Goal: Task Accomplishment & Management: Manage account settings

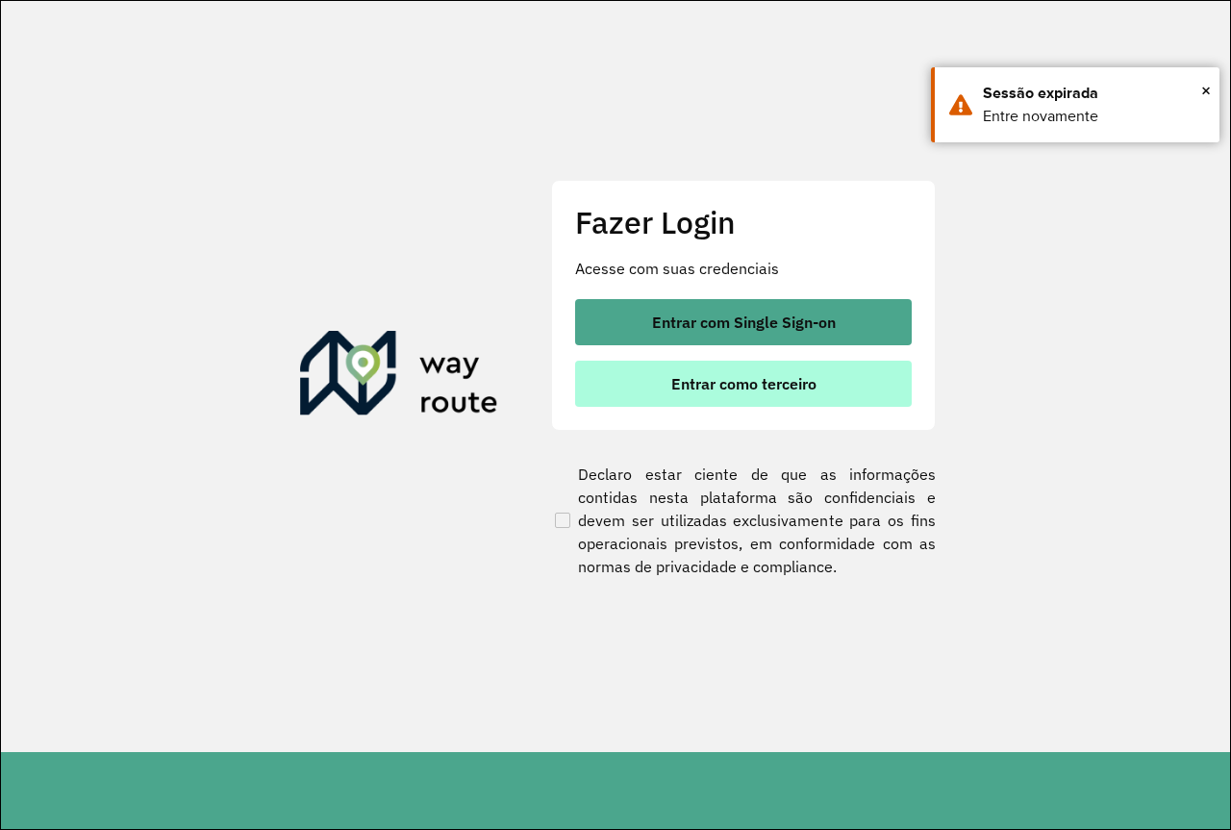
click at [775, 377] on span "Entrar como terceiro" at bounding box center [743, 383] width 145 height 15
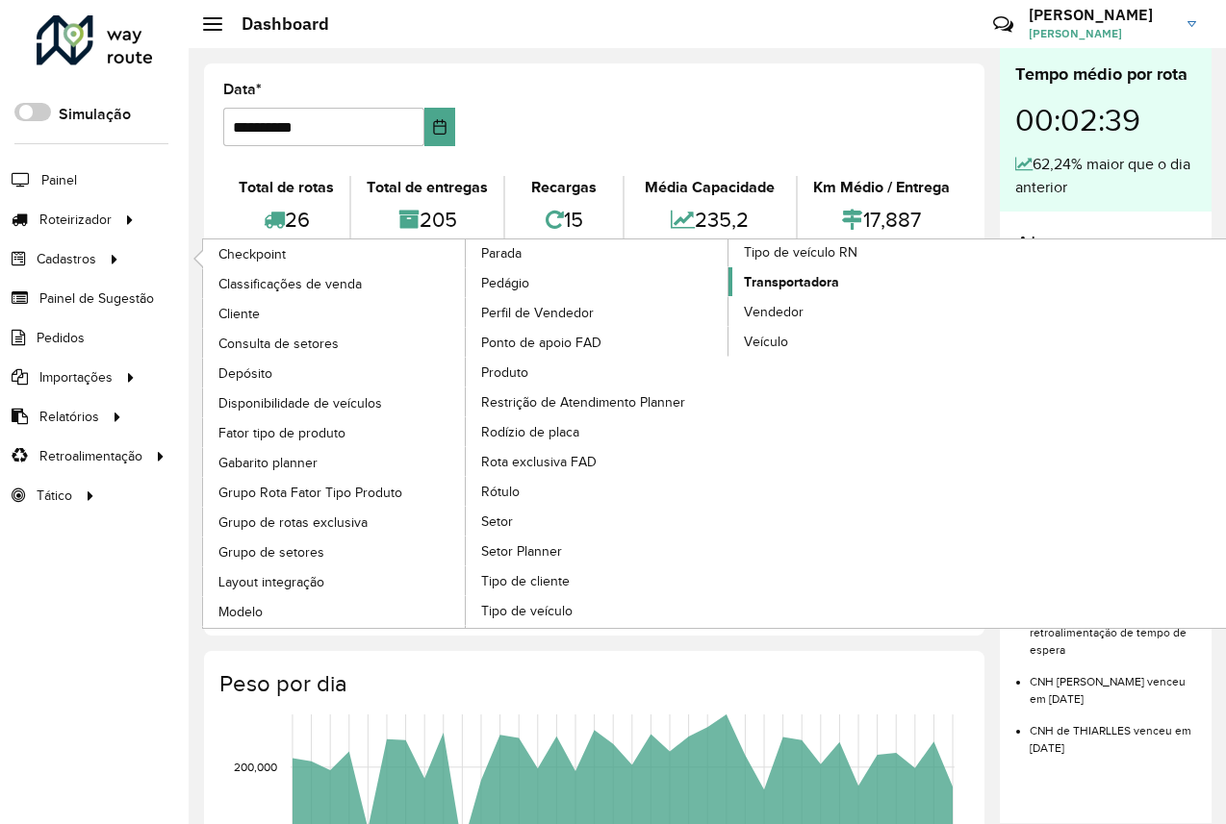
click at [810, 280] on span "Transportadora" at bounding box center [791, 282] width 95 height 20
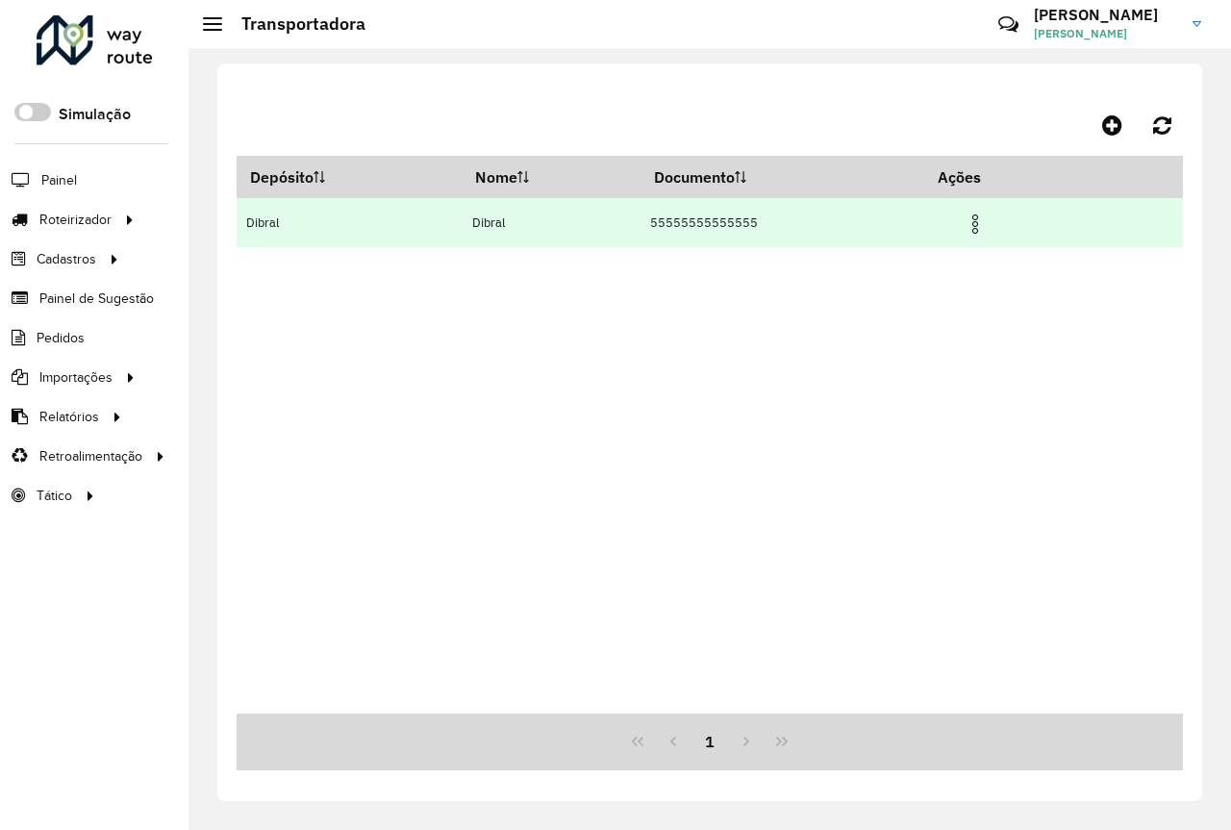
click at [797, 224] on td "55555555555555" at bounding box center [783, 222] width 285 height 49
click at [788, 226] on td "55555555555555" at bounding box center [783, 222] width 285 height 49
drag, startPoint x: 788, startPoint y: 226, endPoint x: 794, endPoint y: 241, distance: 15.5
click at [788, 229] on td "55555555555555" at bounding box center [783, 222] width 285 height 49
click at [976, 236] on img at bounding box center [975, 224] width 23 height 23
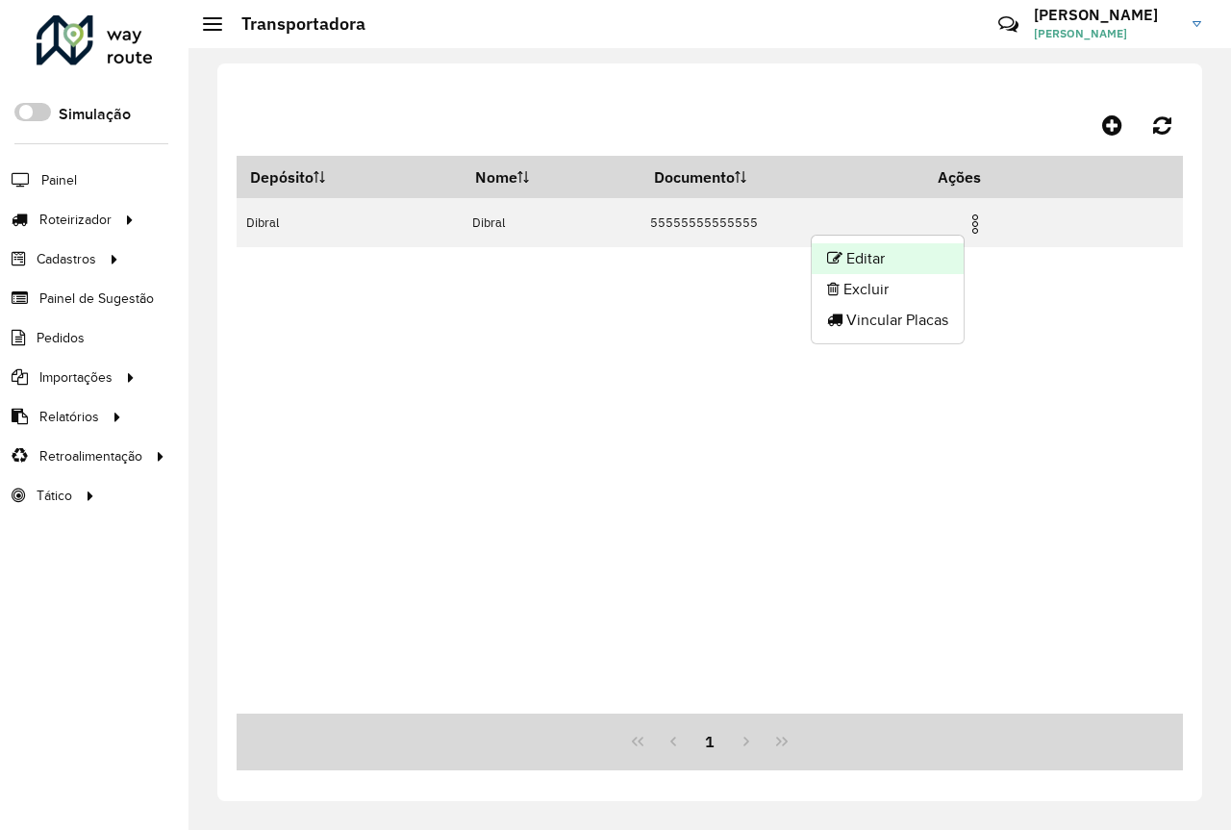
click at [888, 255] on li "Editar" at bounding box center [888, 258] width 152 height 31
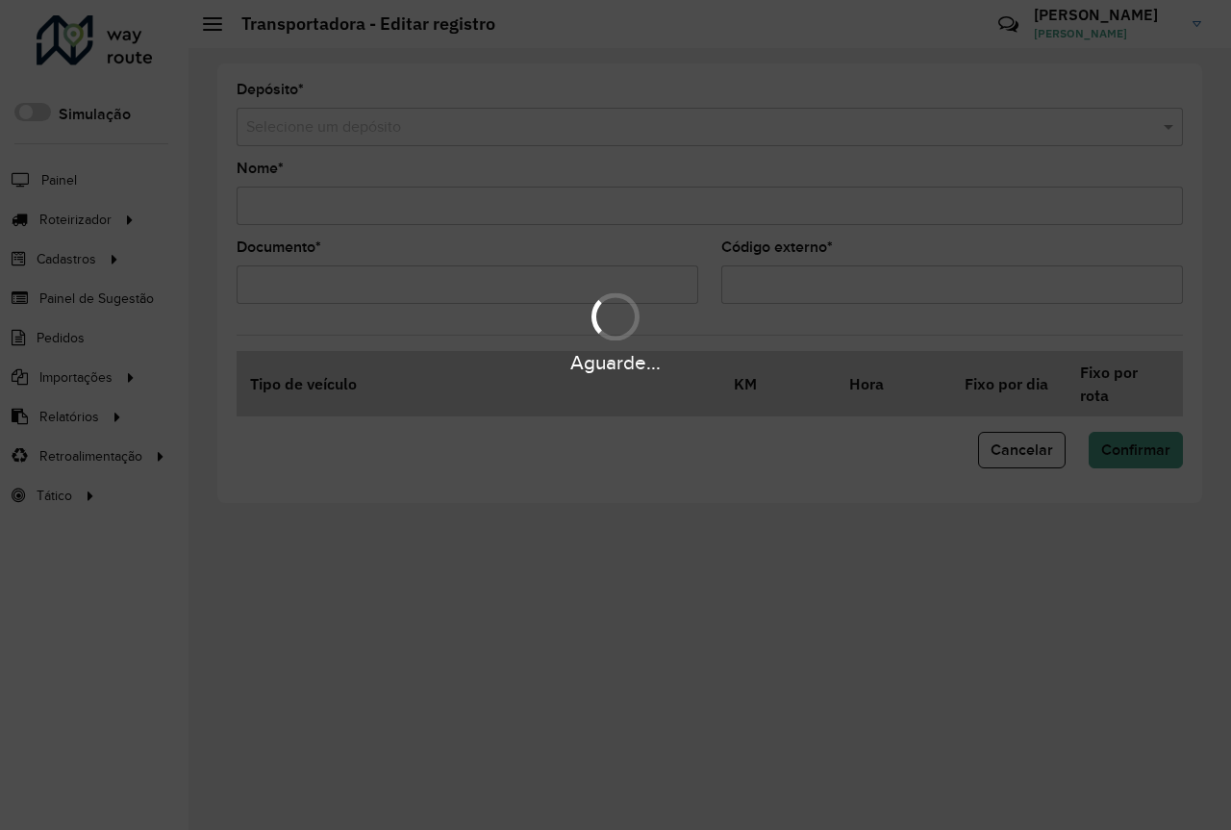
type input "******"
type input "**********"
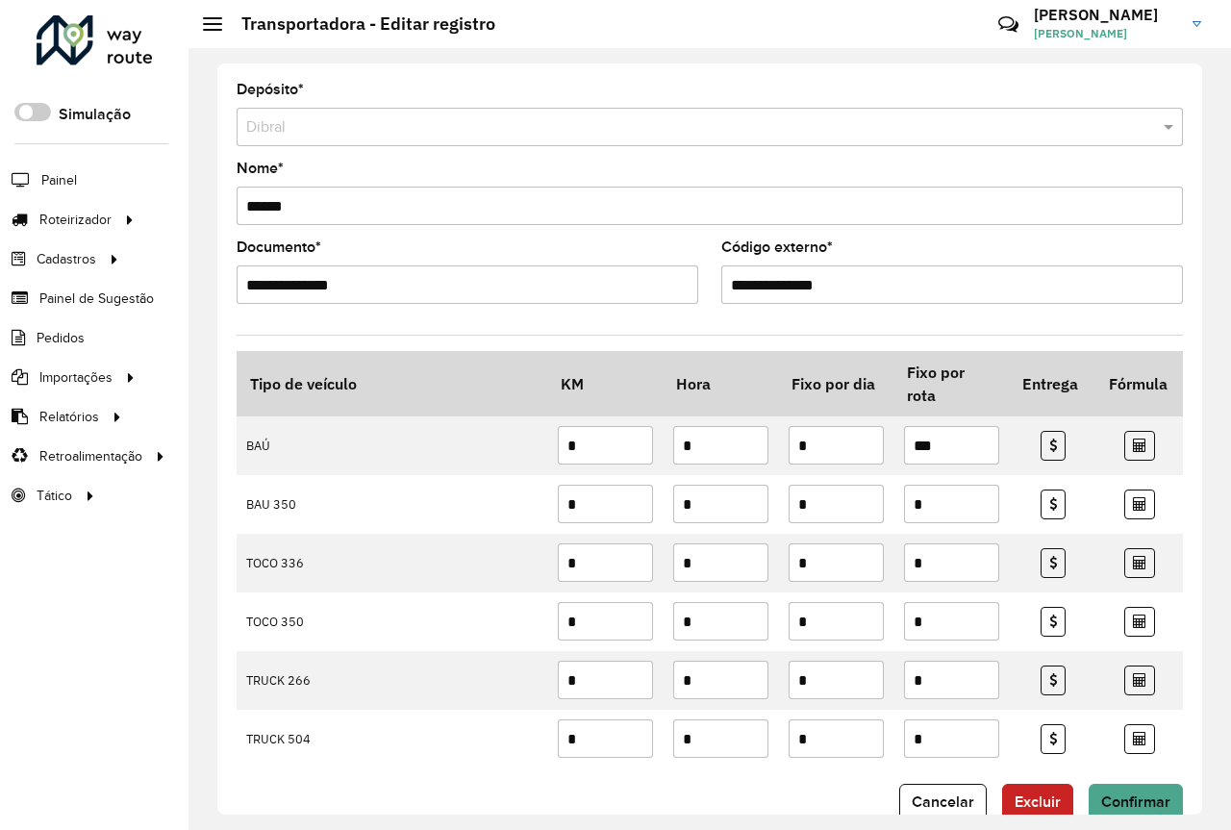
click at [411, 289] on input "**********" at bounding box center [468, 285] width 462 height 38
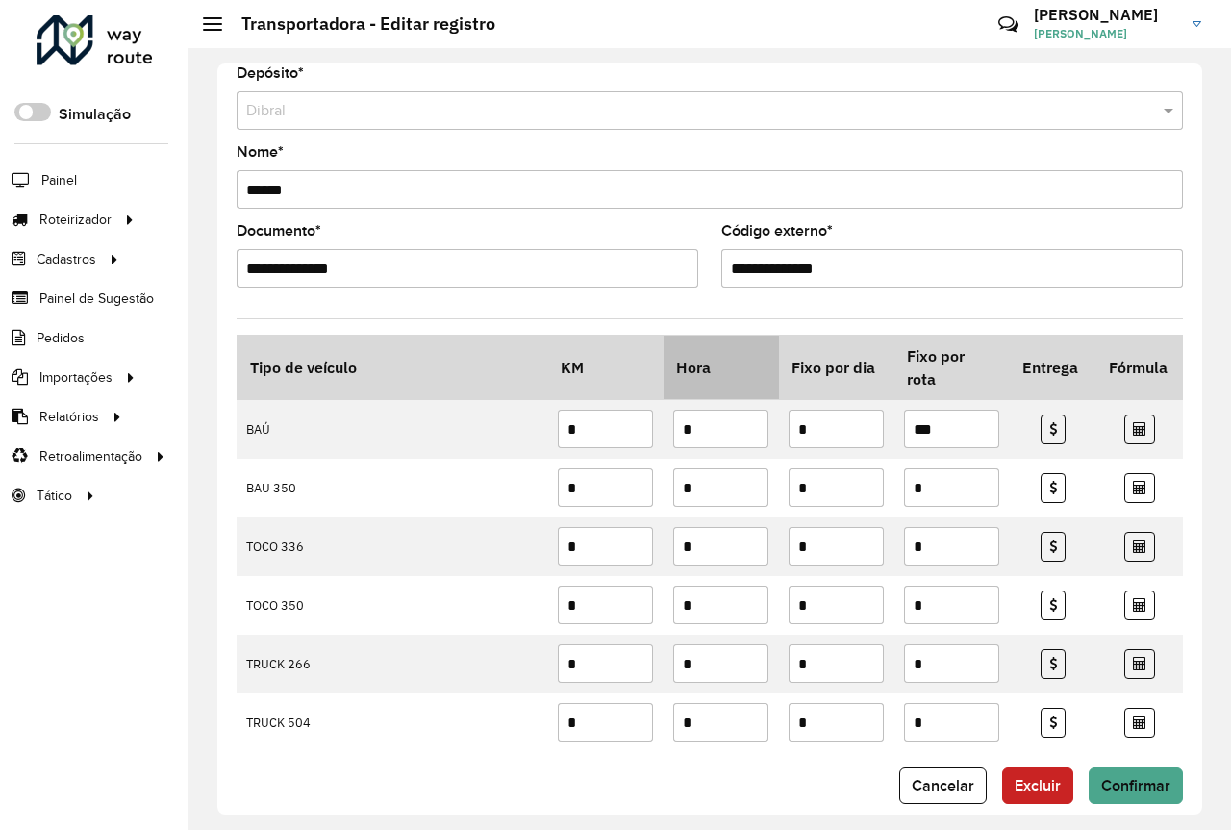
scroll to position [40, 0]
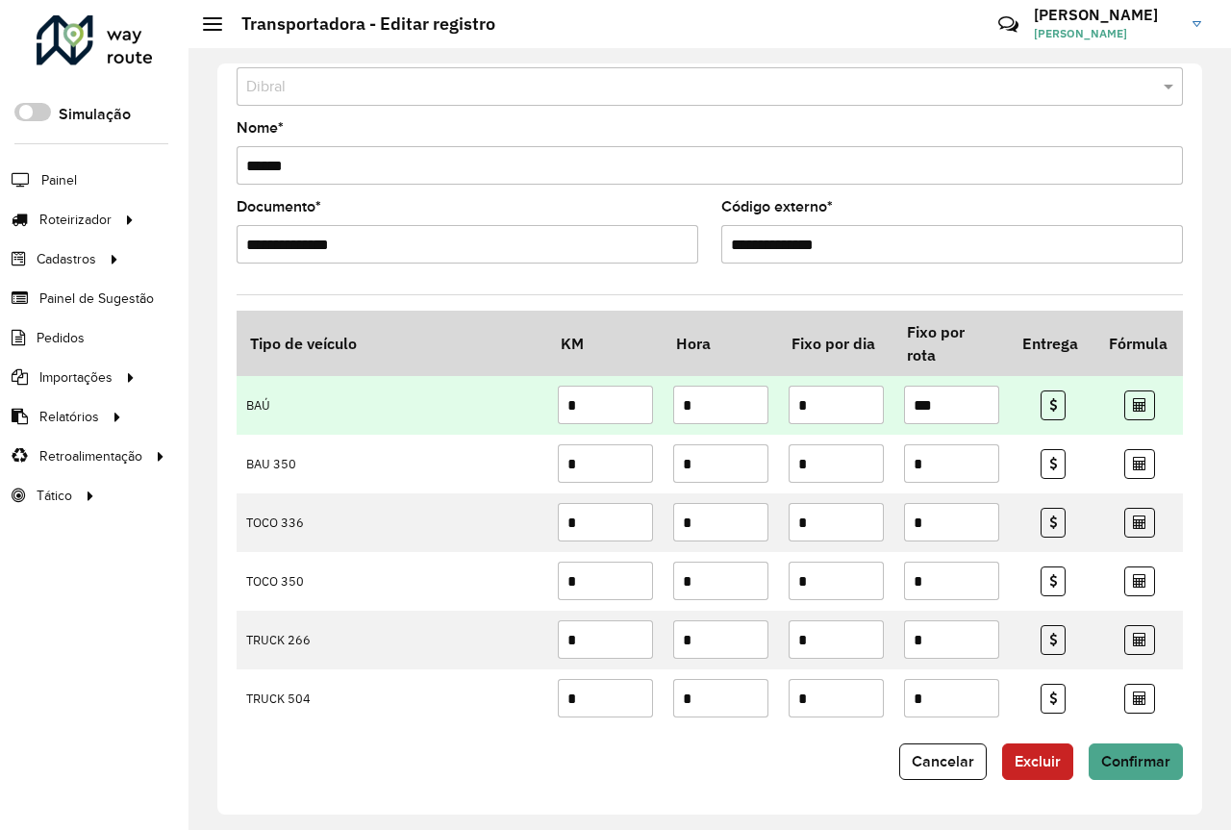
drag, startPoint x: 595, startPoint y: 404, endPoint x: 557, endPoint y: 410, distance: 38.0
click at [558, 410] on input "*" at bounding box center [605, 405] width 95 height 38
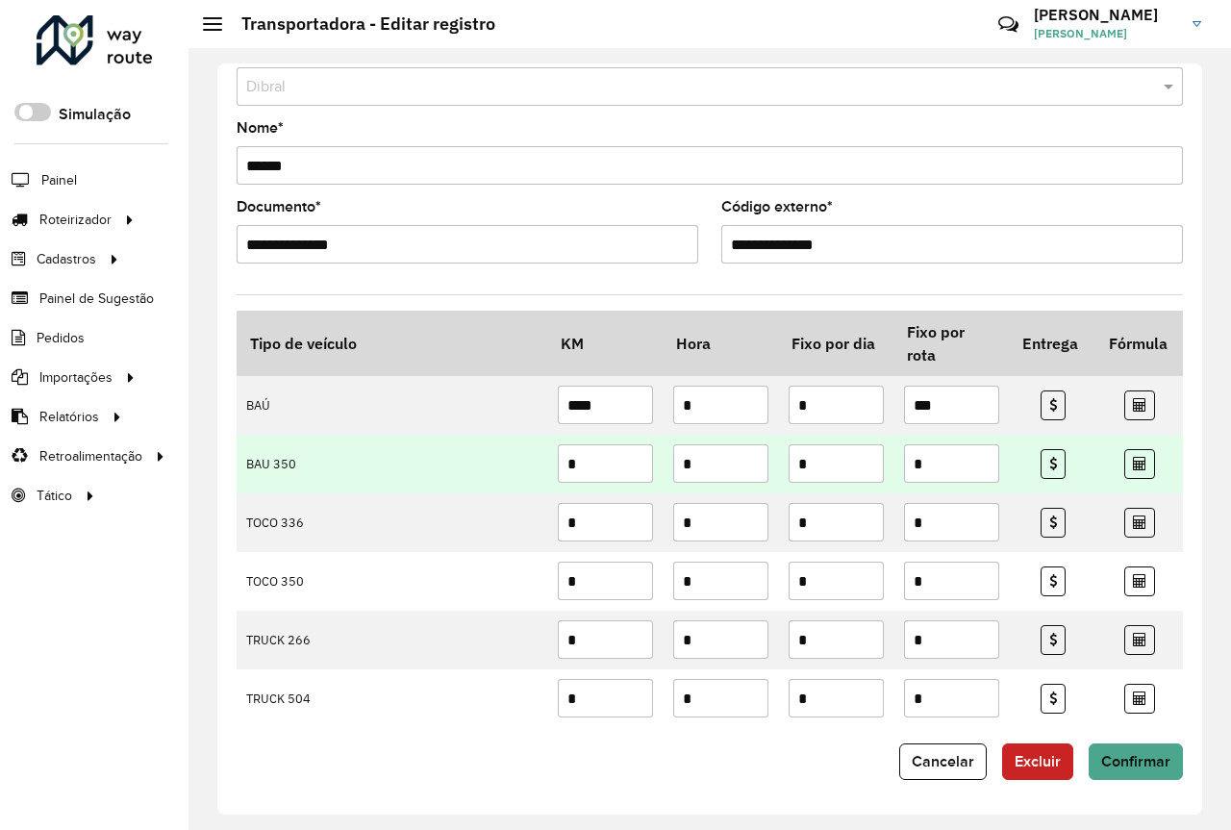
type input "****"
drag, startPoint x: 595, startPoint y: 462, endPoint x: 548, endPoint y: 462, distance: 47.1
click at [548, 462] on td "*" at bounding box center [605, 464] width 115 height 59
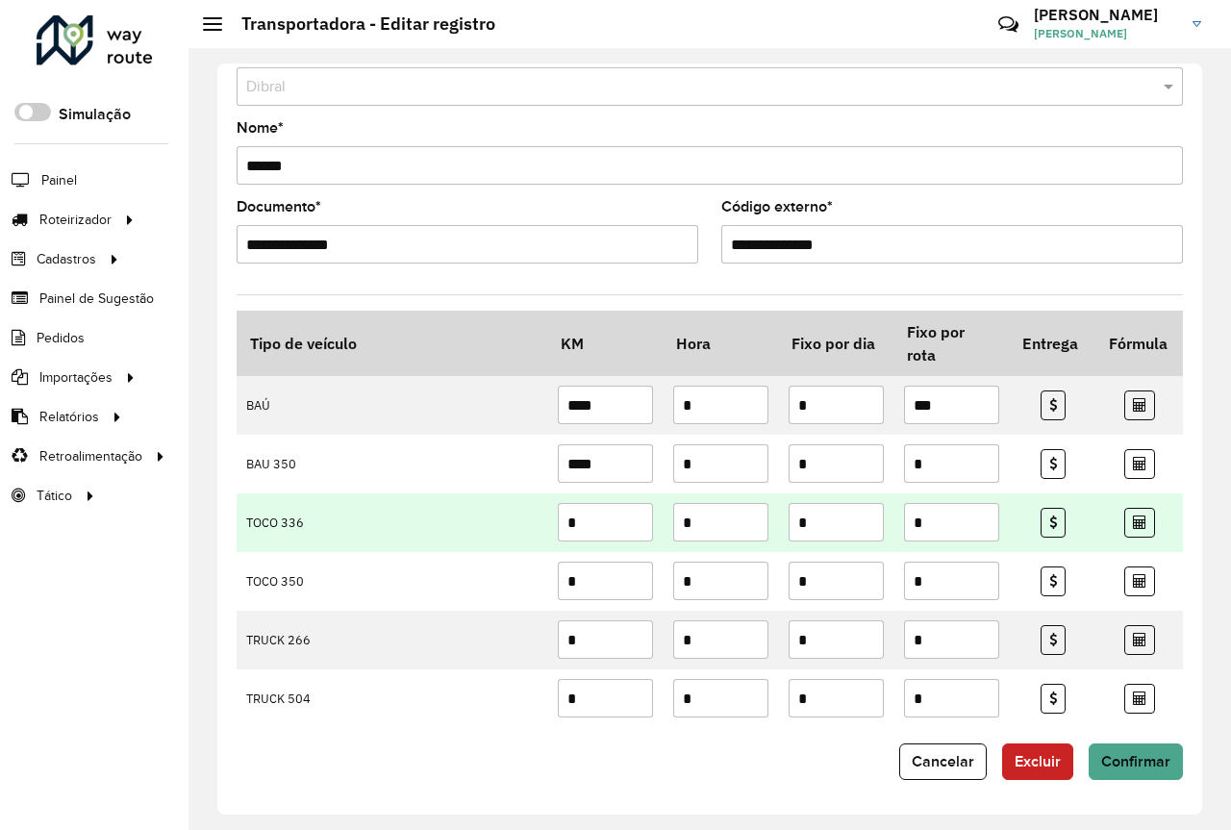
type input "****"
click at [619, 519] on input "*" at bounding box center [605, 522] width 95 height 38
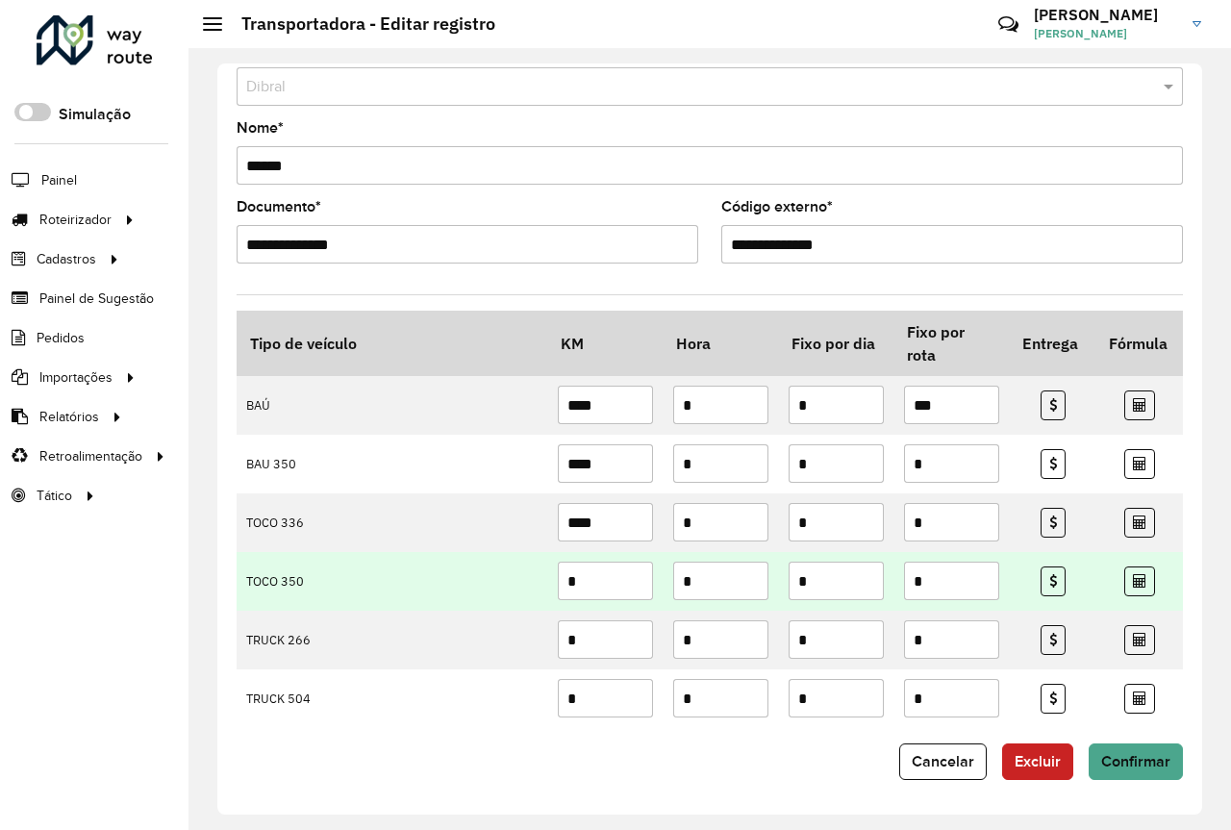
type input "****"
click at [590, 576] on input "*" at bounding box center [605, 581] width 95 height 38
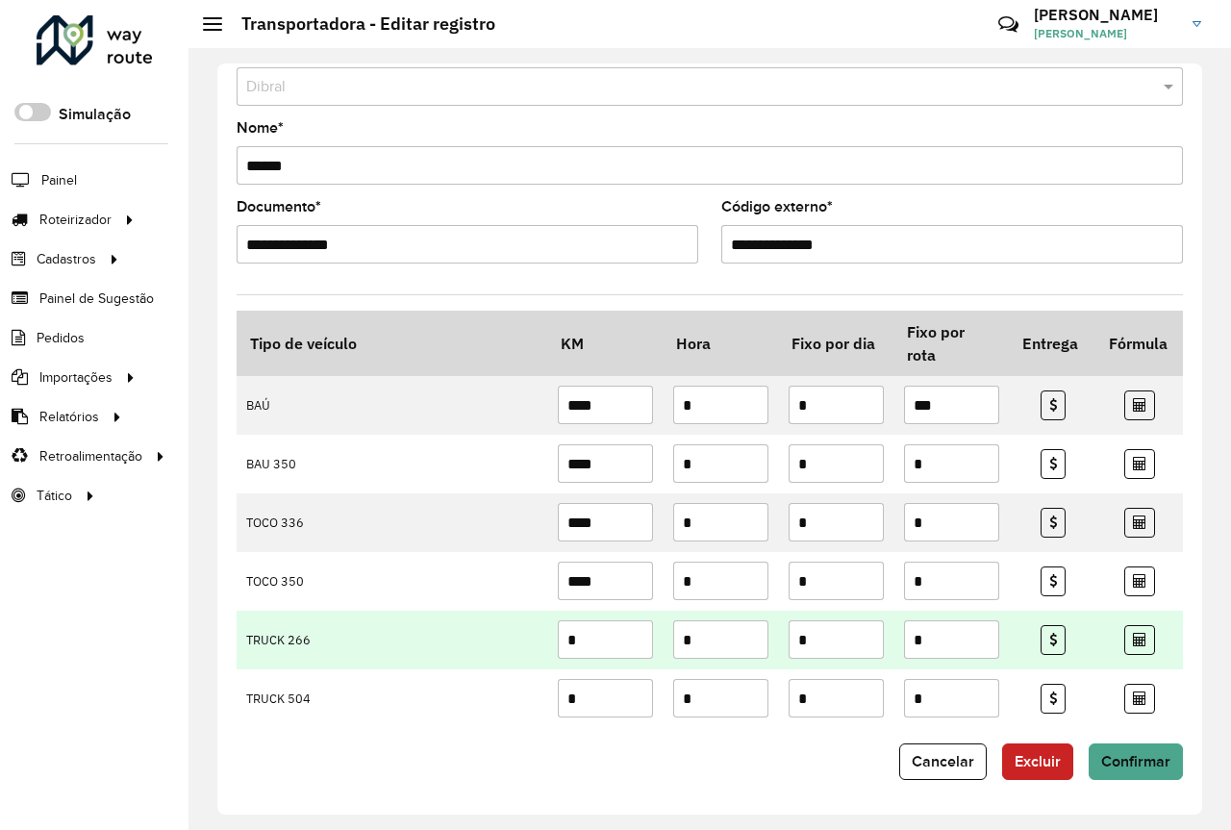
type input "****"
click at [459, 638] on td "TRUCK 266" at bounding box center [393, 640] width 312 height 59
click at [596, 645] on input "*" at bounding box center [605, 639] width 95 height 38
drag, startPoint x: 596, startPoint y: 646, endPoint x: 551, endPoint y: 641, distance: 45.5
click at [551, 641] on td "*" at bounding box center [605, 640] width 115 height 59
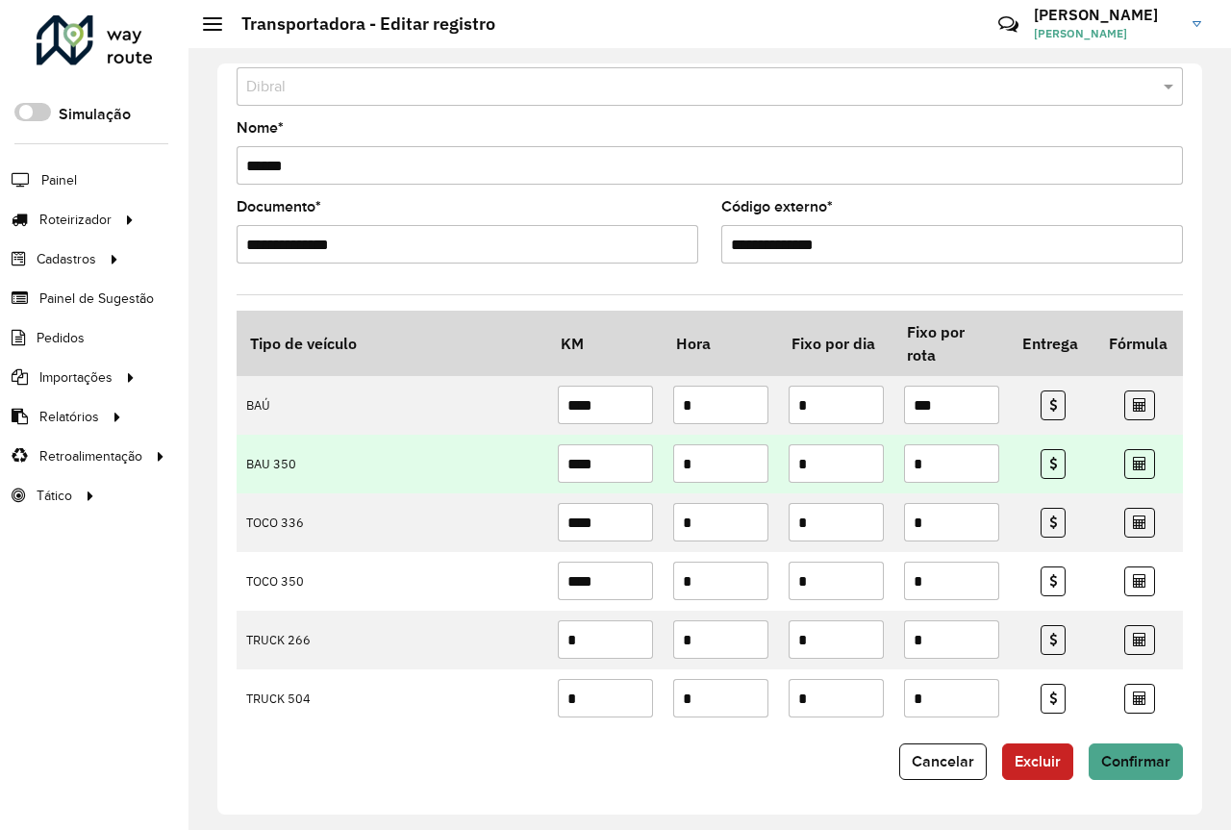
click at [606, 476] on input "****" at bounding box center [605, 463] width 95 height 38
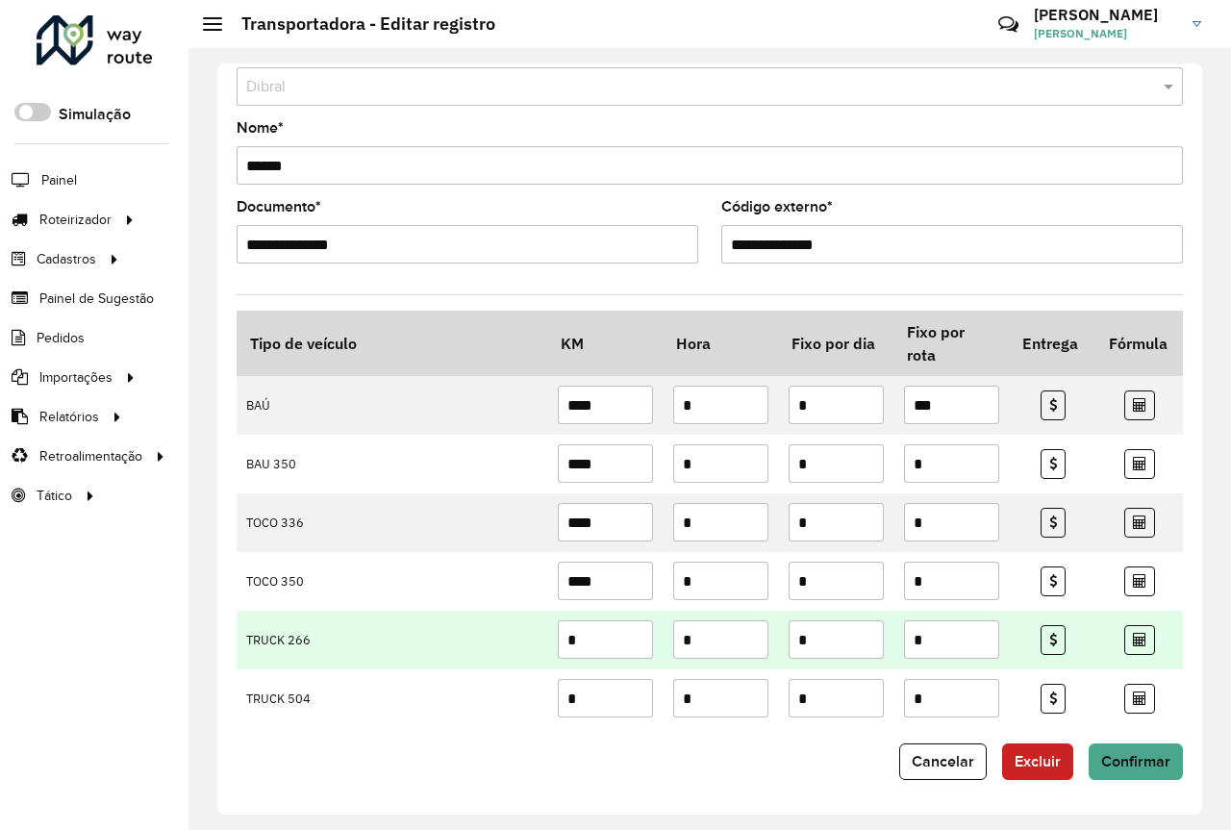
click at [615, 646] on input "*" at bounding box center [605, 639] width 95 height 38
drag, startPoint x: 615, startPoint y: 646, endPoint x: 567, endPoint y: 651, distance: 48.4
click at [576, 651] on input "*" at bounding box center [605, 639] width 95 height 38
click at [567, 651] on input "*" at bounding box center [605, 639] width 95 height 38
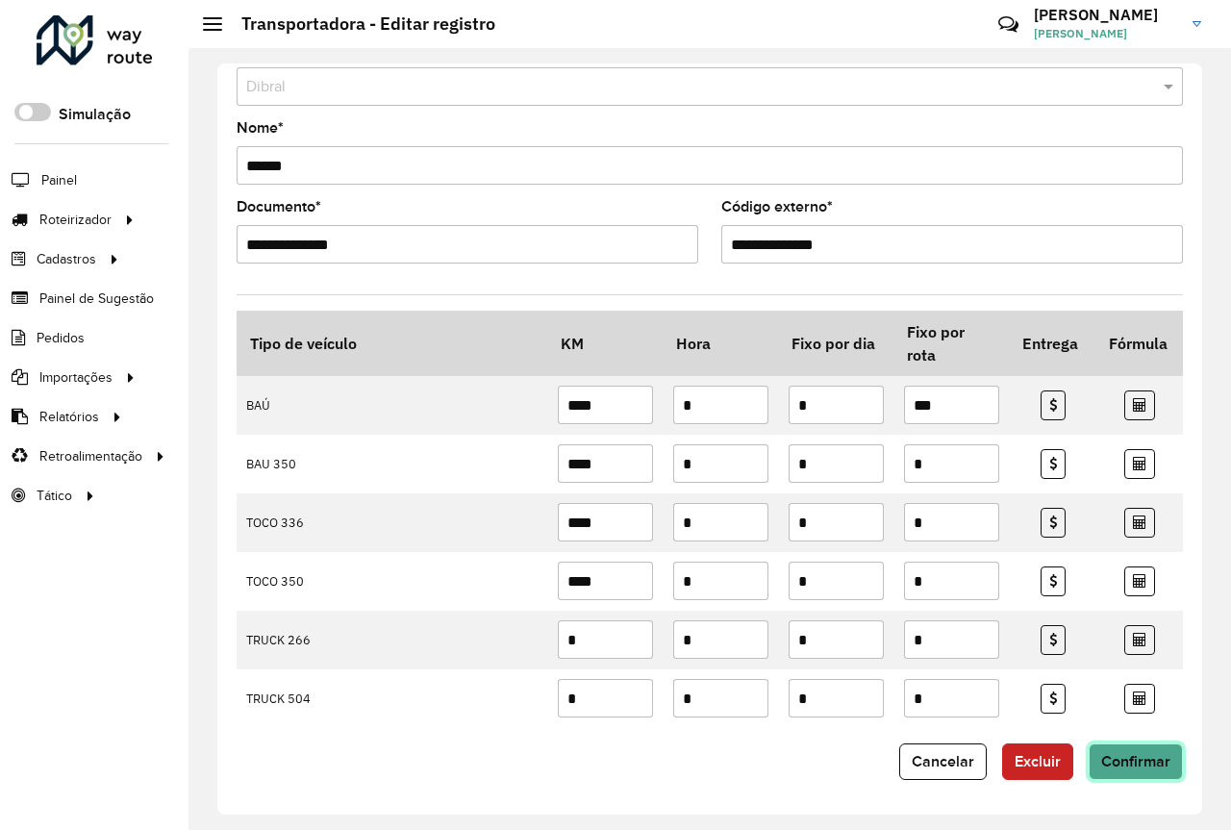
click at [1175, 766] on button "Confirmar" at bounding box center [1136, 762] width 94 height 37
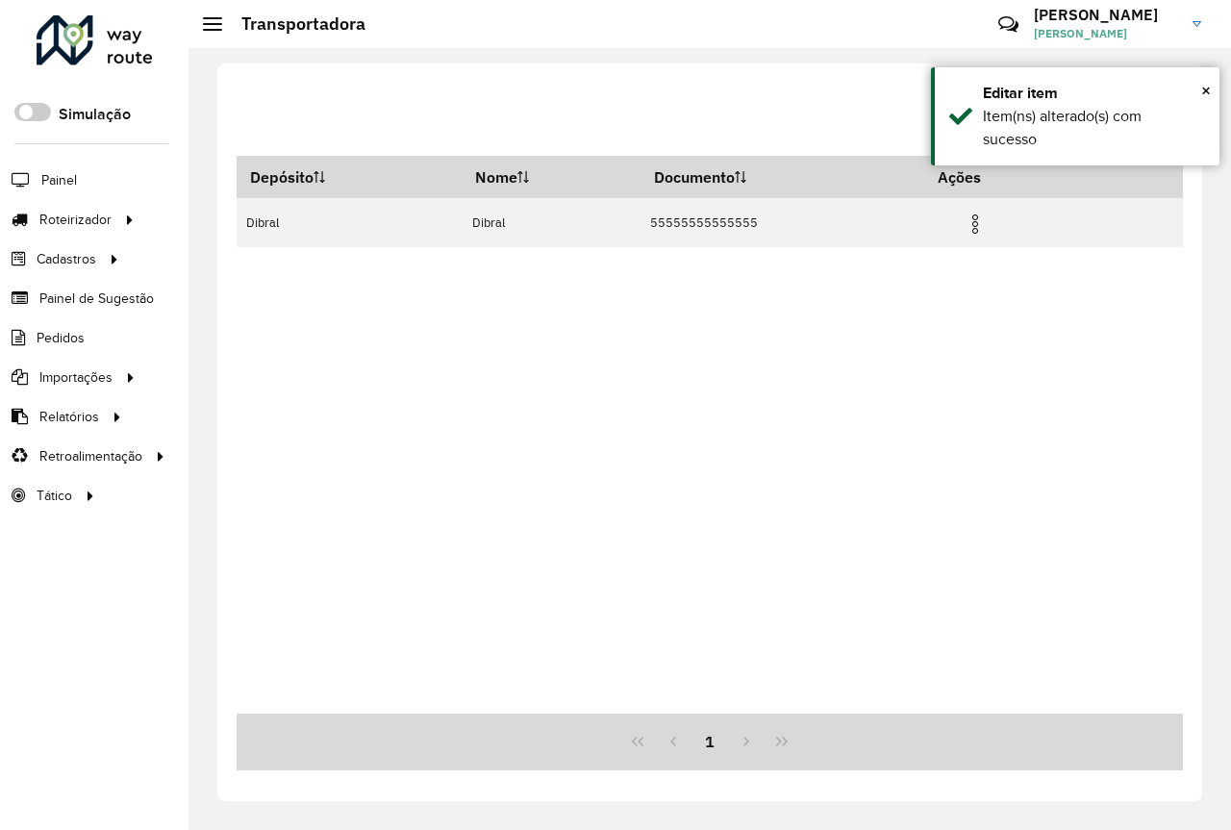
click at [500, 524] on div "Depósito Nome Documento Ações Dibral Dibral 55555555555555" at bounding box center [710, 435] width 947 height 558
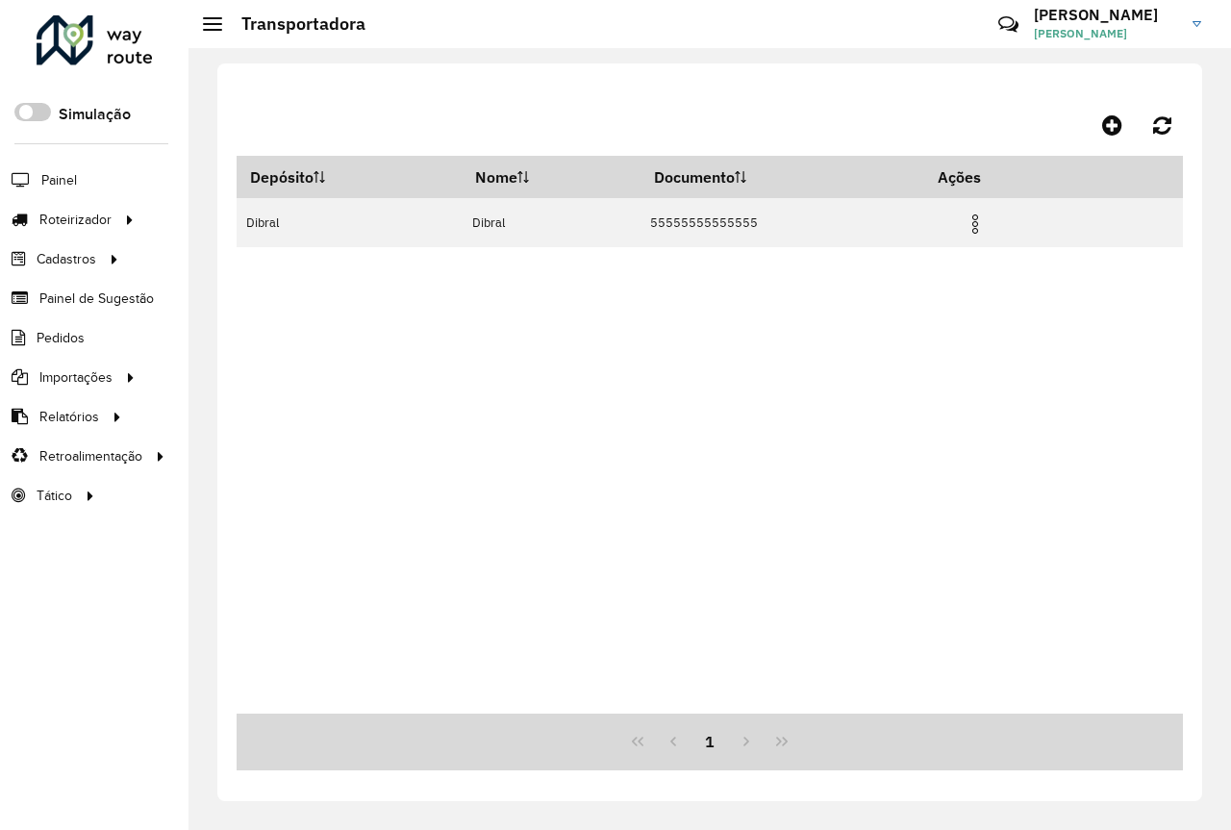
click at [664, 599] on div "Depósito Nome Documento Ações Dibral Dibral 55555555555555" at bounding box center [710, 435] width 947 height 558
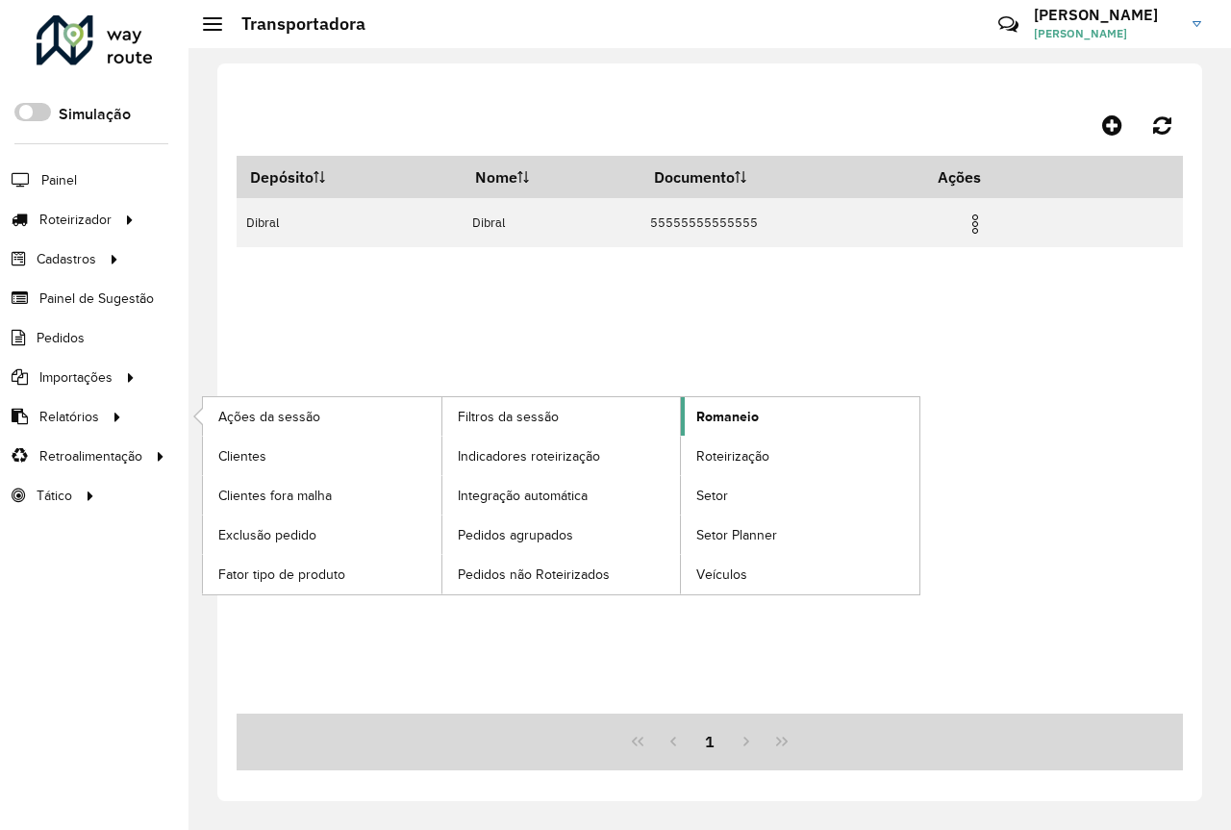
click at [715, 411] on span "Romaneio" at bounding box center [727, 417] width 63 height 20
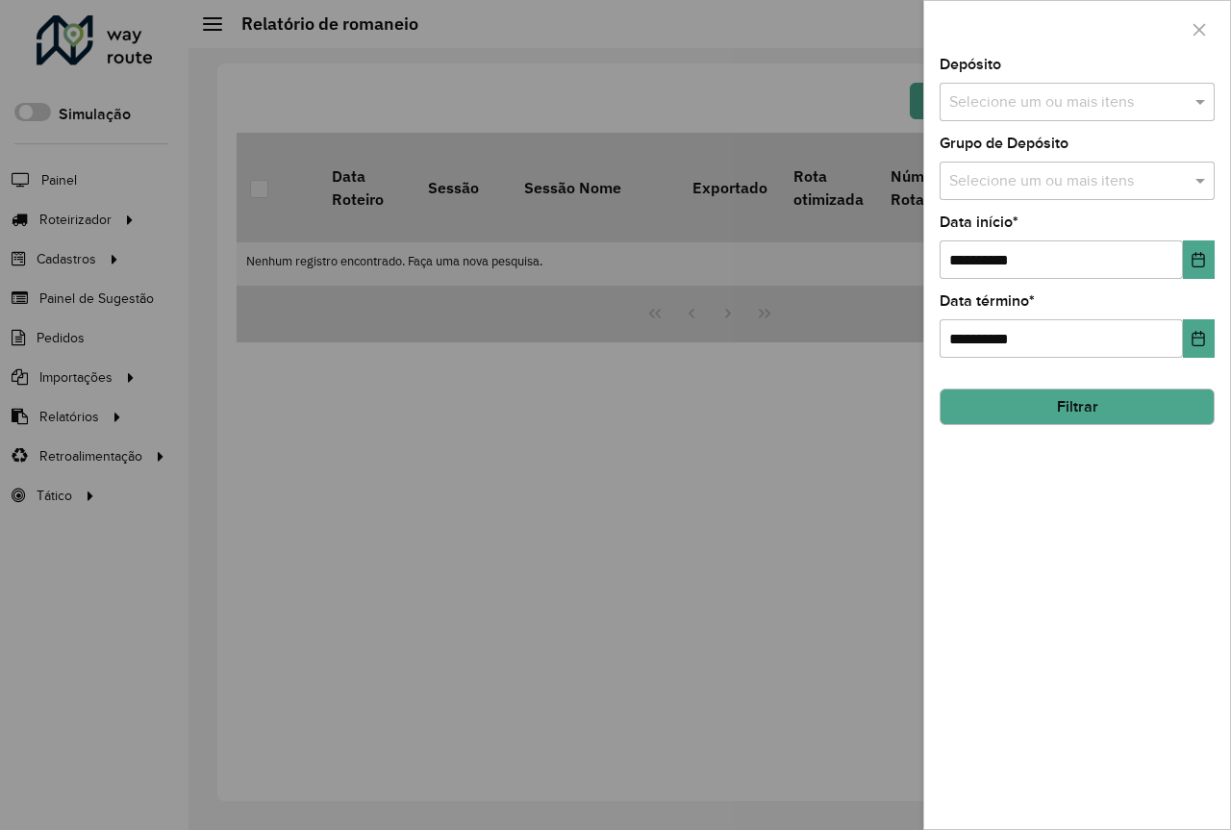
click at [700, 455] on div at bounding box center [615, 415] width 1231 height 830
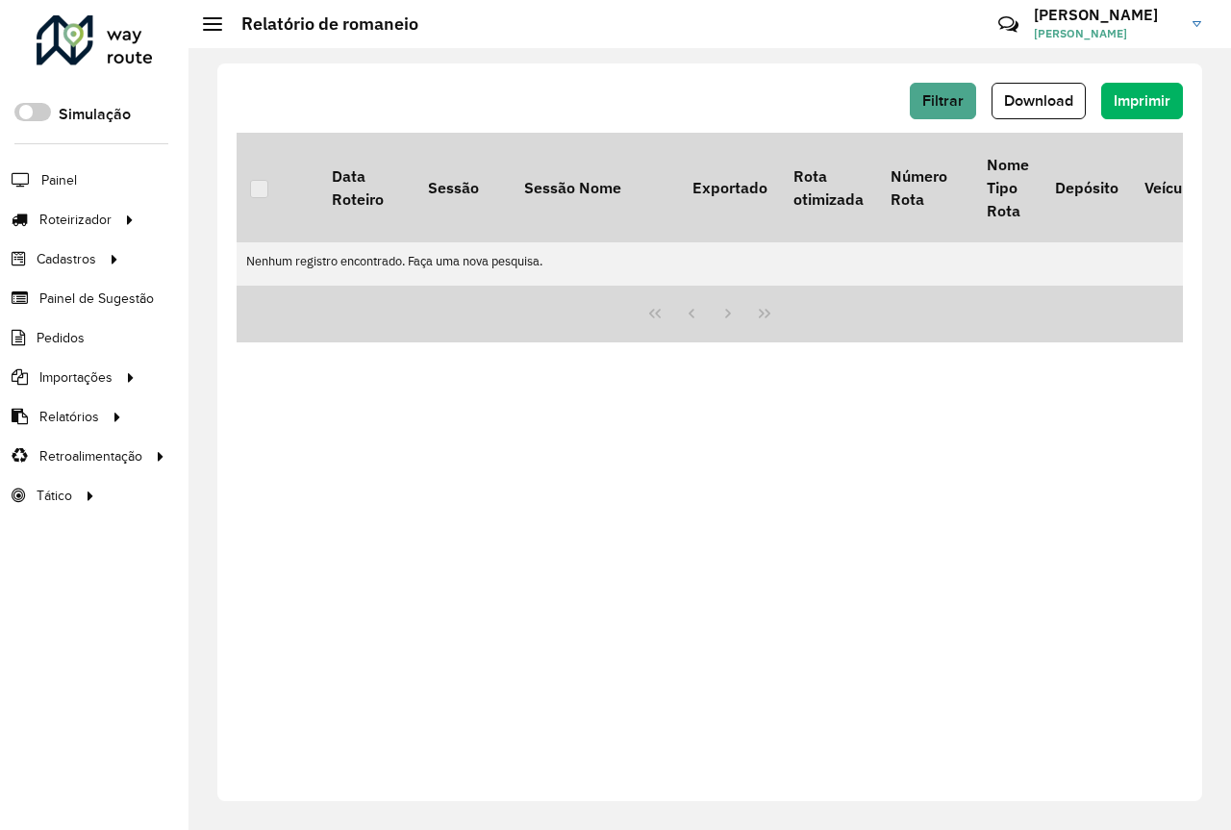
click at [949, 273] on td "Nenhum registro encontrado. Faça uma nova pesquisa." at bounding box center [852, 261] width 1231 height 38
click at [262, 185] on p-tableheadercheckbox at bounding box center [259, 187] width 19 height 19
click at [920, 294] on div at bounding box center [710, 314] width 947 height 57
click at [831, 199] on th "Rota otimizada" at bounding box center [828, 188] width 96 height 110
click at [1115, 228] on th "Depósito" at bounding box center [1086, 188] width 89 height 110
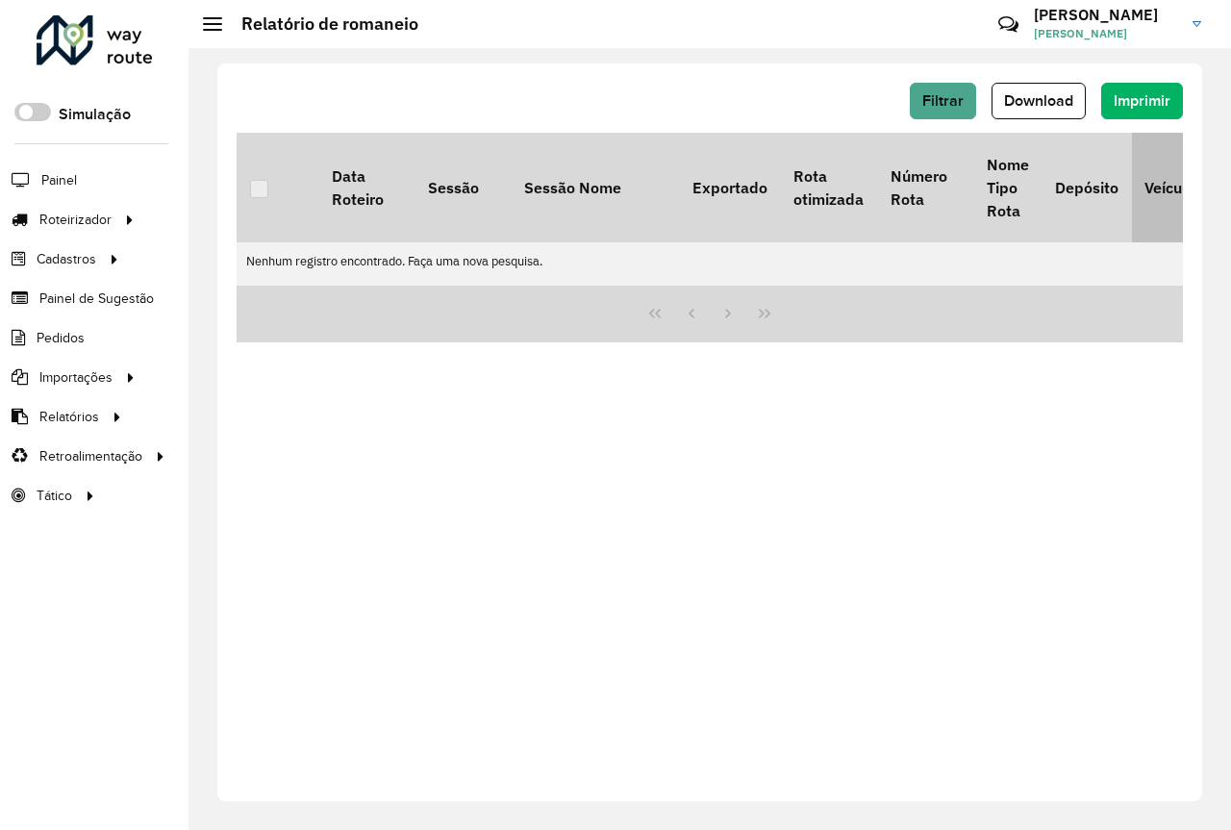
click at [1134, 179] on th "Veículo" at bounding box center [1170, 188] width 77 height 110
click at [947, 103] on span "Filtrar" at bounding box center [943, 100] width 41 height 16
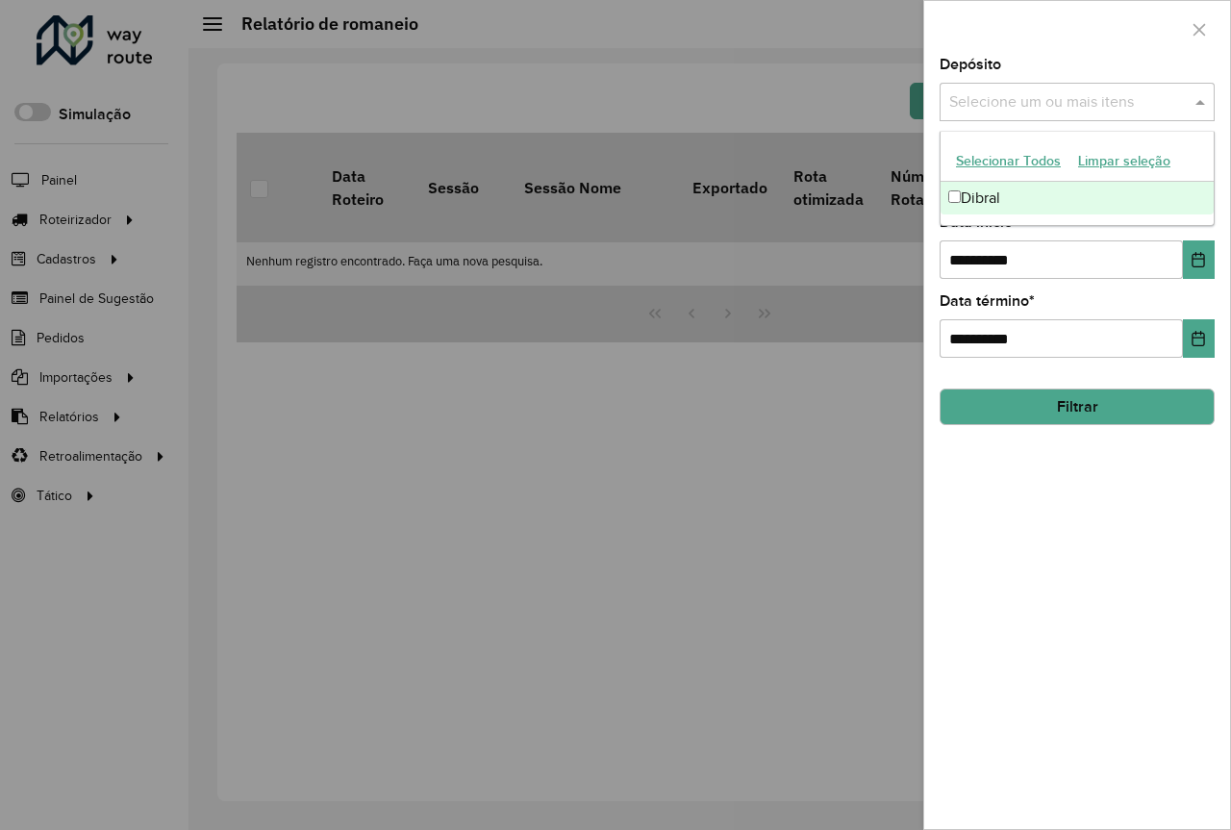
click at [1004, 97] on input "text" at bounding box center [1068, 102] width 246 height 23
click at [1002, 193] on div "Dibral" at bounding box center [1077, 198] width 273 height 33
click at [879, 239] on div at bounding box center [615, 415] width 1231 height 830
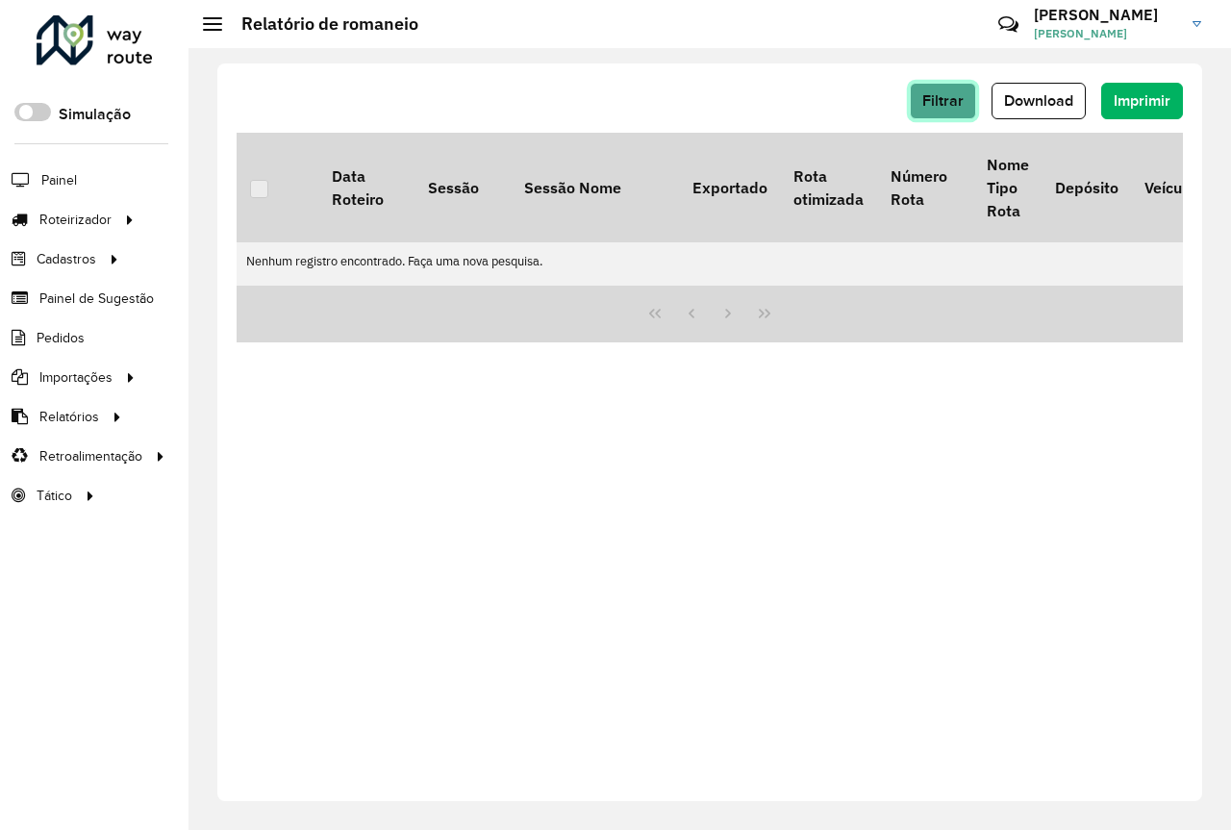
click at [947, 100] on span "Filtrar" at bounding box center [943, 100] width 41 height 16
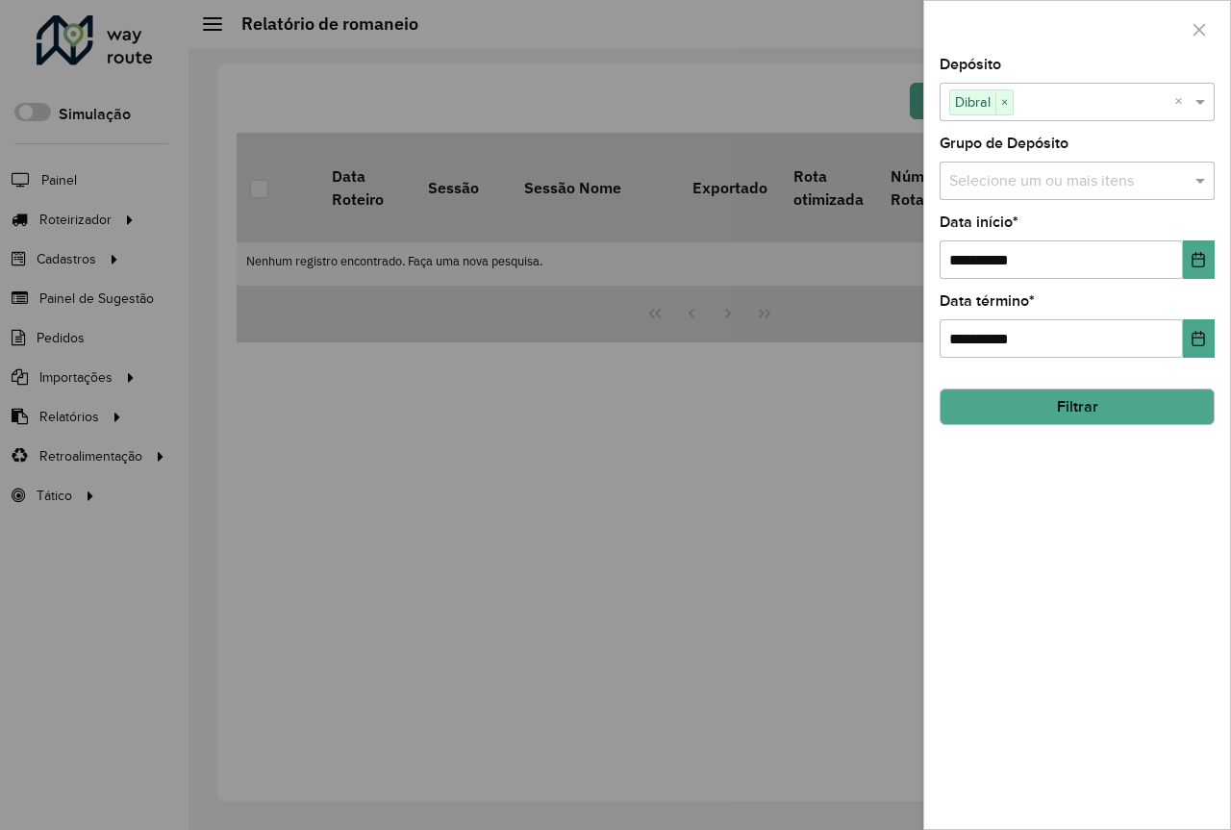
click at [1009, 180] on input "text" at bounding box center [1068, 181] width 246 height 23
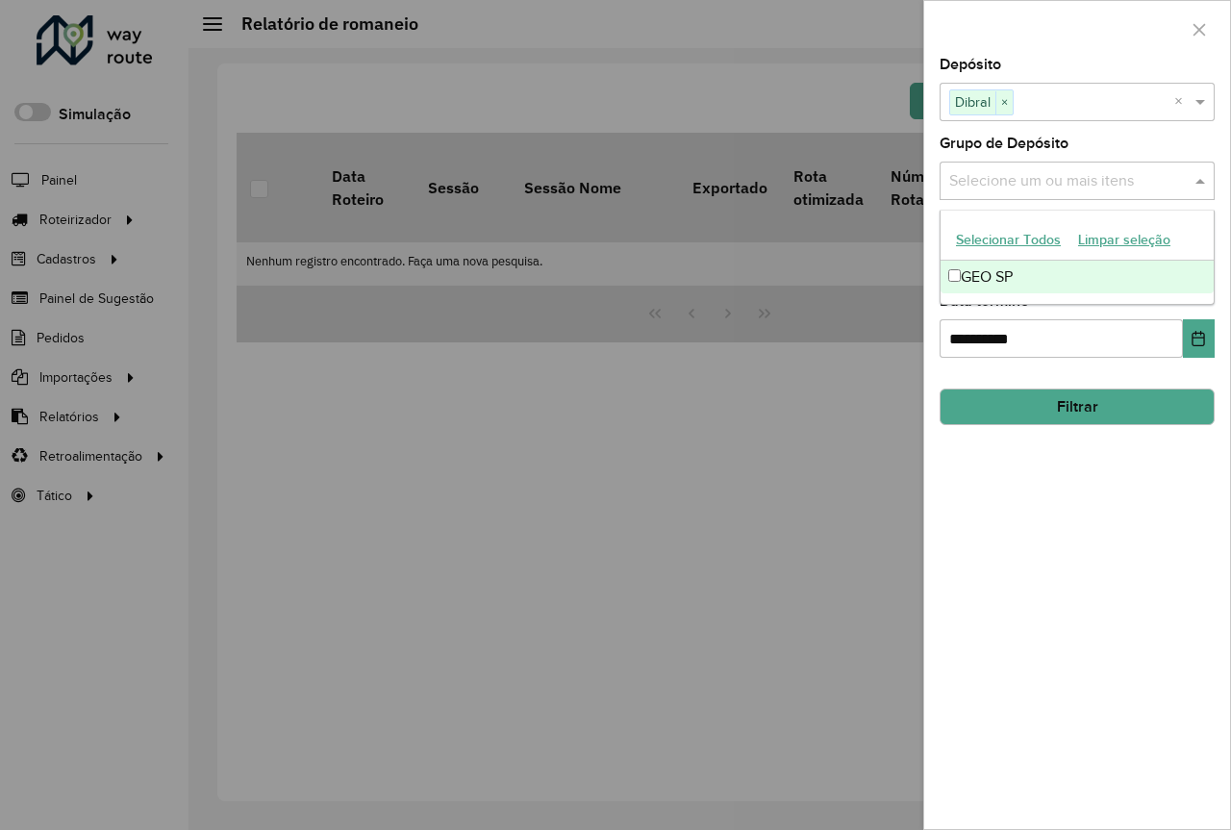
click at [978, 282] on div "GEO SP" at bounding box center [1077, 277] width 273 height 33
click at [1068, 447] on div "**********" at bounding box center [1077, 444] width 306 height 772
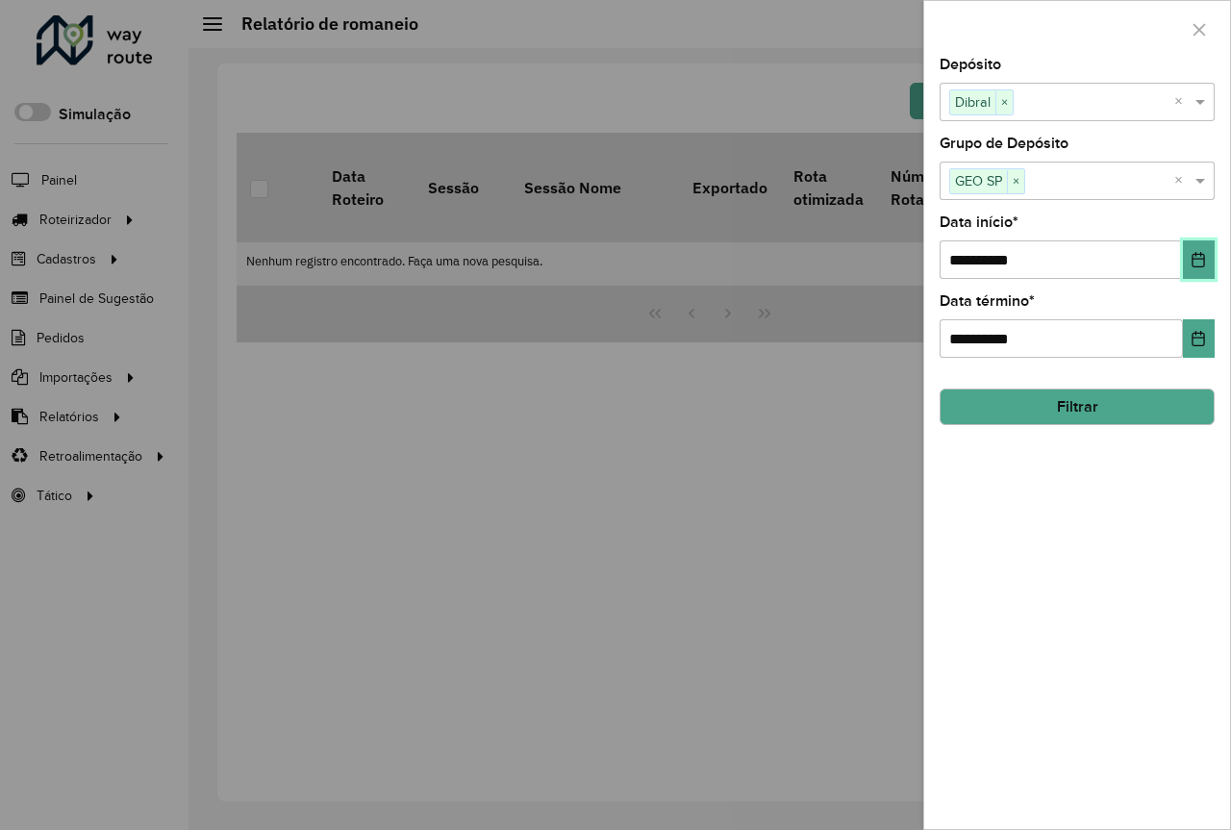
click at [1200, 268] on button "Choose Date" at bounding box center [1199, 260] width 32 height 38
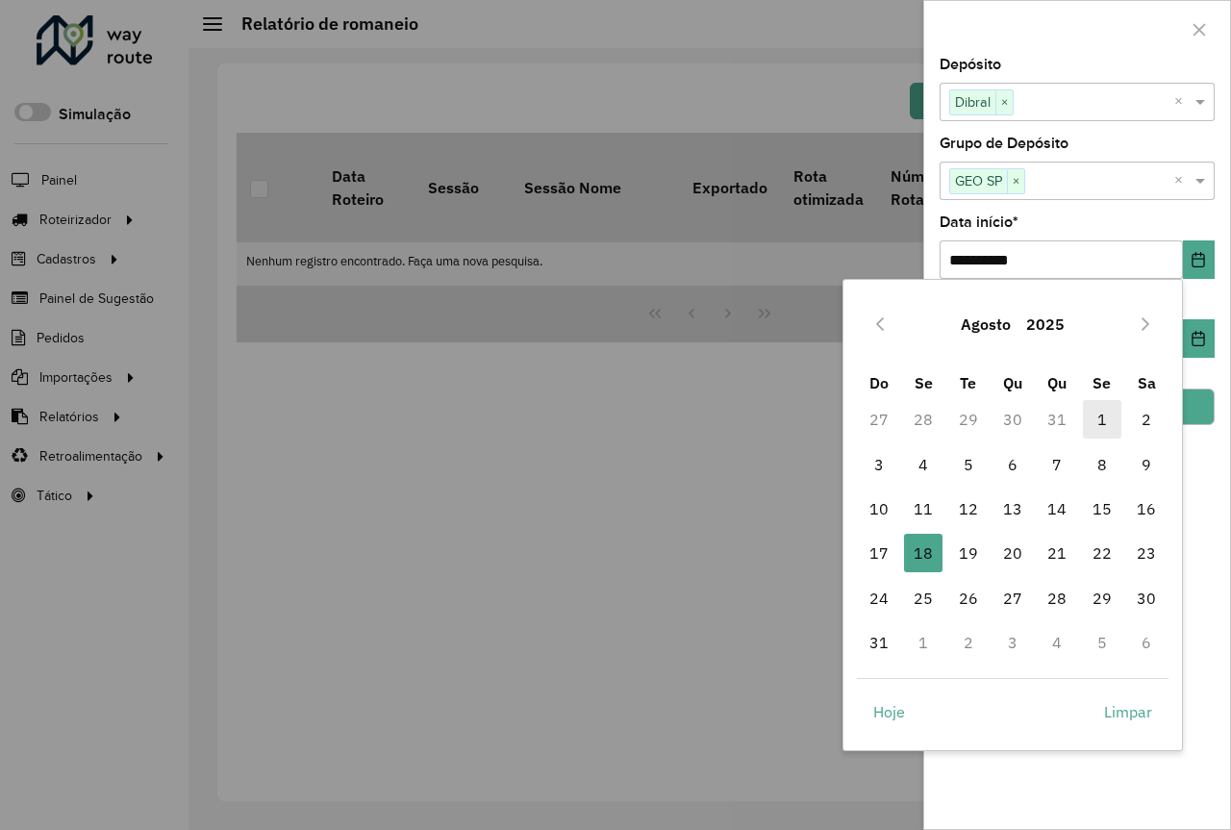
click at [1101, 418] on span "1" at bounding box center [1102, 419] width 38 height 38
type input "**********"
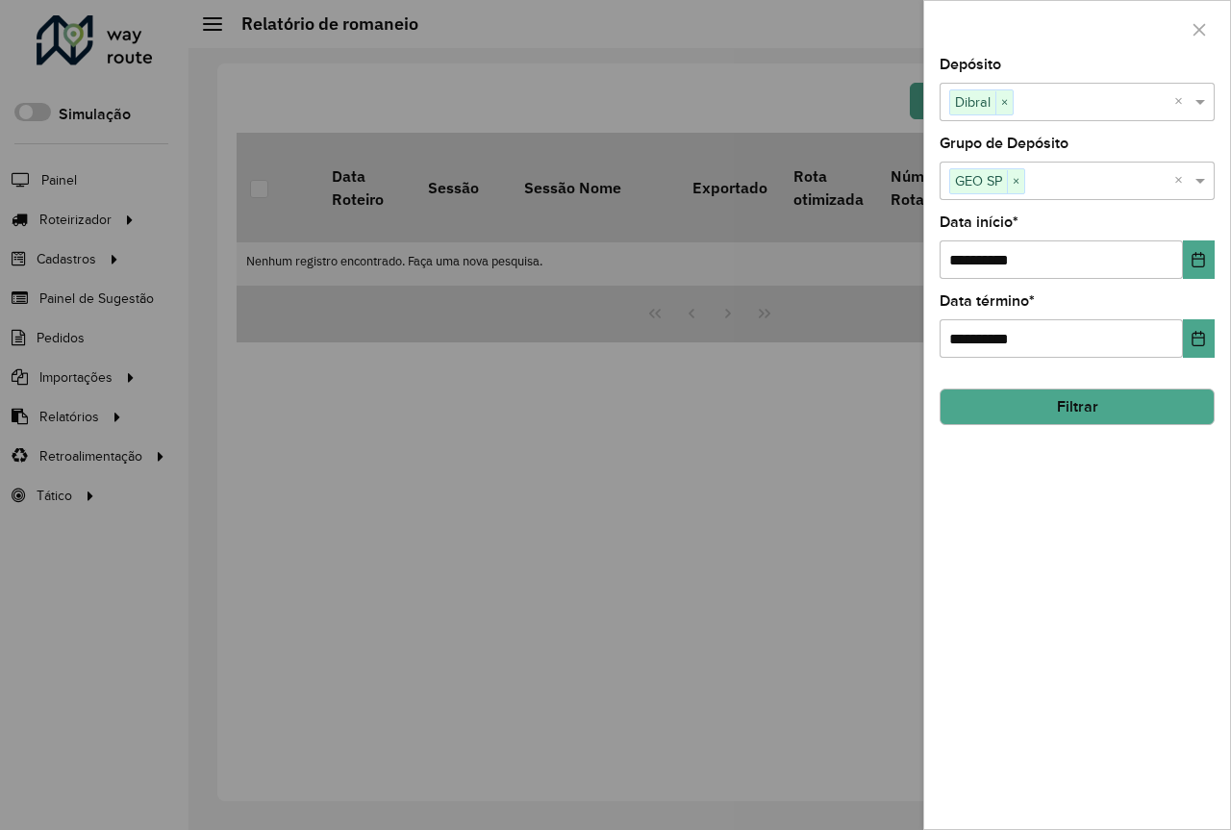
click at [1133, 402] on button "Filtrar" at bounding box center [1077, 407] width 275 height 37
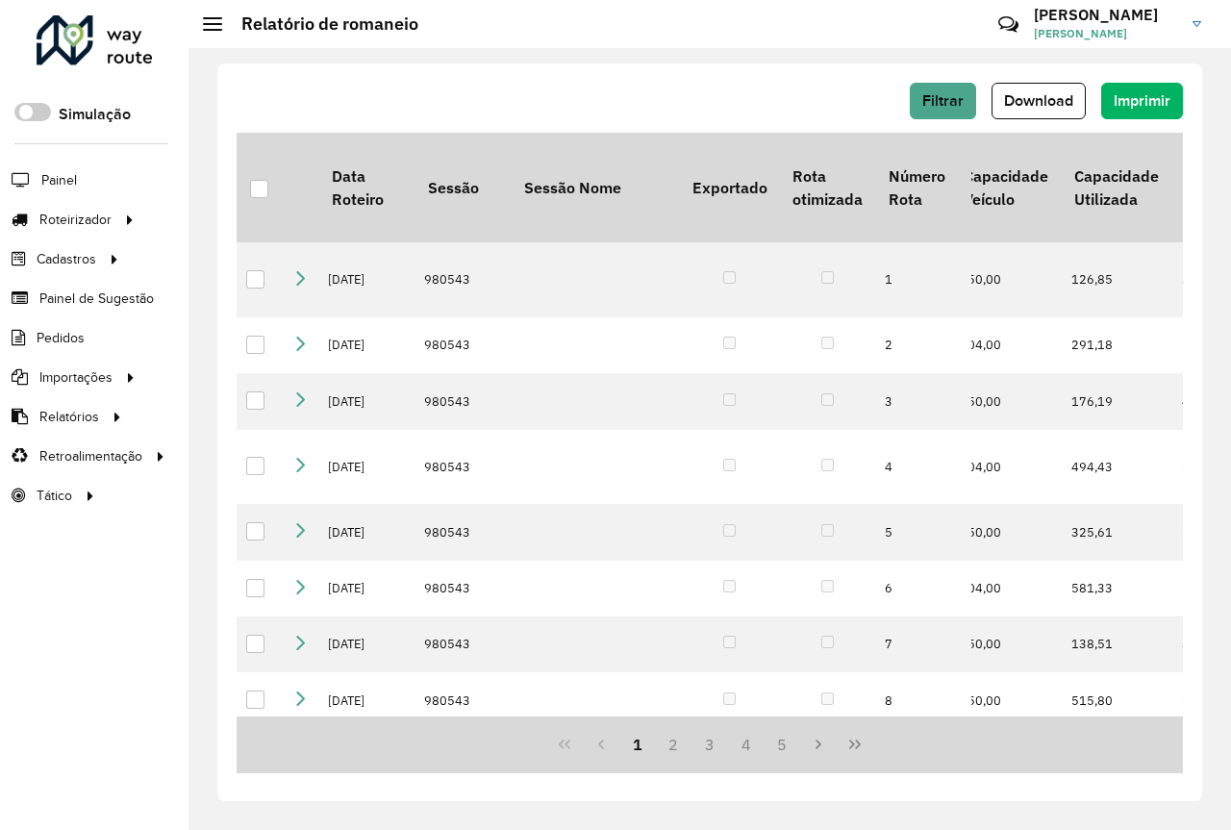
scroll to position [0, 1354]
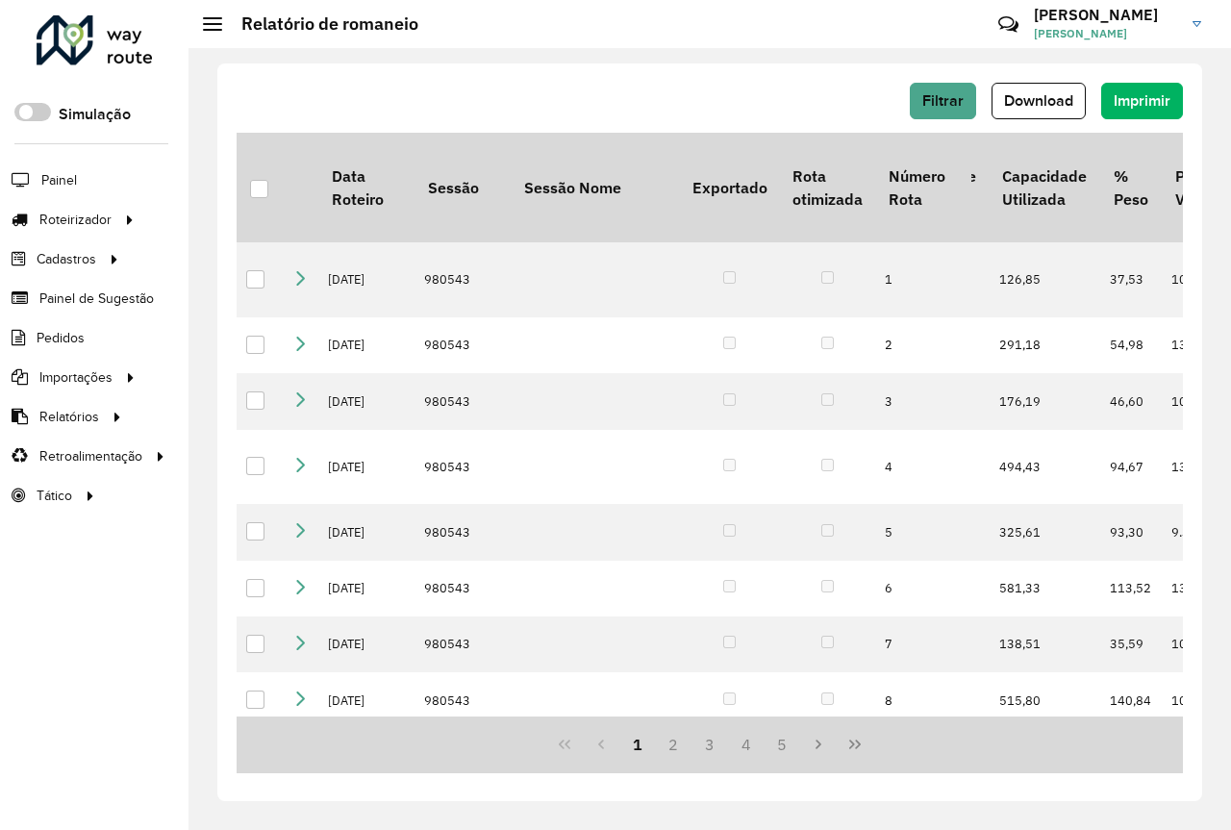
click at [926, 723] on div "1 2 3 4 5" at bounding box center [710, 745] width 947 height 57
drag, startPoint x: 939, startPoint y: 723, endPoint x: 985, endPoint y: 725, distance: 46.2
click at [985, 725] on div "1 2 3 4 5" at bounding box center [710, 745] width 947 height 57
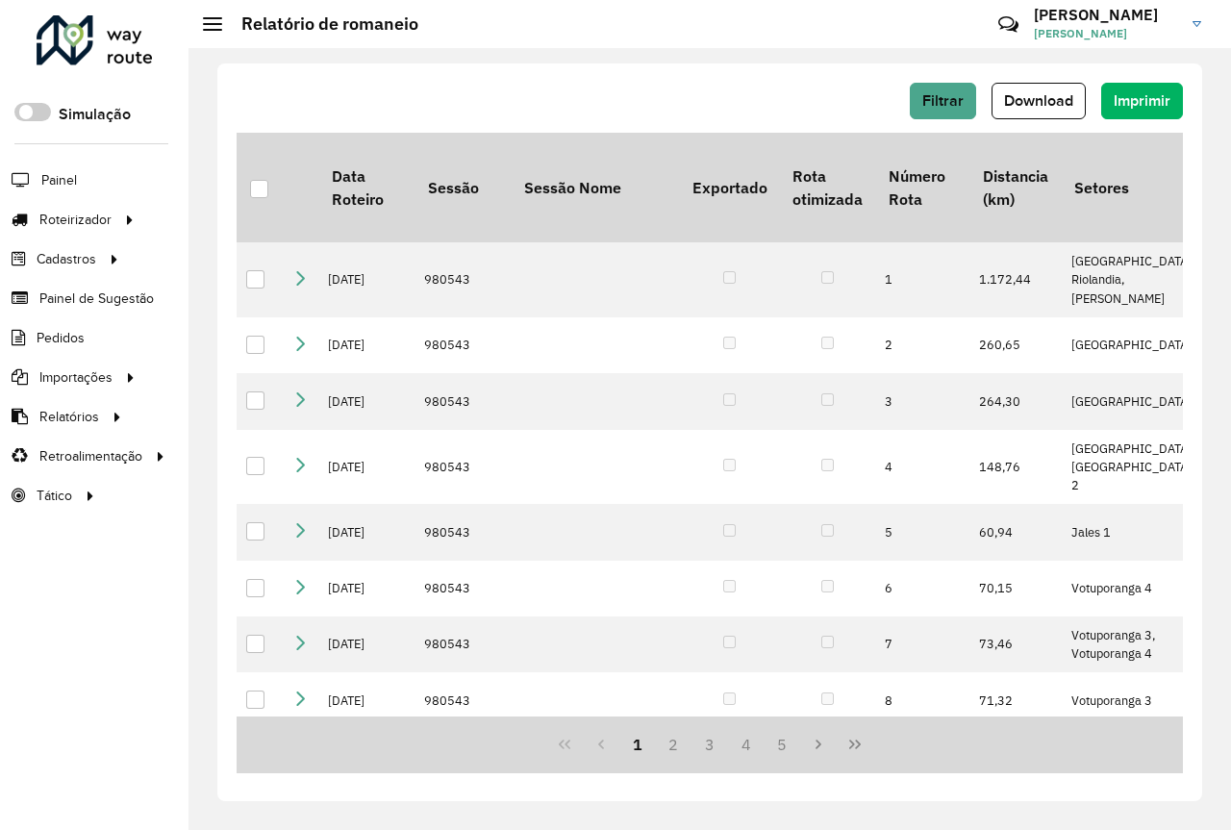
scroll to position [0, 2016]
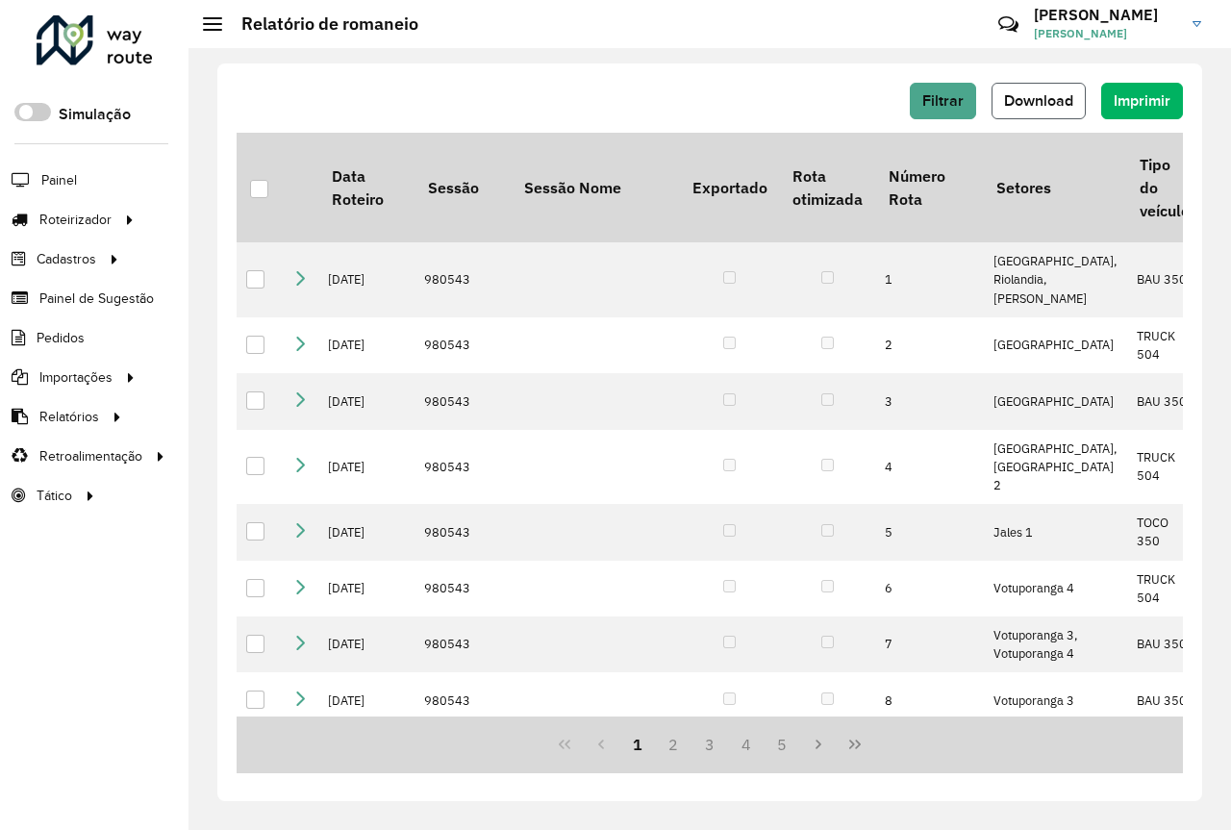
click at [1032, 112] on button "Download" at bounding box center [1039, 101] width 94 height 37
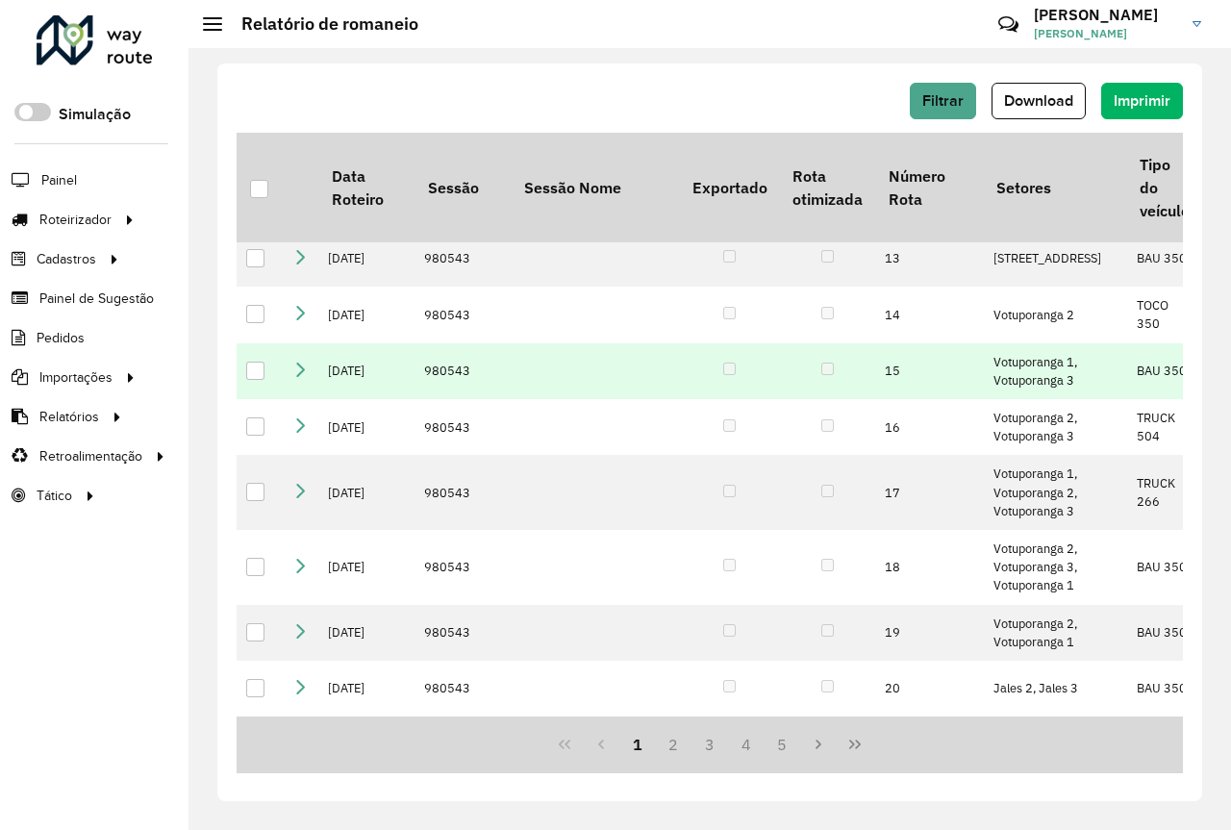
scroll to position [962, 2016]
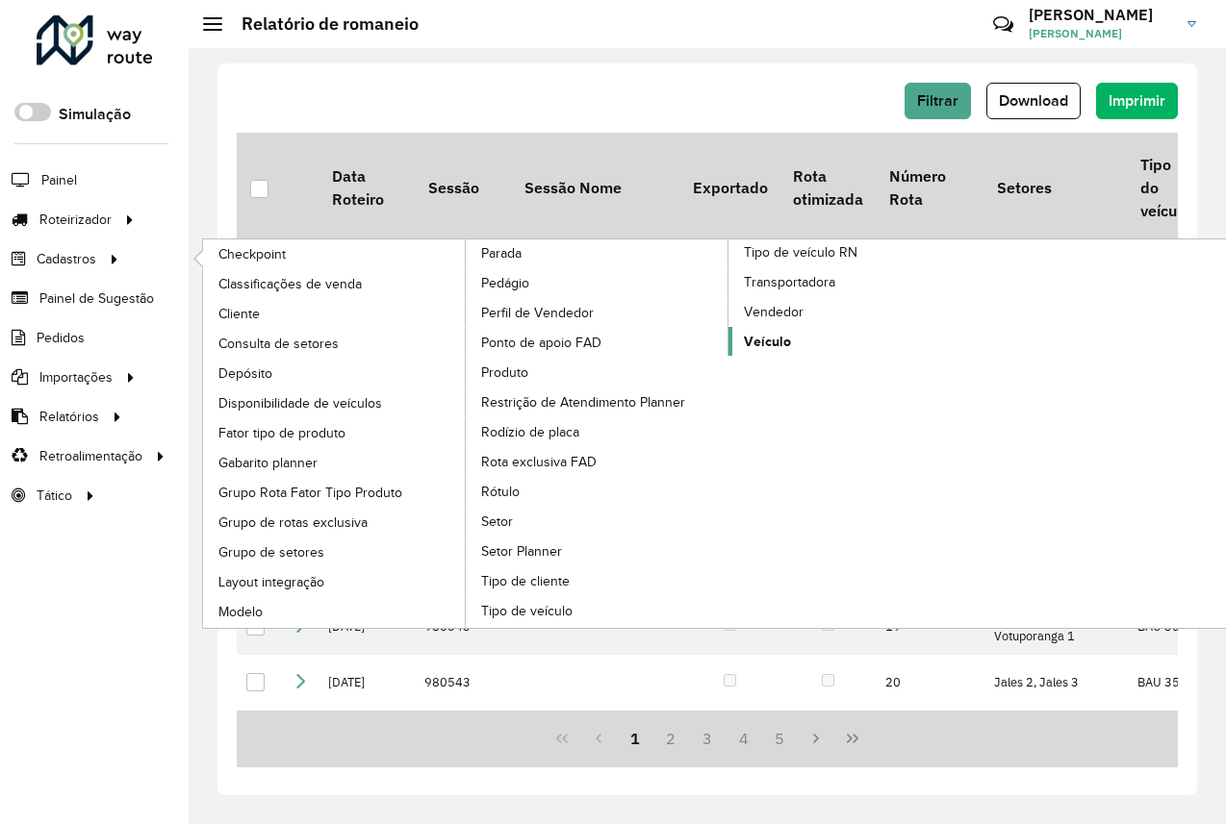
click at [785, 343] on span "Veículo" at bounding box center [767, 342] width 47 height 20
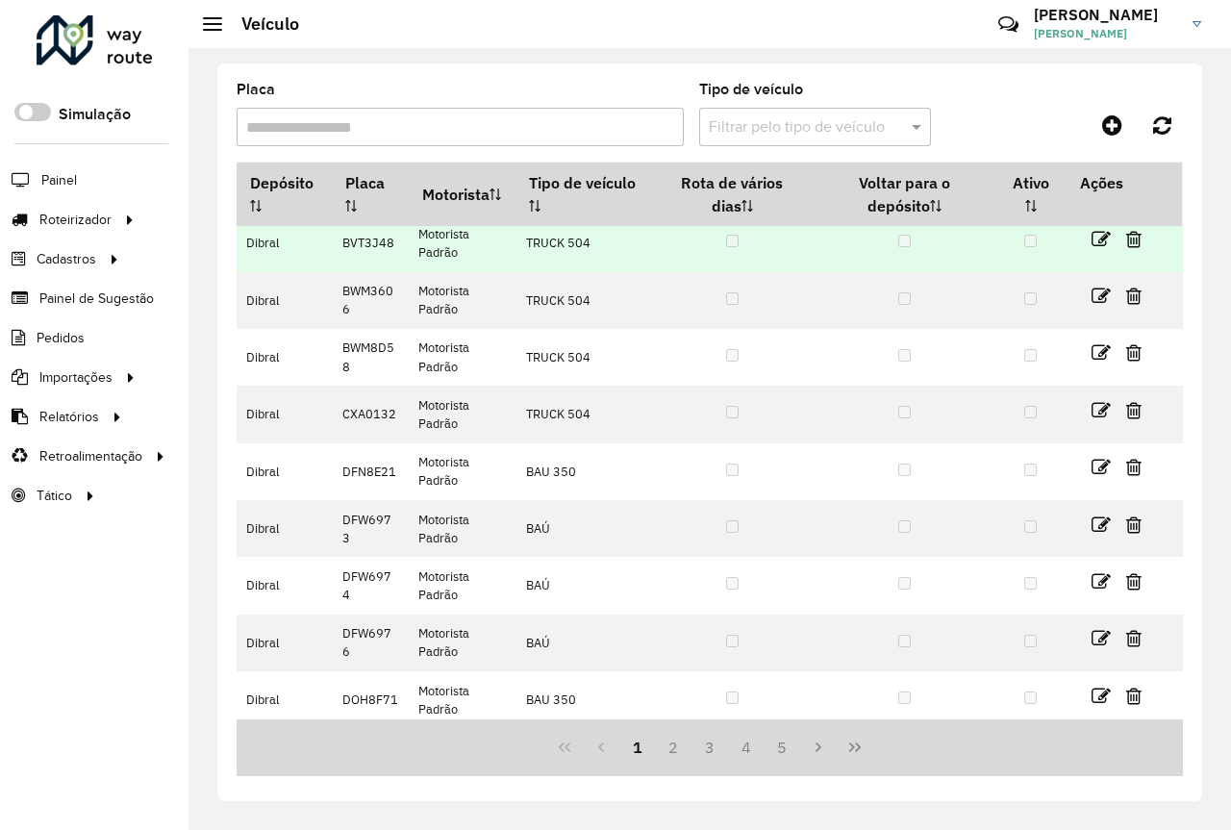
scroll to position [193, 0]
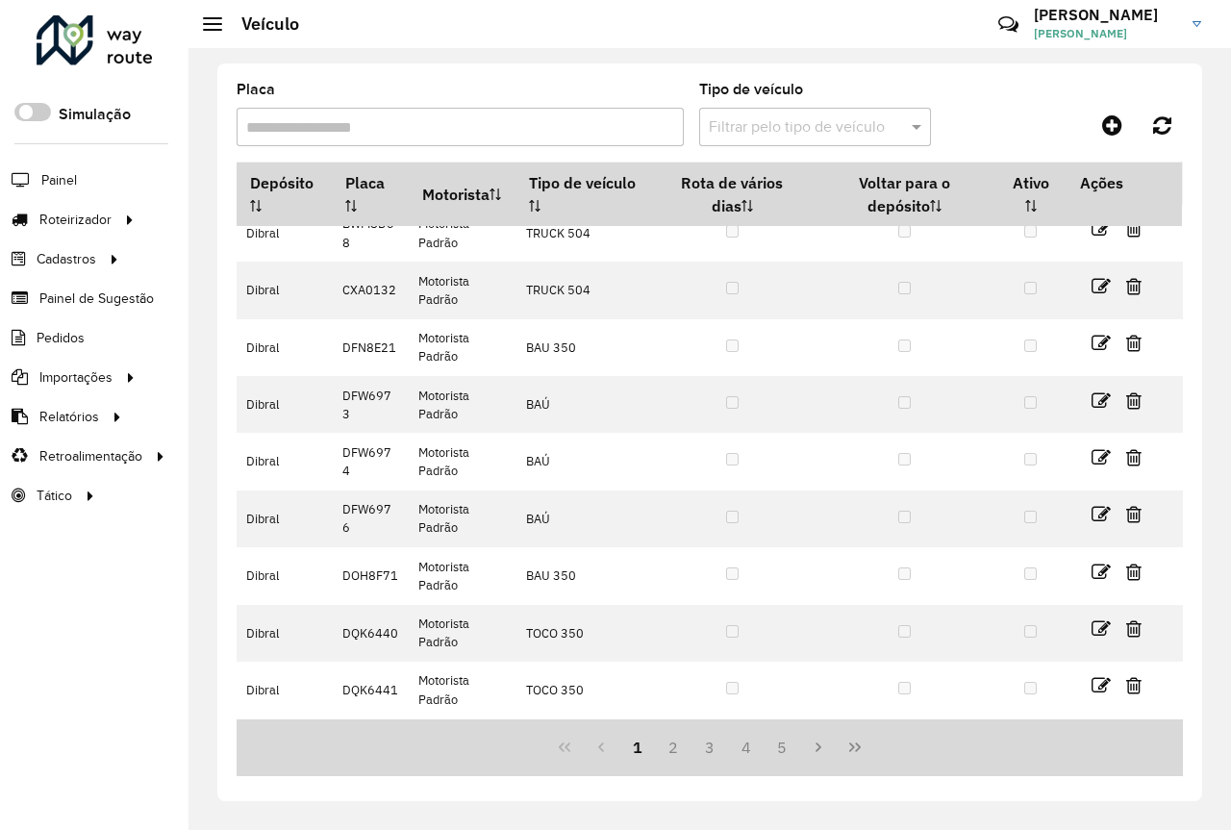
click at [655, 134] on input "Placa" at bounding box center [460, 127] width 447 height 38
click at [917, 127] on span at bounding box center [919, 126] width 24 height 23
click at [479, 64] on div "Placa Tipo de veículo Filtrar pelo tipo de veículo Depósito Placa Motorista Tip…" at bounding box center [709, 432] width 985 height 738
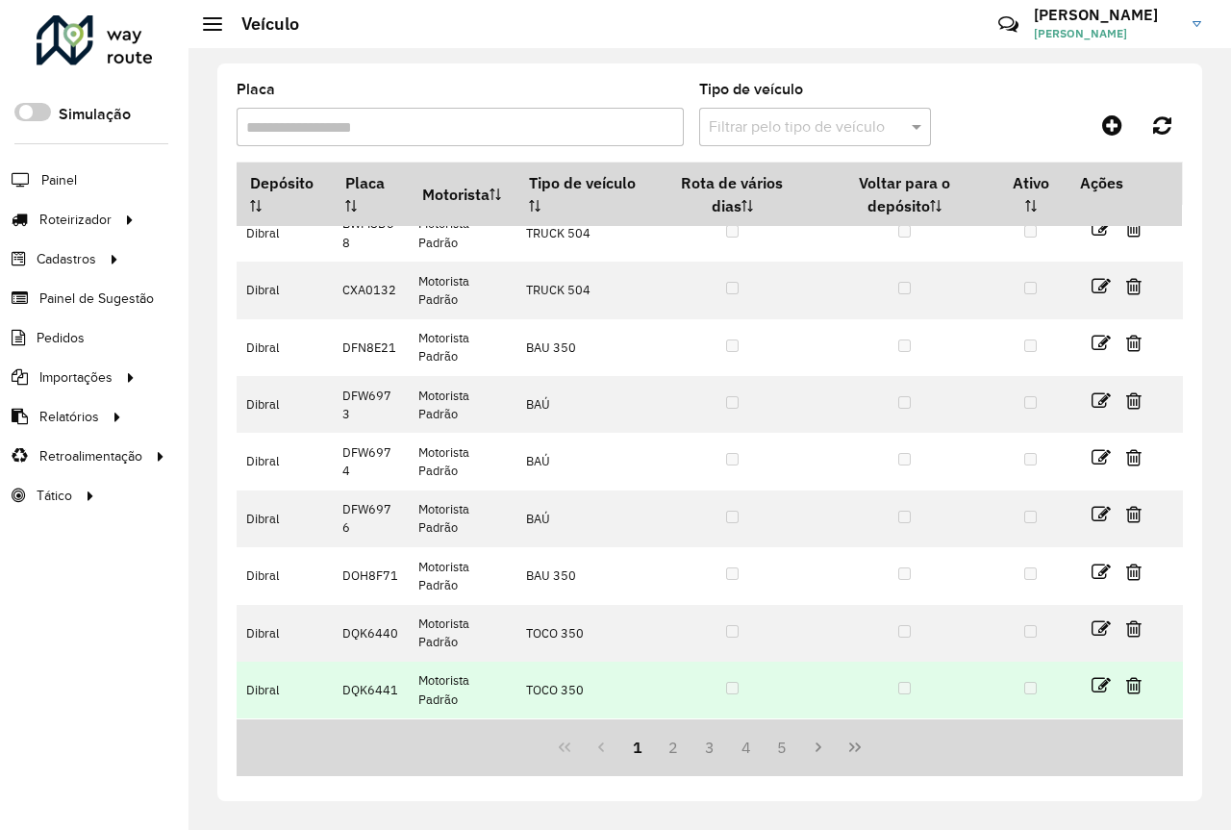
click at [448, 662] on td "Motorista Padrão" at bounding box center [462, 690] width 107 height 57
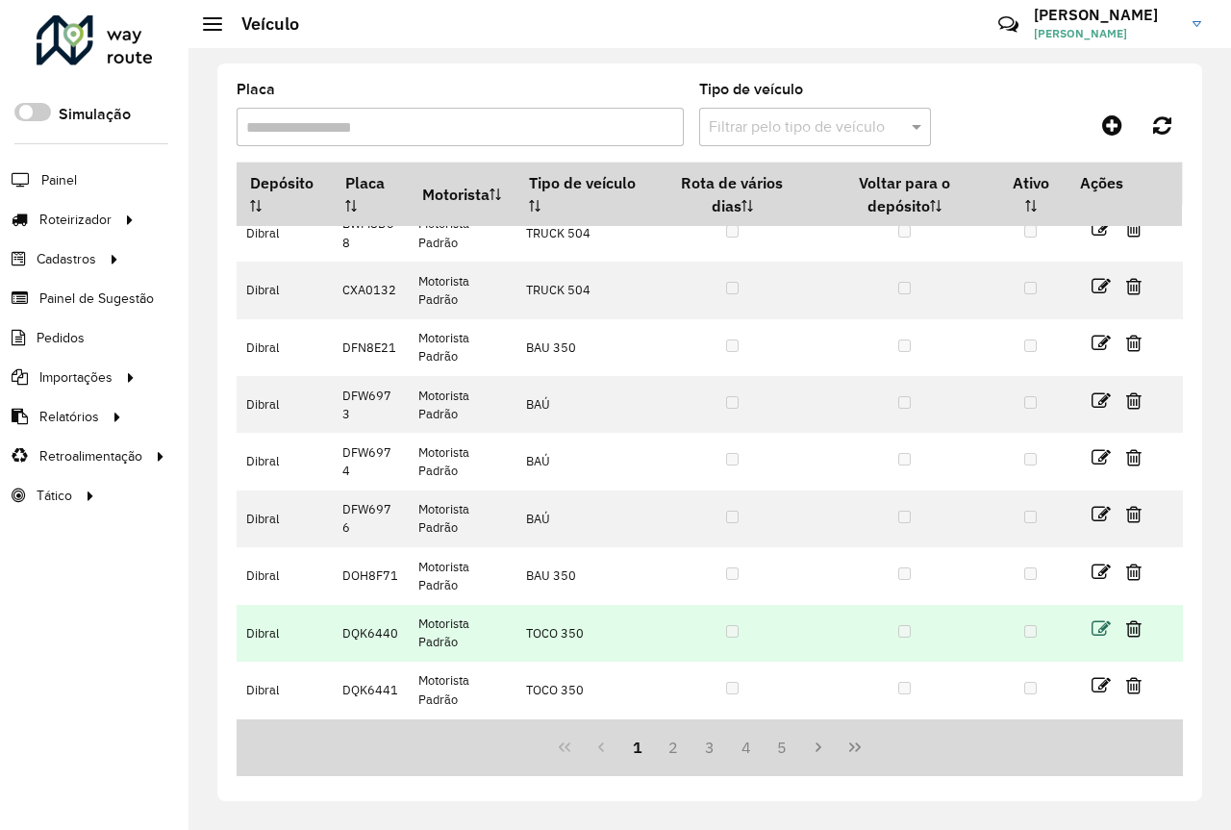
click at [1093, 626] on icon at bounding box center [1101, 629] width 19 height 19
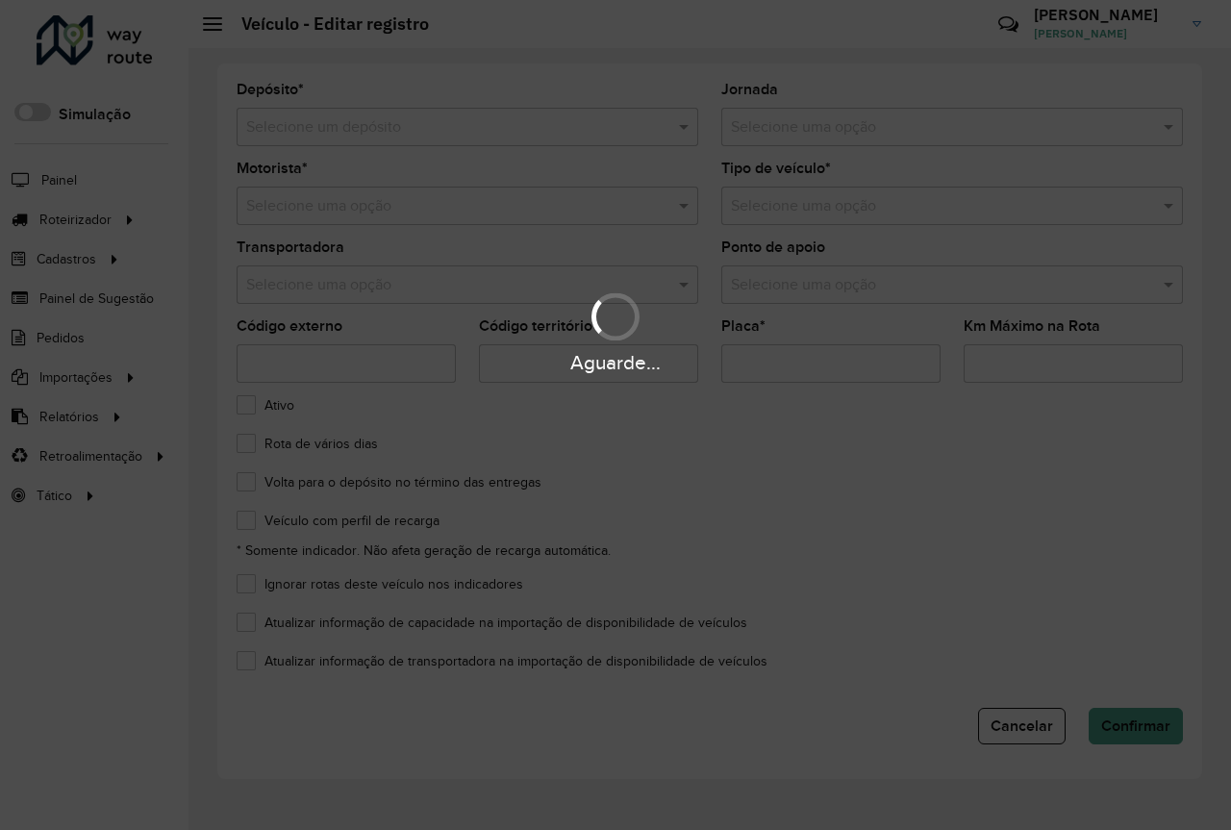
type input "*******"
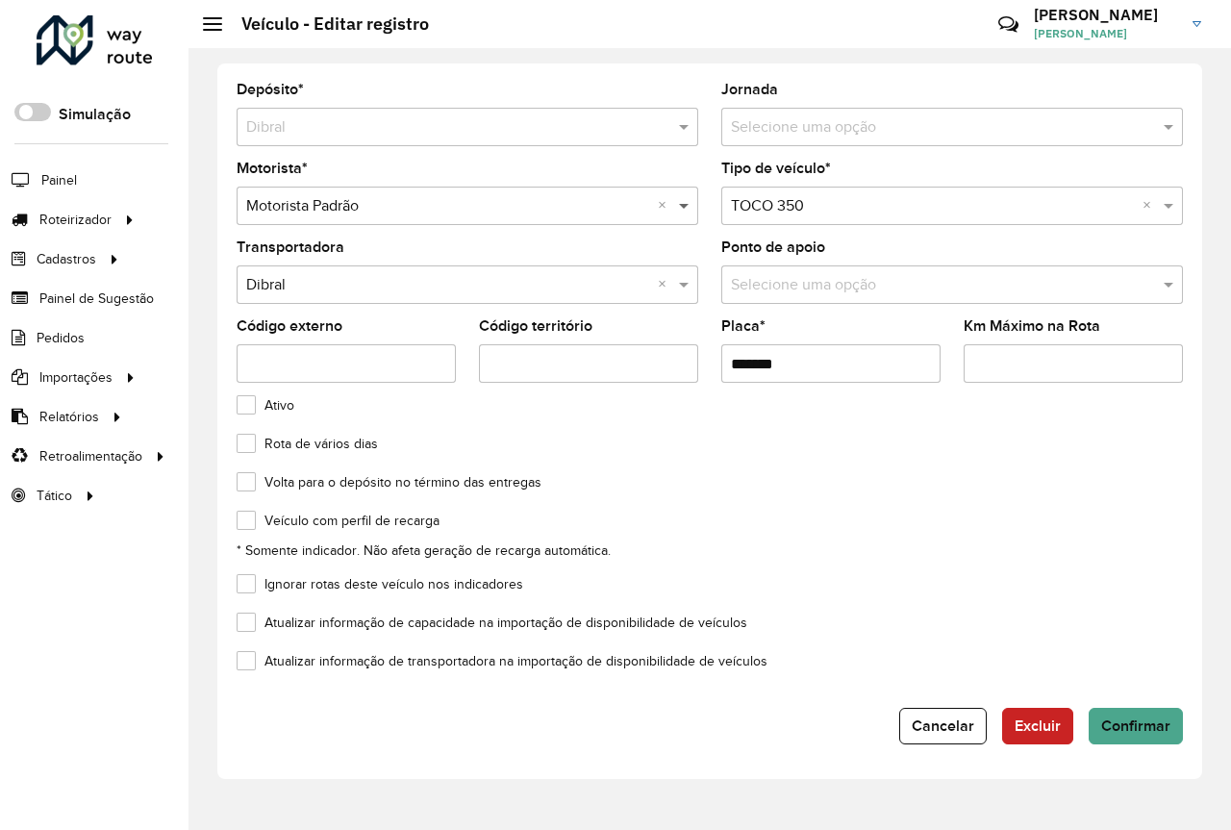
click at [679, 210] on span at bounding box center [686, 205] width 24 height 23
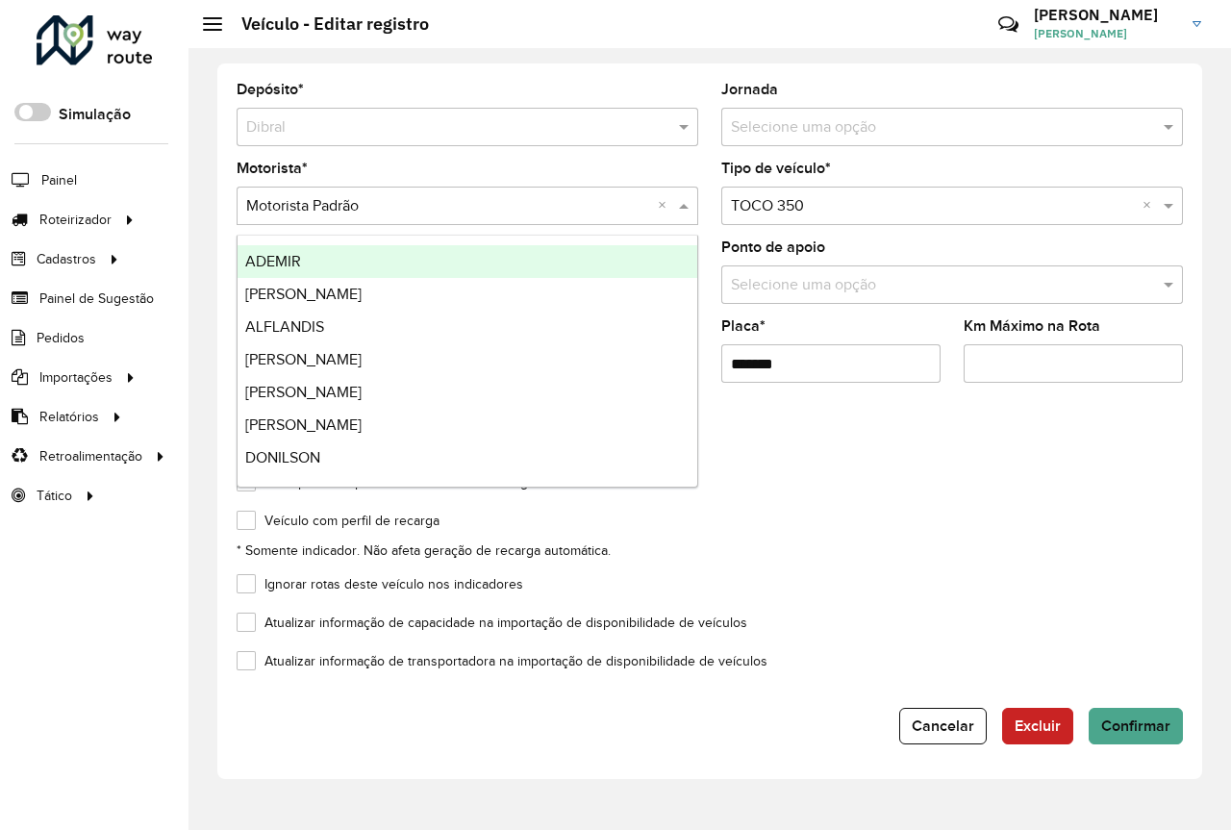
click at [622, 54] on div "Depósito * Selecione um depósito × Dibral Jornada Selecione uma opção Motorista…" at bounding box center [710, 439] width 1043 height 782
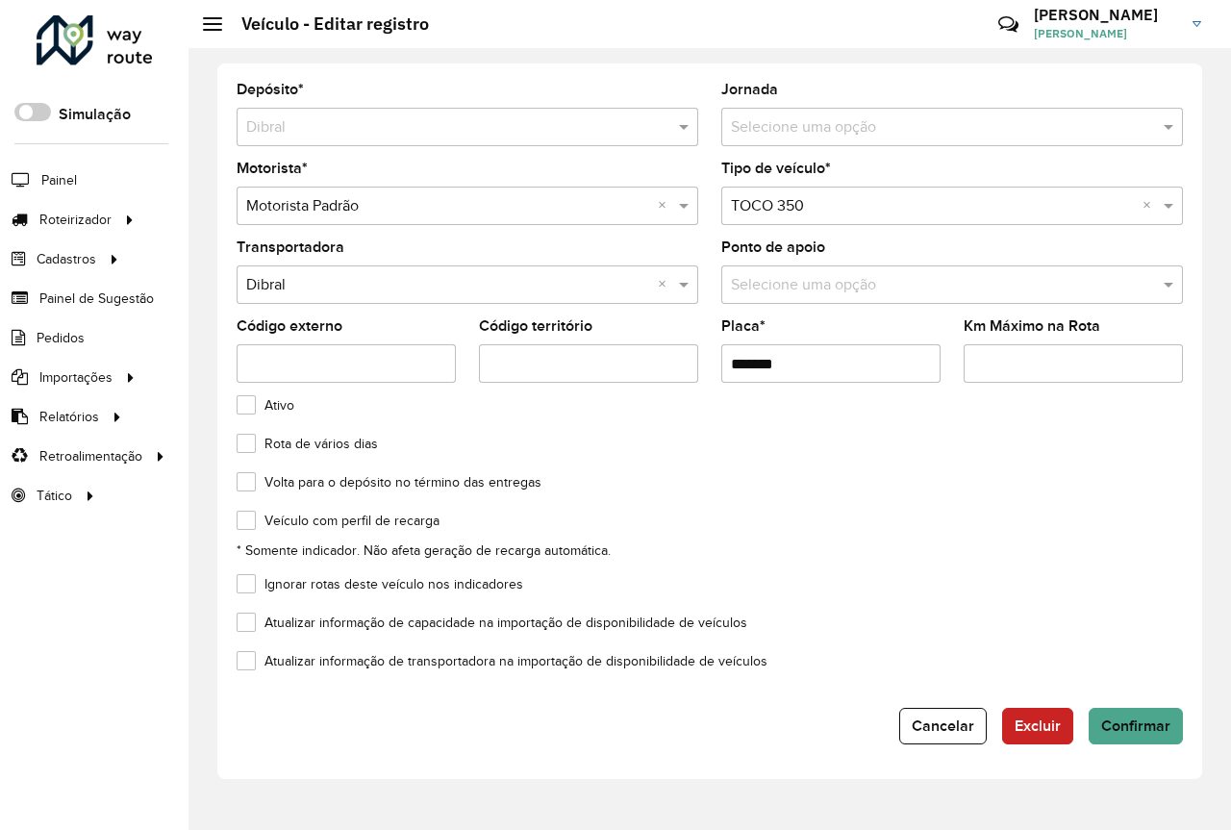
click at [797, 136] on input "text" at bounding box center [933, 127] width 404 height 23
click at [864, 139] on div "Selecione uma opção" at bounding box center [953, 127] width 462 height 38
click at [1164, 122] on span at bounding box center [1171, 126] width 24 height 23
click at [1171, 125] on span at bounding box center [1171, 126] width 24 height 23
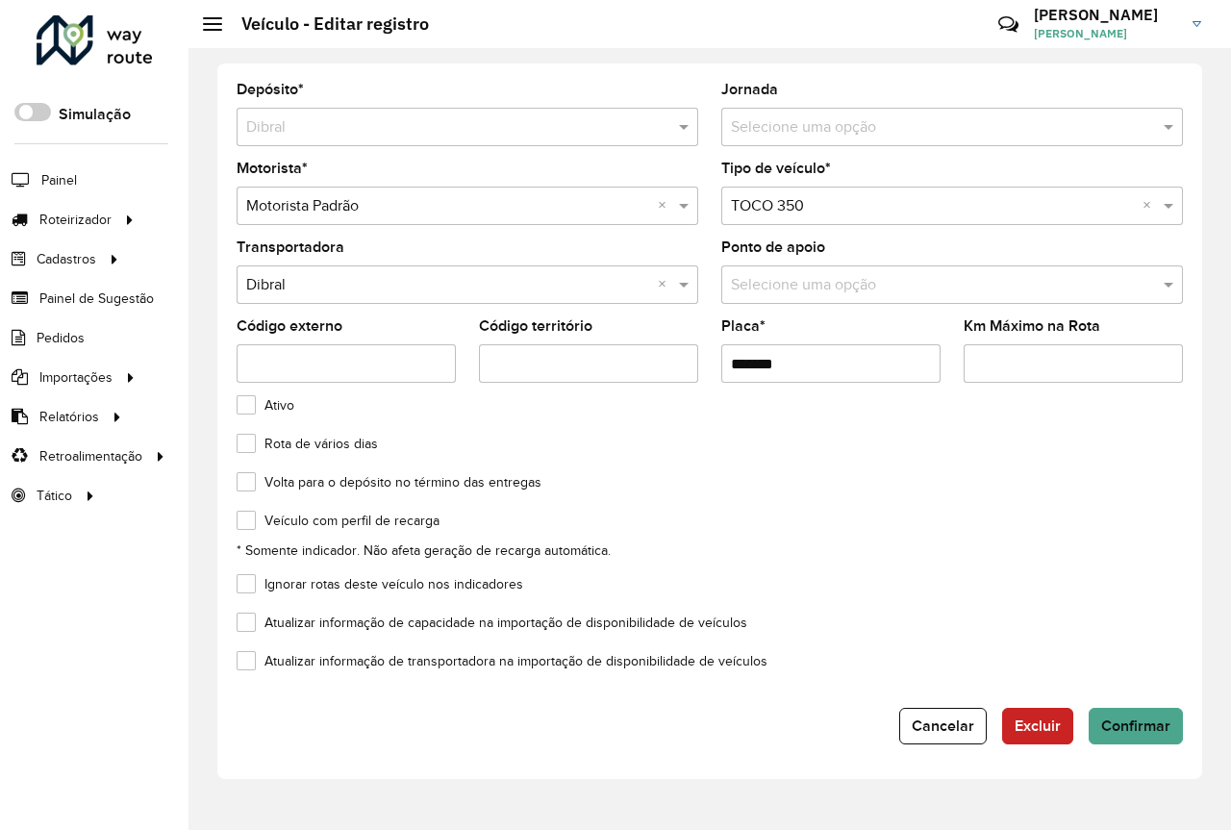
click at [820, 304] on formly-field "Ponto de apoio Selecione uma opção" at bounding box center [952, 280] width 485 height 79
click at [949, 734] on button "Cancelar" at bounding box center [943, 726] width 88 height 37
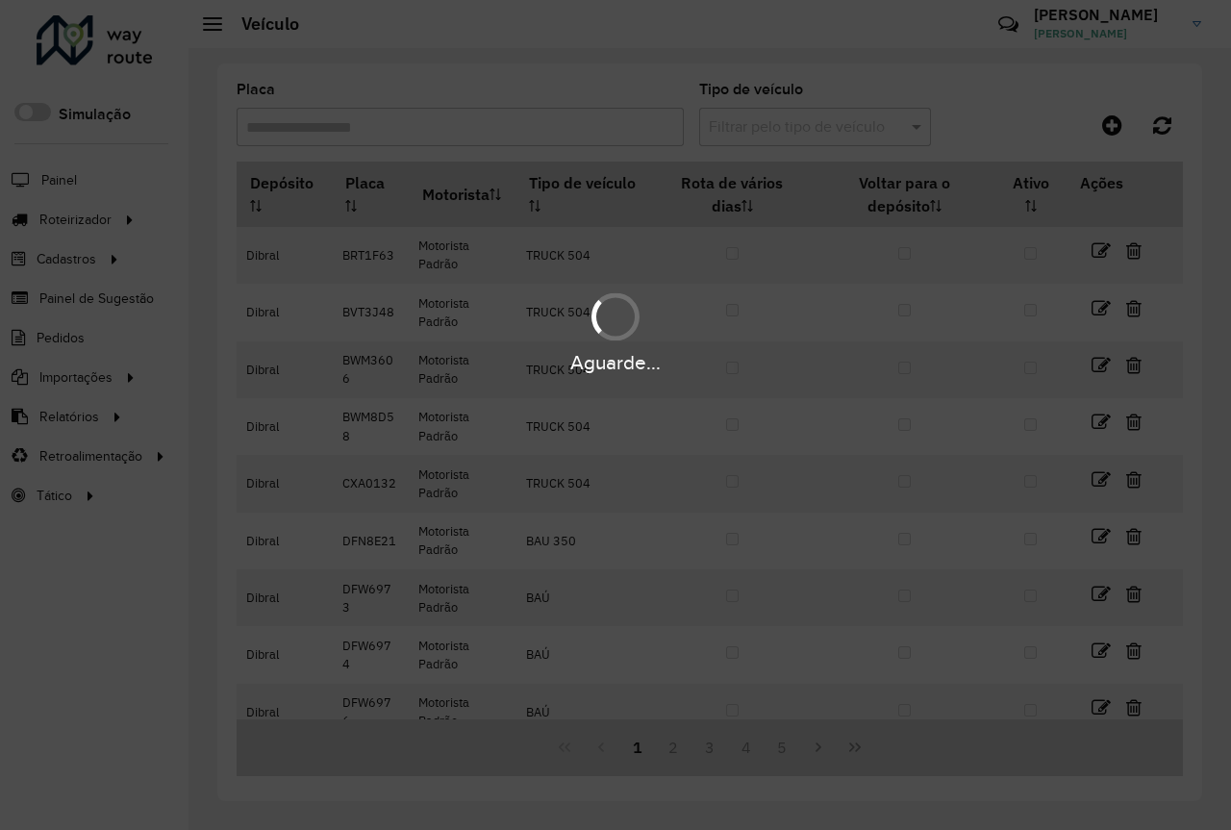
click at [864, 464] on div "Aguarde..." at bounding box center [615, 415] width 1231 height 830
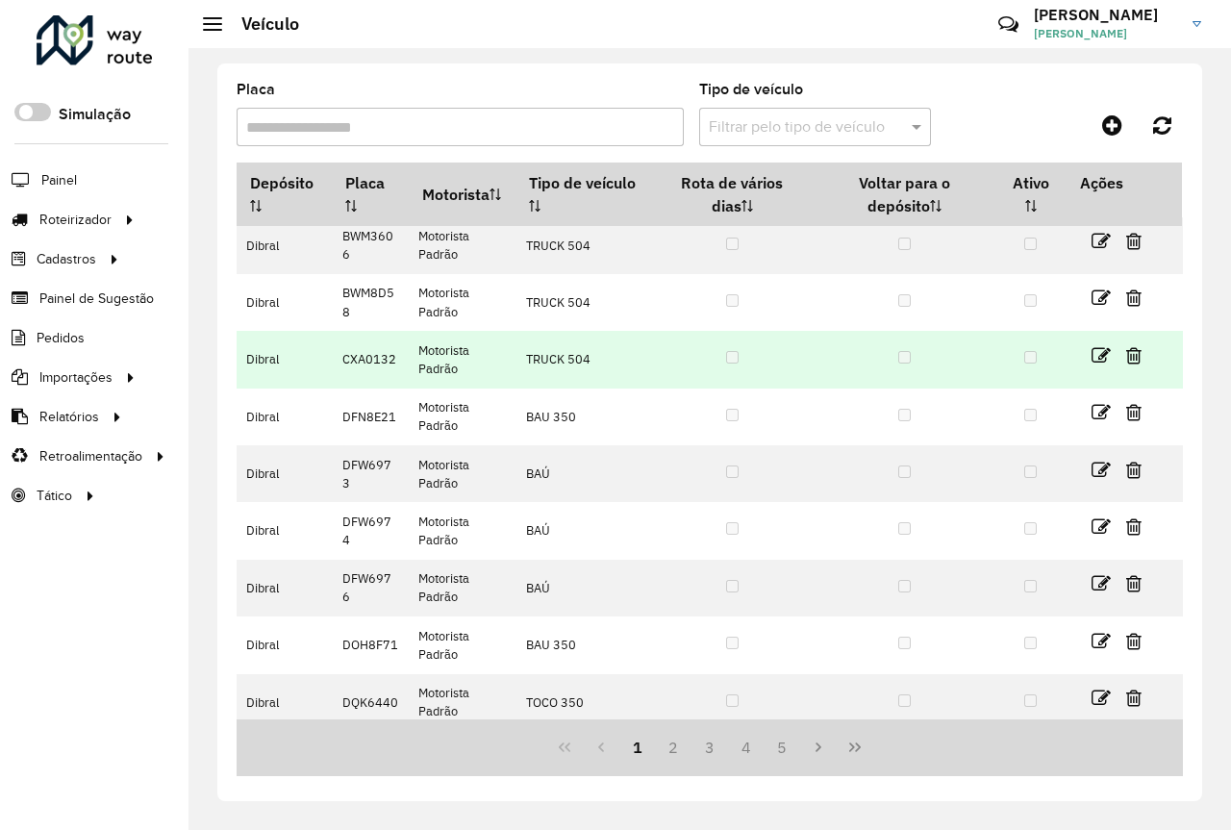
scroll to position [193, 0]
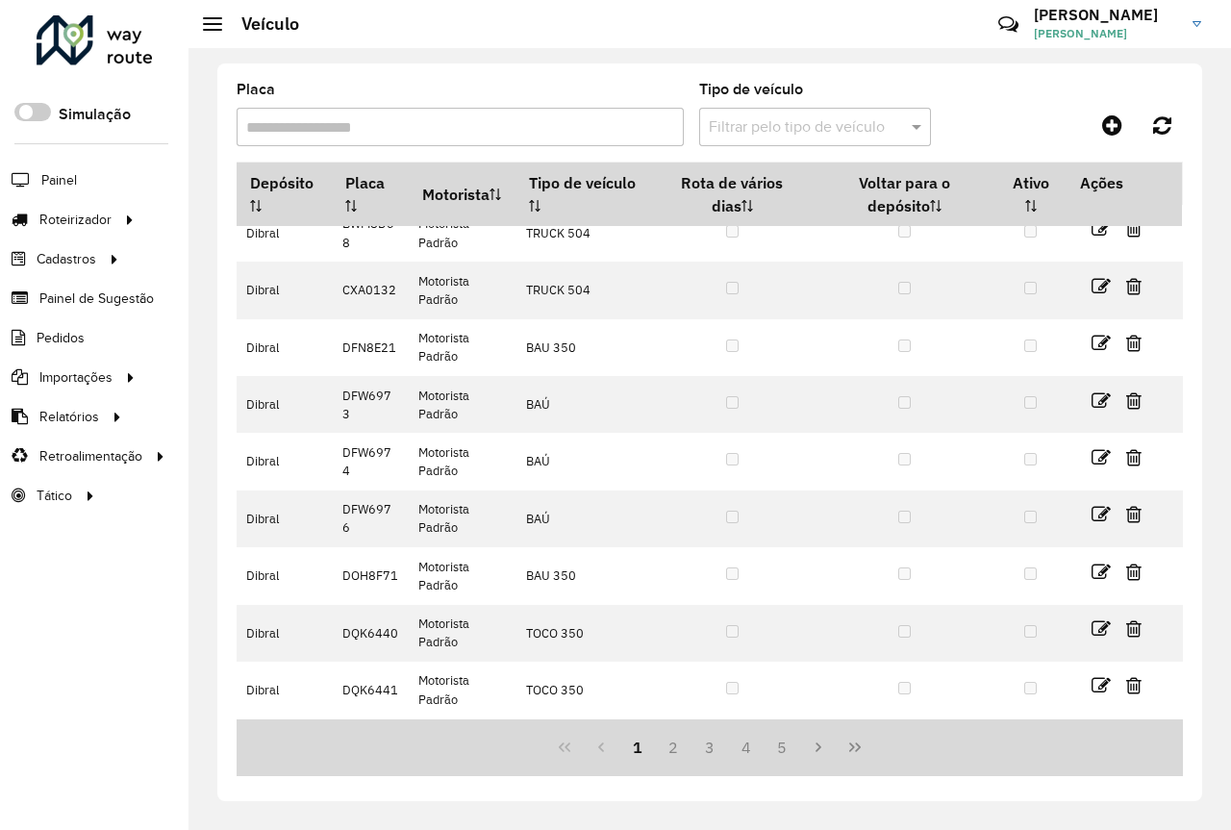
click at [736, 69] on div "Placa Tipo de veículo Filtrar pelo tipo de veículo Depósito Placa Motorista Tip…" at bounding box center [709, 432] width 985 height 738
click at [244, 216] on span "Entregas" at bounding box center [245, 220] width 55 height 20
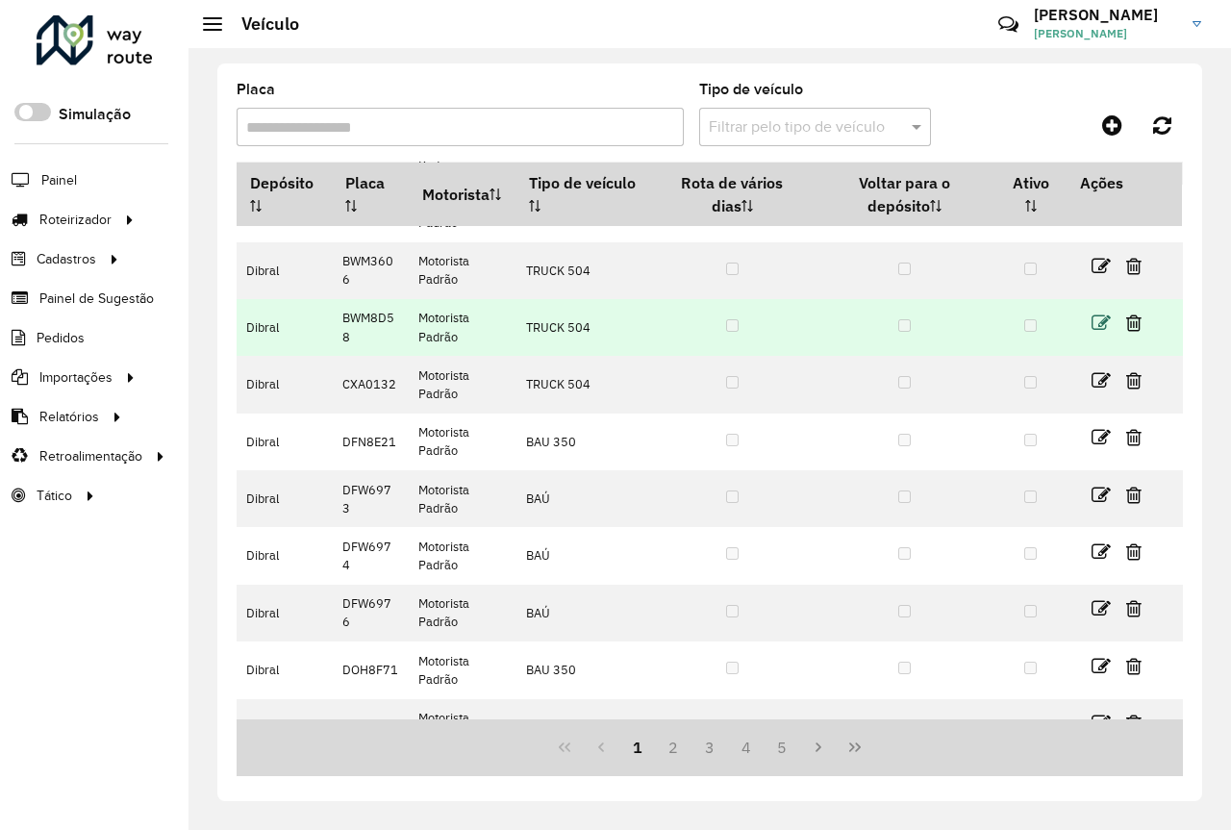
scroll to position [0, 0]
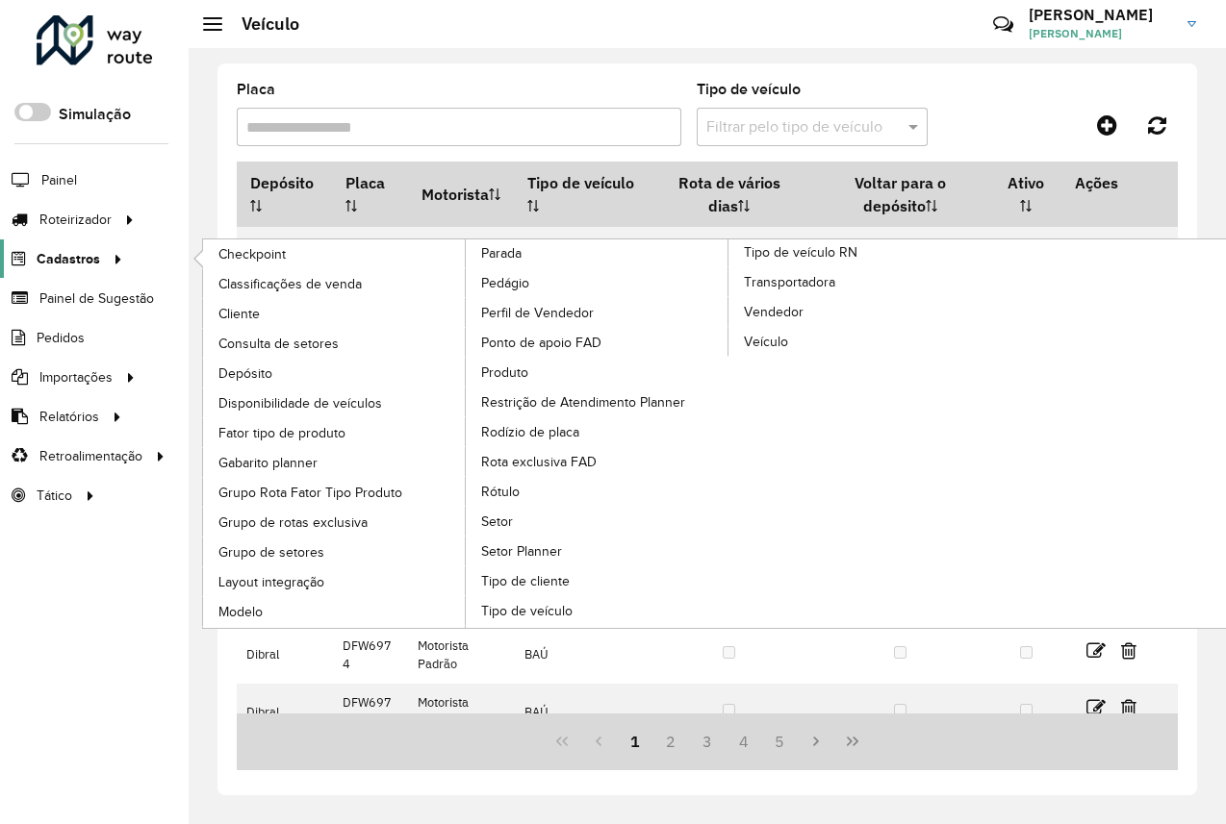
click at [100, 260] on div at bounding box center [114, 259] width 29 height 20
click at [307, 342] on span "Consulta de setores" at bounding box center [280, 344] width 125 height 20
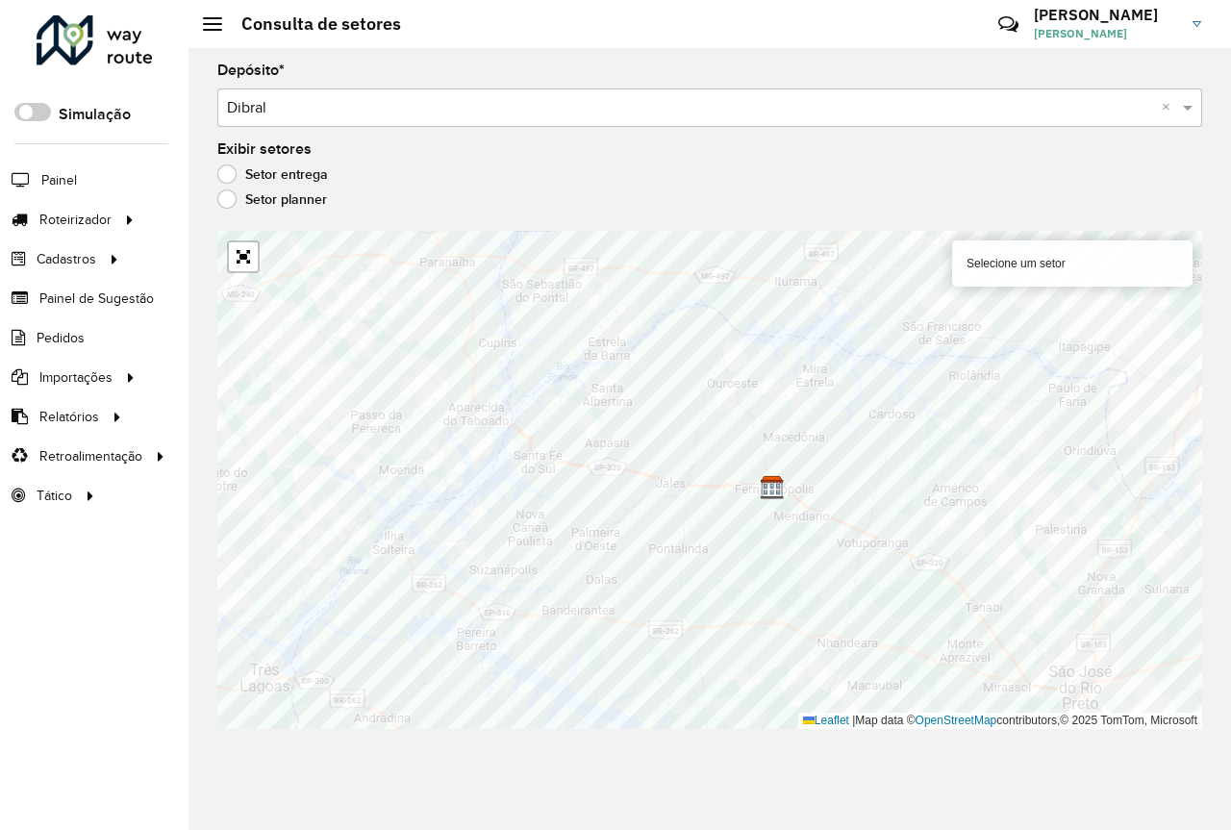
click at [223, 200] on label "Setor planner" at bounding box center [272, 199] width 110 height 19
click at [597, 32] on hb-header "Consulta de setores Críticas? Dúvidas? Elogios? Sugestões? Entre em contato con…" at bounding box center [710, 24] width 1043 height 48
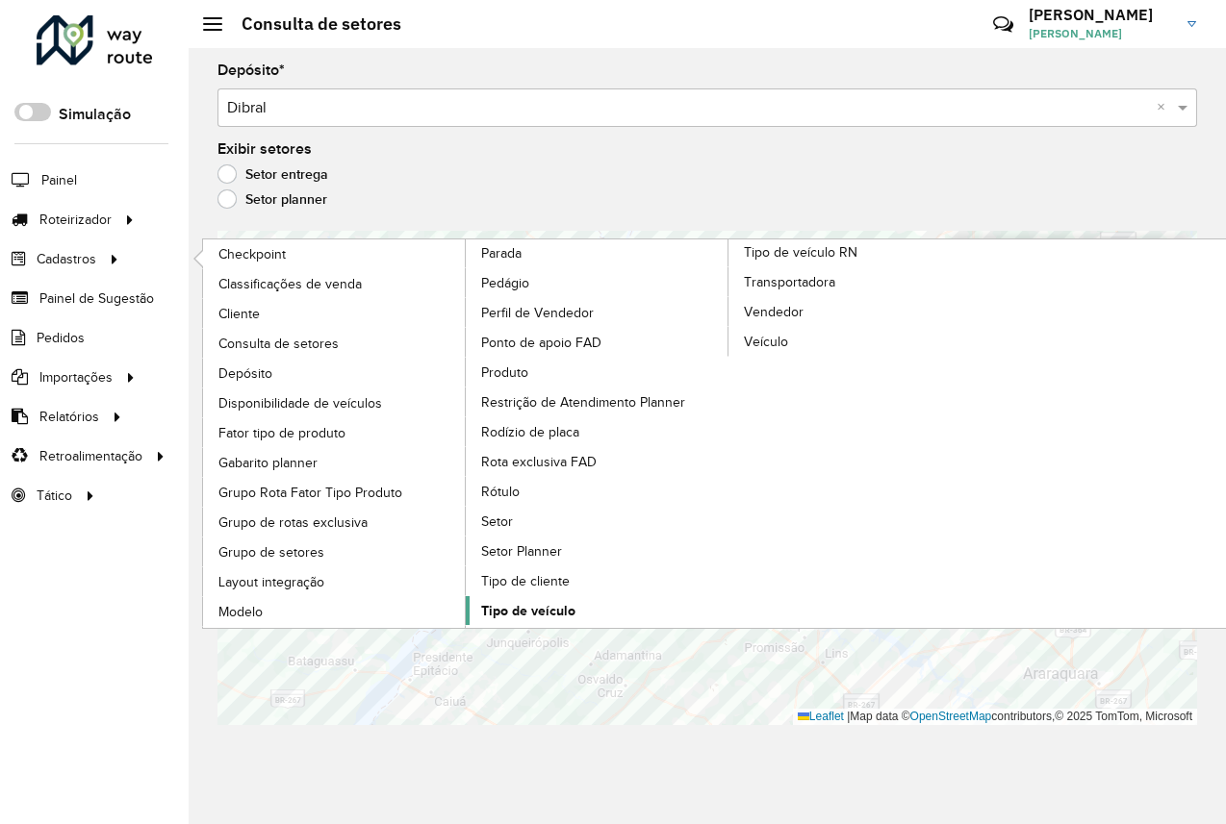
click at [508, 609] on span "Tipo de veículo" at bounding box center [528, 611] width 94 height 20
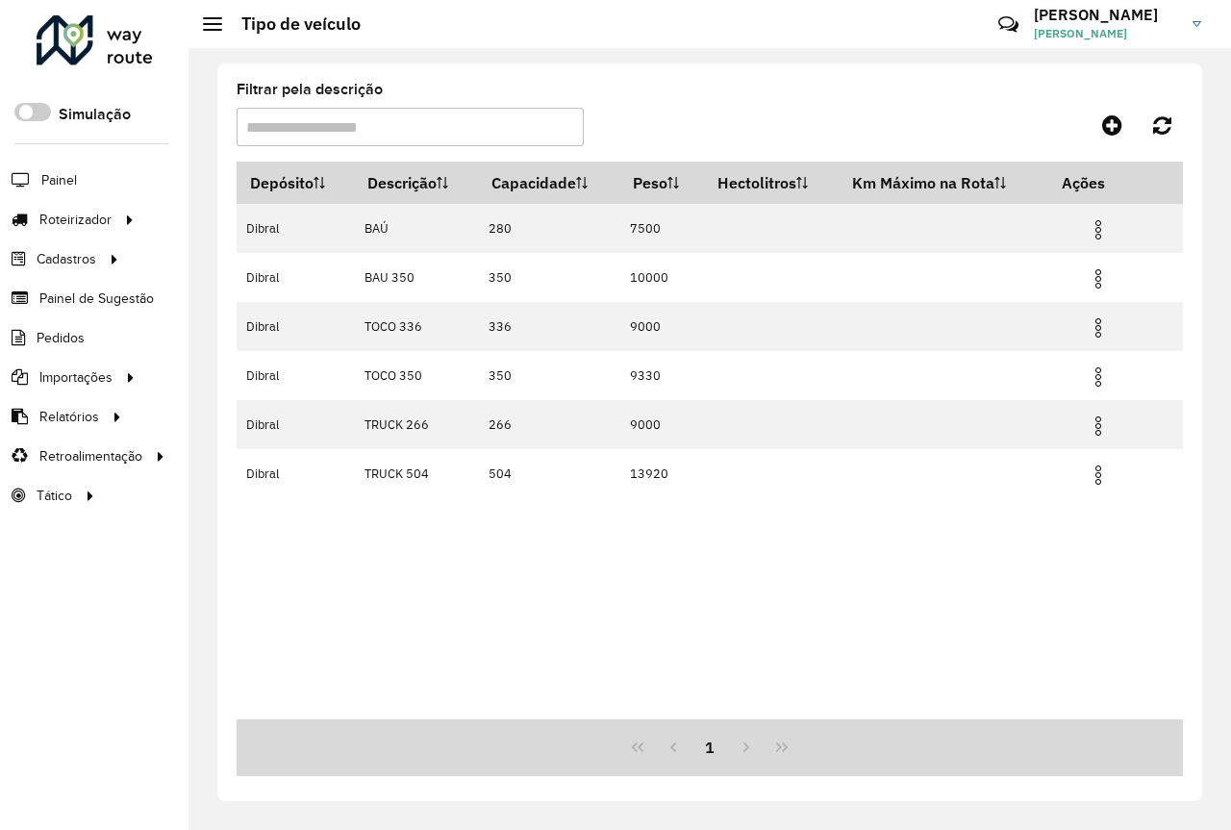
click at [406, 598] on div "Depósito Descrição Capacidade Peso Hectolitros Km Máximo na Rota Ações Dibral B…" at bounding box center [710, 441] width 947 height 558
click at [126, 596] on div "Roteirizador AmbevTech Simulação Painel Roteirizador Entregas Vendas Cadastros …" at bounding box center [94, 415] width 189 height 830
click at [508, 49] on div "Filtrar pela descrição Depósito Descrição Capacidade Peso Hectolitros Km Máximo…" at bounding box center [710, 439] width 1043 height 782
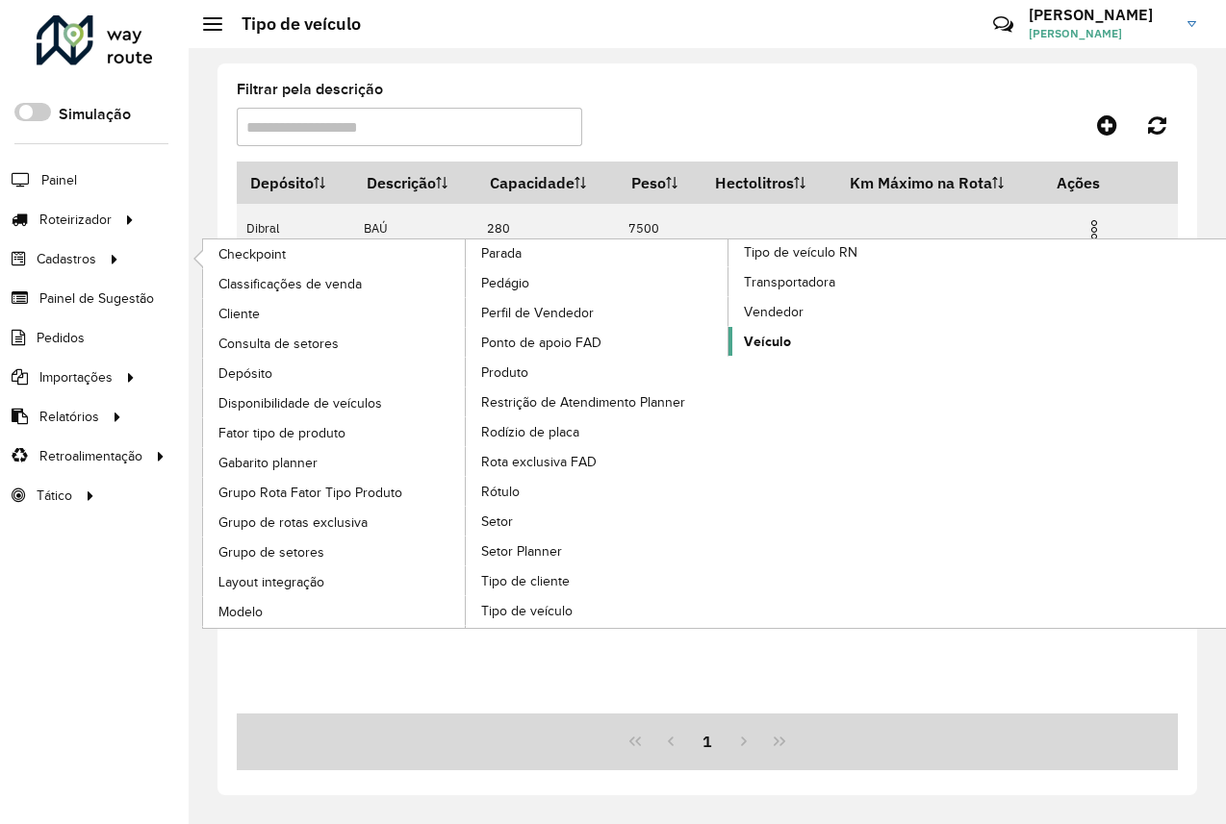
click at [776, 339] on span "Veículo" at bounding box center [767, 342] width 47 height 20
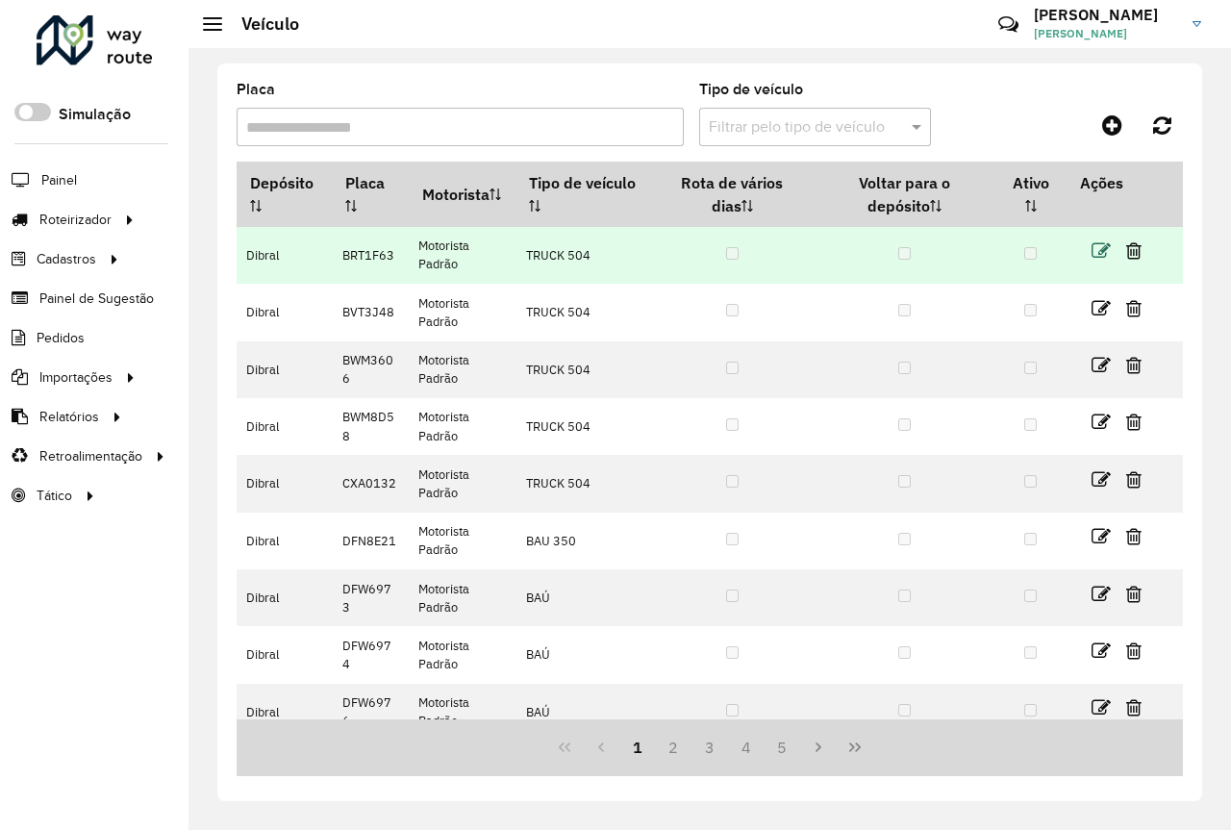
click at [1092, 251] on icon at bounding box center [1101, 250] width 19 height 19
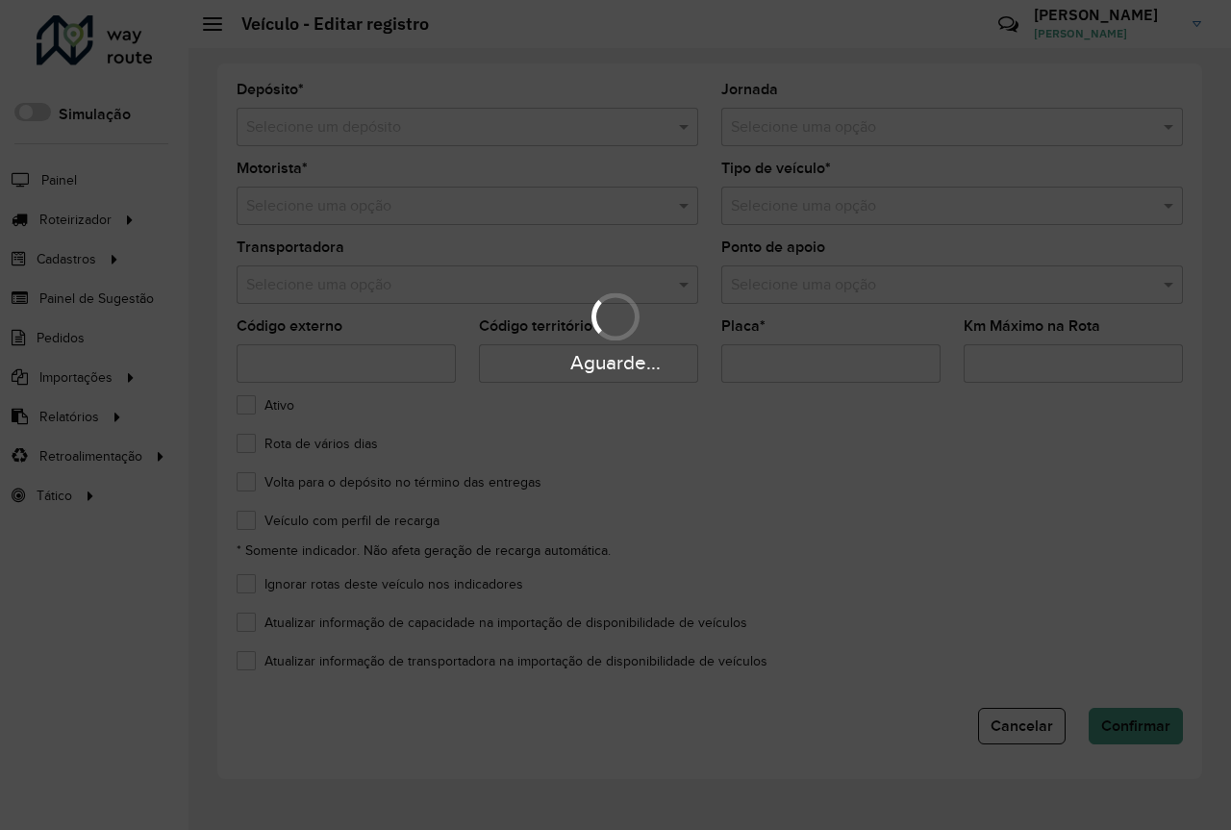
type input "*******"
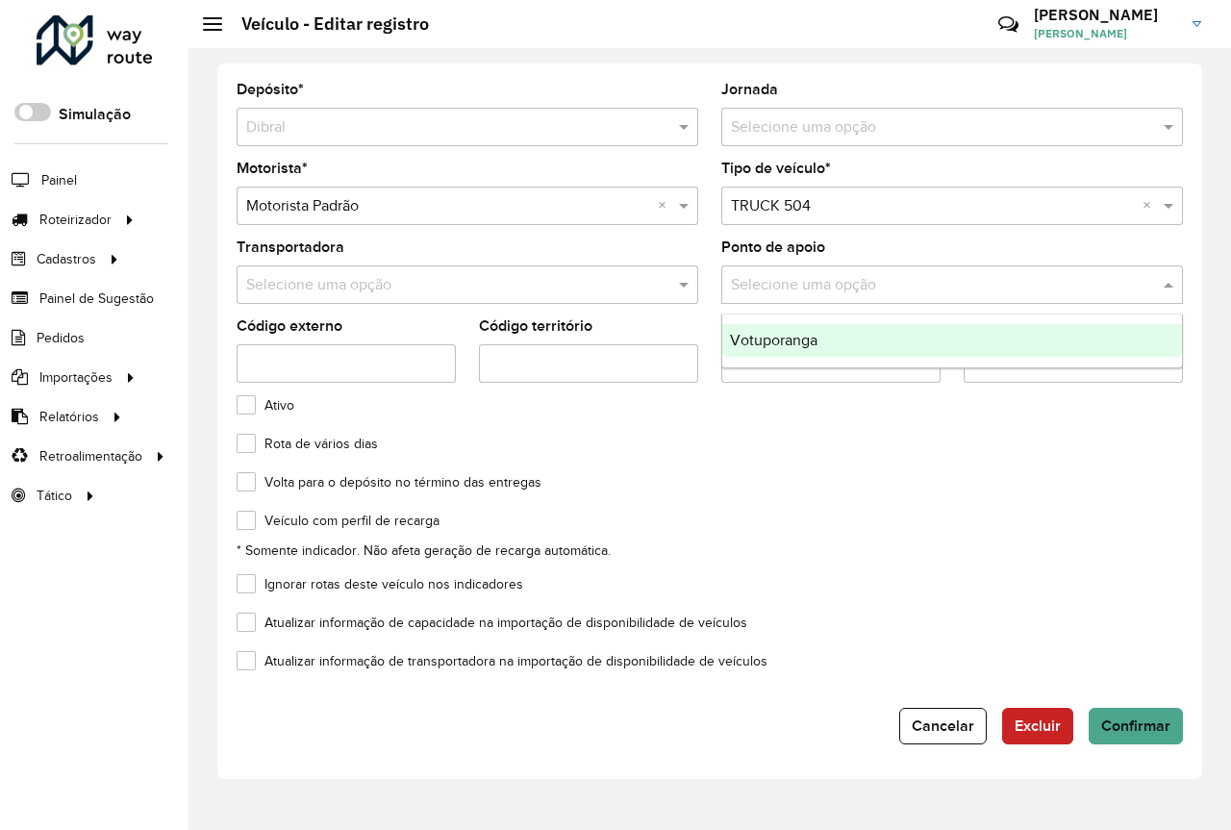
click at [974, 281] on input "text" at bounding box center [933, 285] width 404 height 23
click at [1052, 269] on div "Selecione uma opção" at bounding box center [953, 285] width 462 height 38
click at [1072, 250] on div "Ponto de apoio Selecione uma opção" at bounding box center [953, 272] width 462 height 63
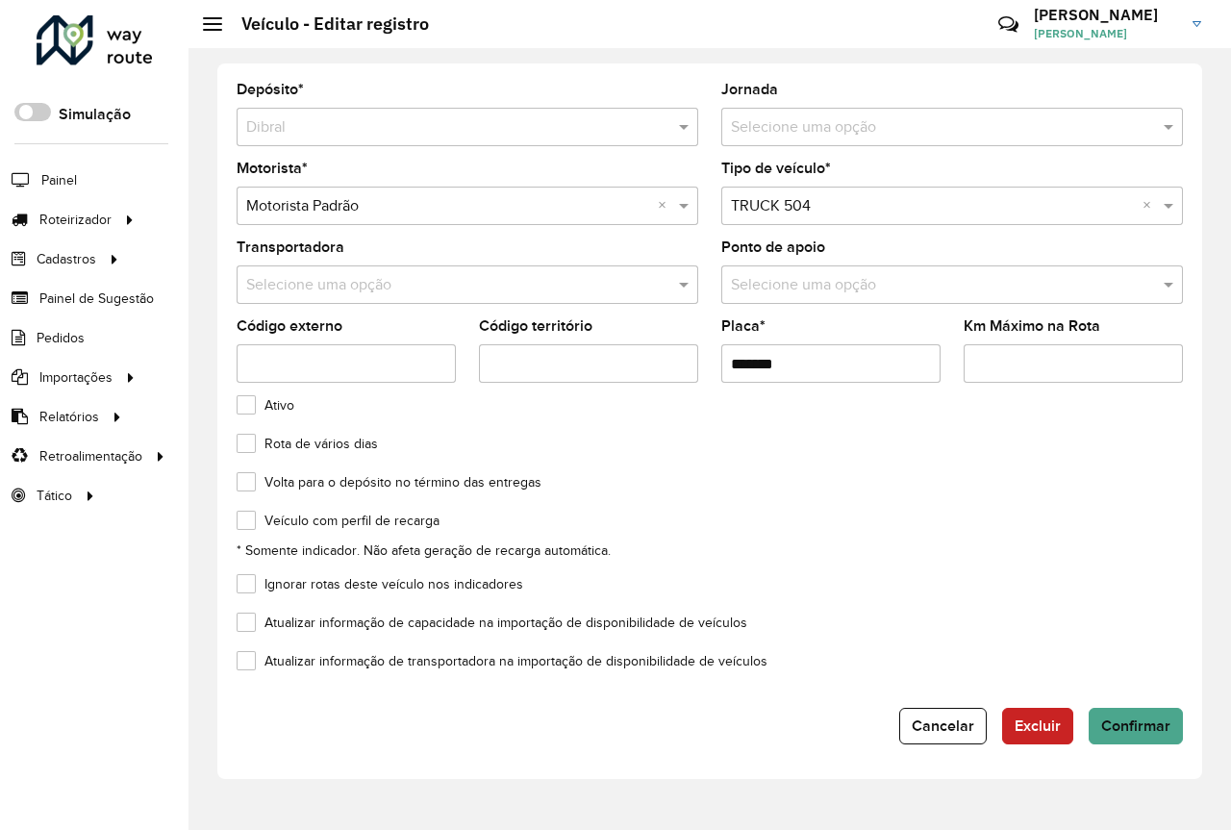
click at [944, 118] on input "text" at bounding box center [933, 127] width 404 height 23
click at [1171, 130] on span at bounding box center [1171, 126] width 24 height 23
click at [1177, 126] on span at bounding box center [1171, 126] width 24 height 23
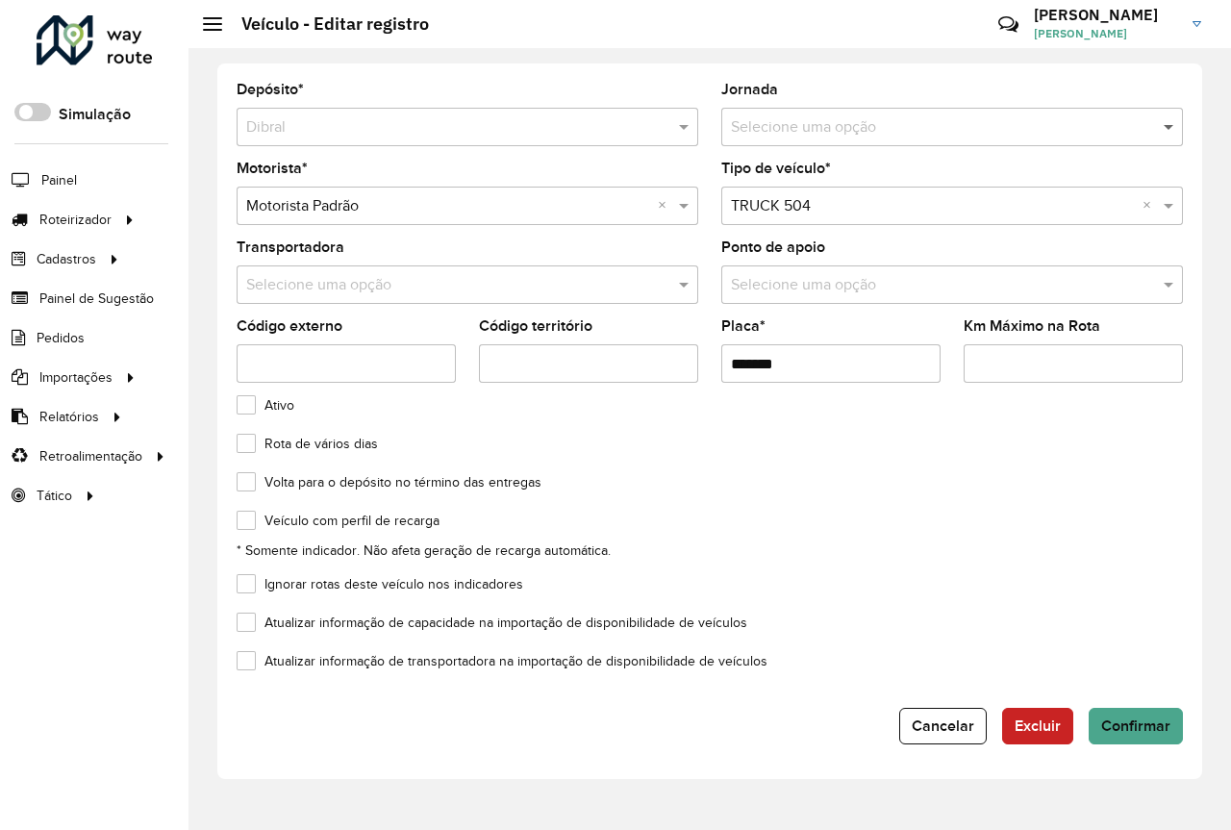
click at [1177, 126] on span at bounding box center [1171, 126] width 24 height 23
click at [1228, 150] on div "Depósito * Selecione um depósito × Dibral Jornada Selecione uma opção Motorista…" at bounding box center [710, 439] width 1043 height 782
click at [940, 739] on button "Cancelar" at bounding box center [943, 726] width 88 height 37
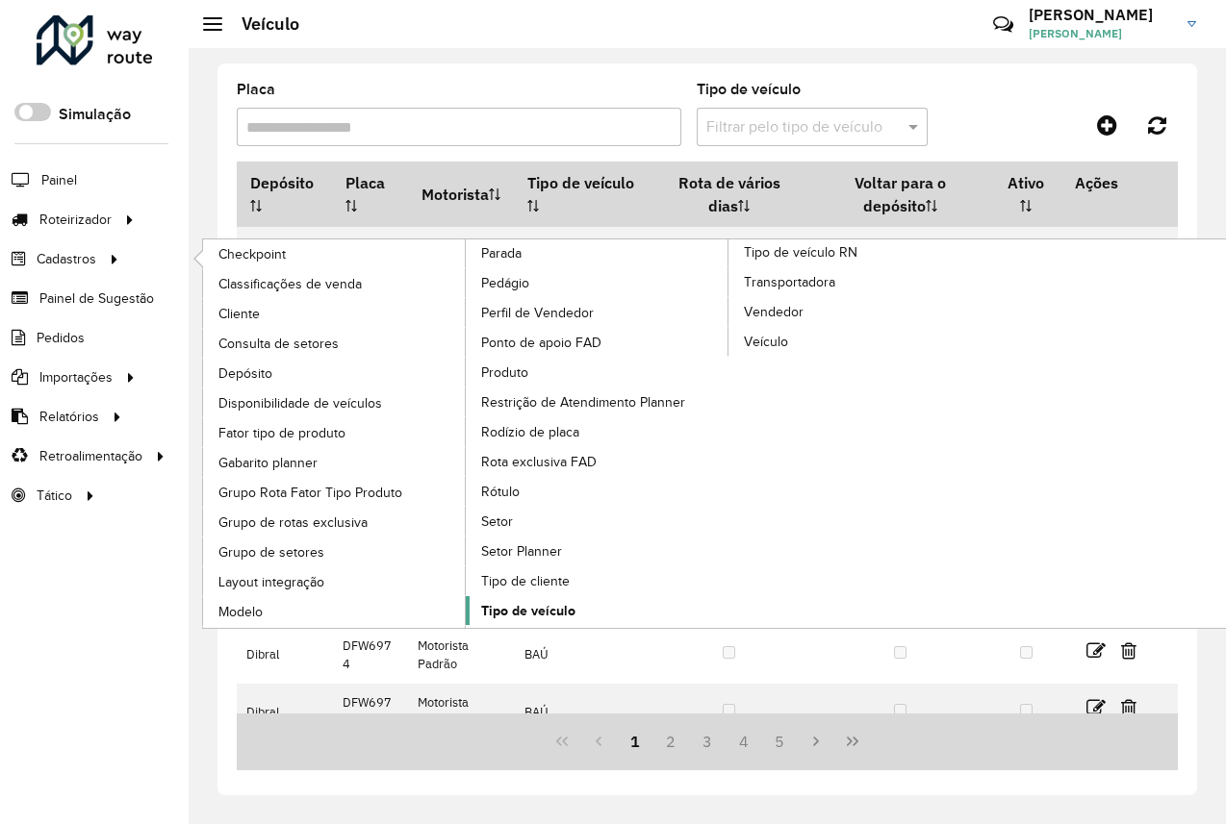
click at [555, 602] on span "Tipo de veículo" at bounding box center [528, 611] width 94 height 20
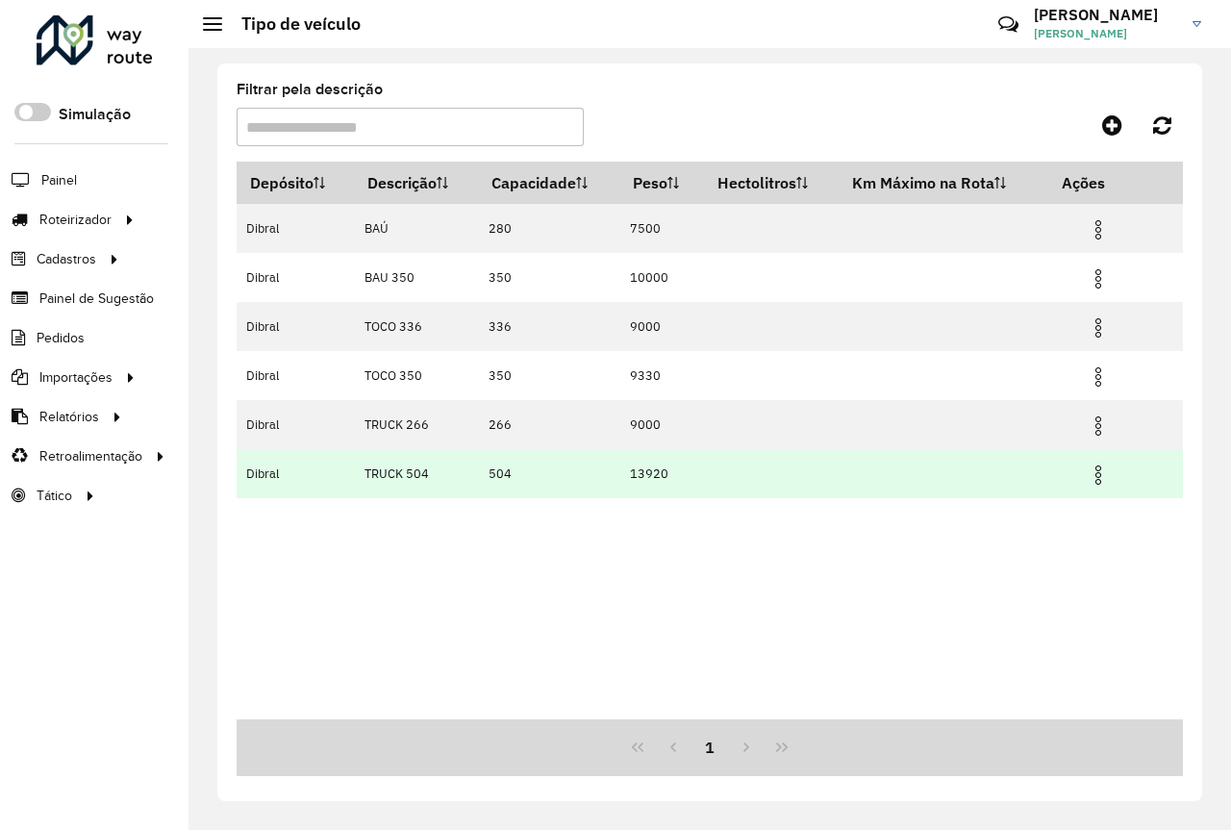
click at [1106, 470] on img at bounding box center [1098, 475] width 23 height 23
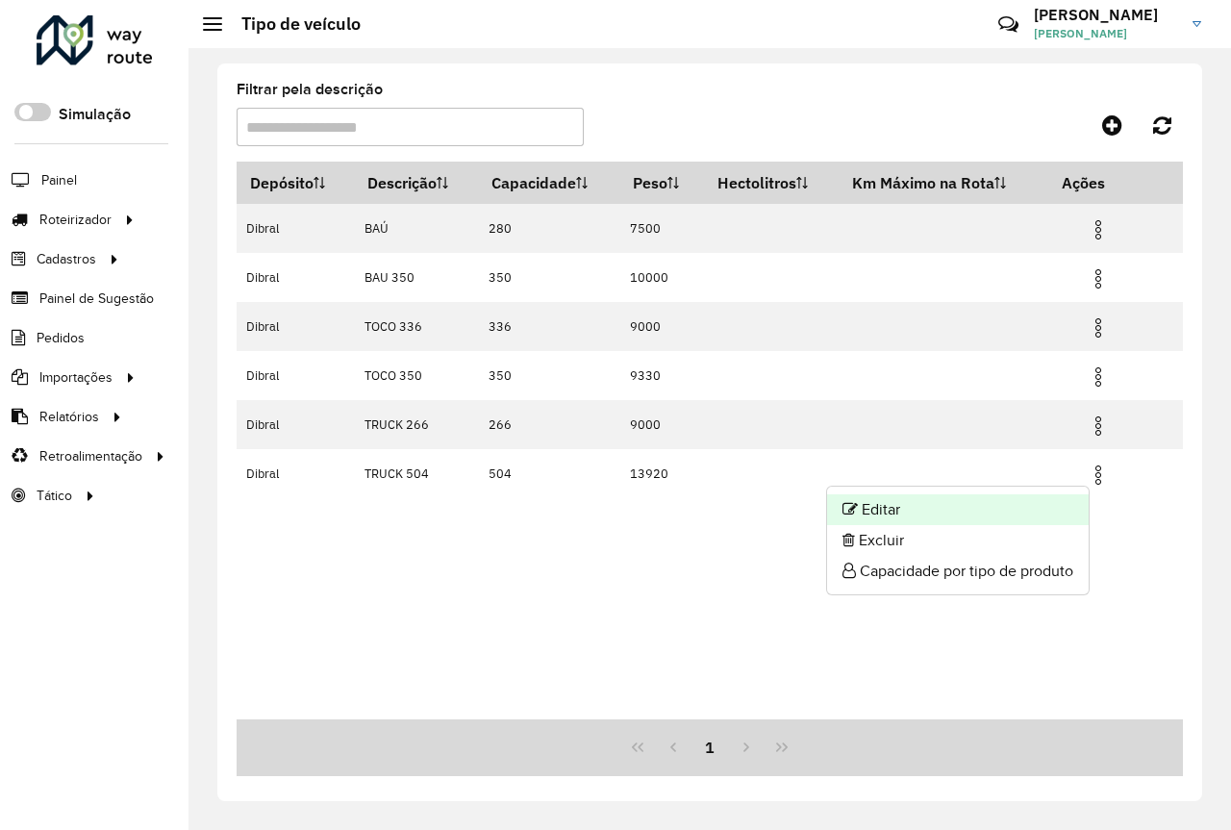
click at [1042, 501] on li "Editar" at bounding box center [958, 509] width 262 height 31
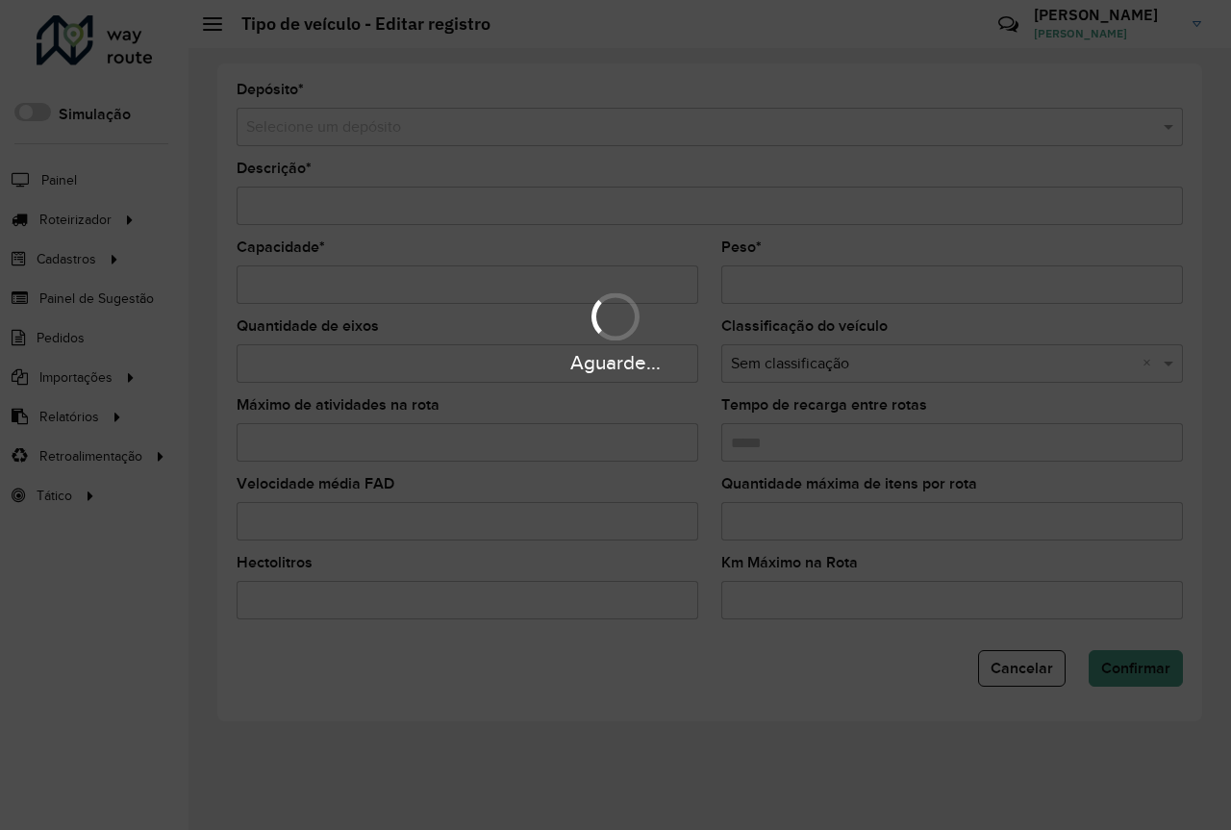
type input "*********"
type input "***"
type input "*****"
type input "*"
type input "*****"
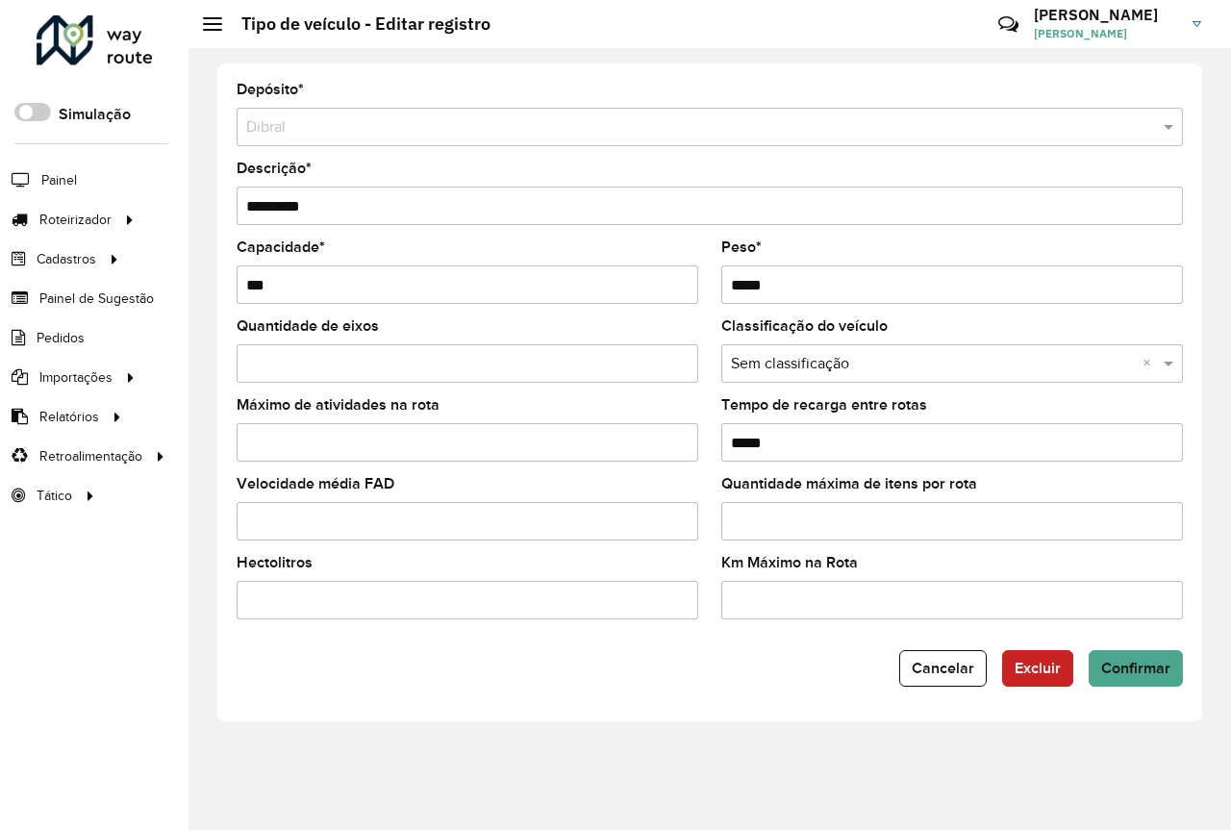
click at [752, 501] on div "Quantidade máxima de itens por rota" at bounding box center [953, 508] width 462 height 63
click at [760, 514] on input "Quantidade máxima de itens por rota" at bounding box center [953, 521] width 462 height 38
click at [560, 517] on input "Velocidade média FAD" at bounding box center [468, 521] width 462 height 38
click at [461, 452] on input "*" at bounding box center [468, 442] width 462 height 38
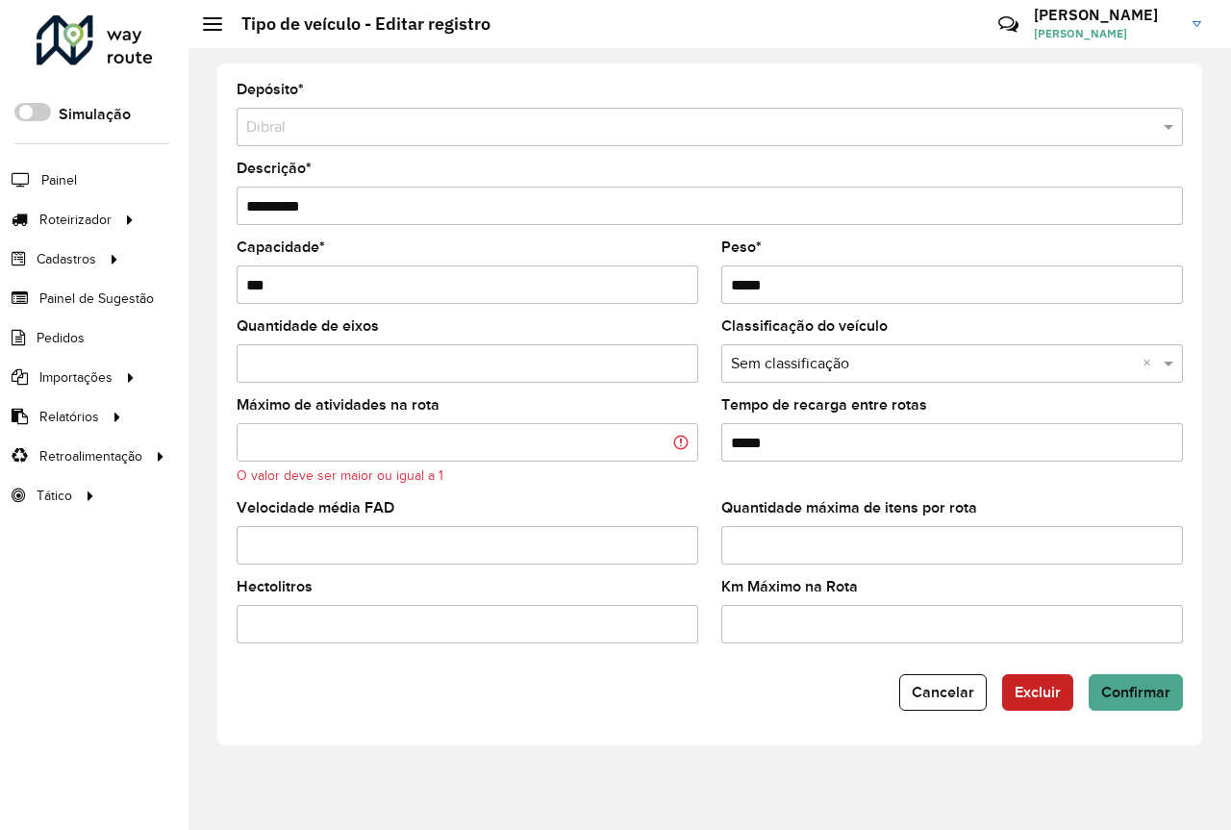
click at [385, 352] on input "Quantidade de eixos" at bounding box center [468, 363] width 462 height 38
click at [823, 364] on input "text" at bounding box center [933, 364] width 404 height 23
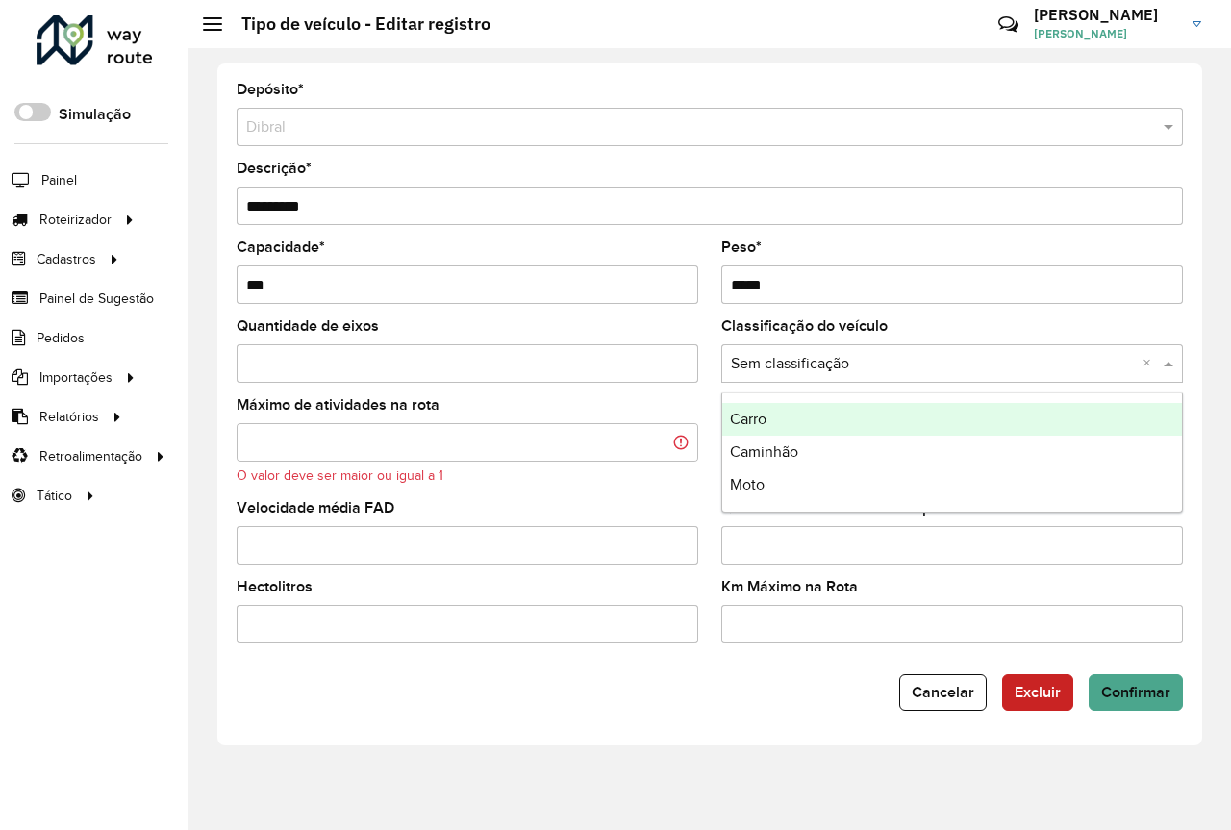
click at [818, 362] on input "text" at bounding box center [933, 364] width 404 height 23
click at [582, 620] on input "Hectolitros" at bounding box center [468, 624] width 462 height 38
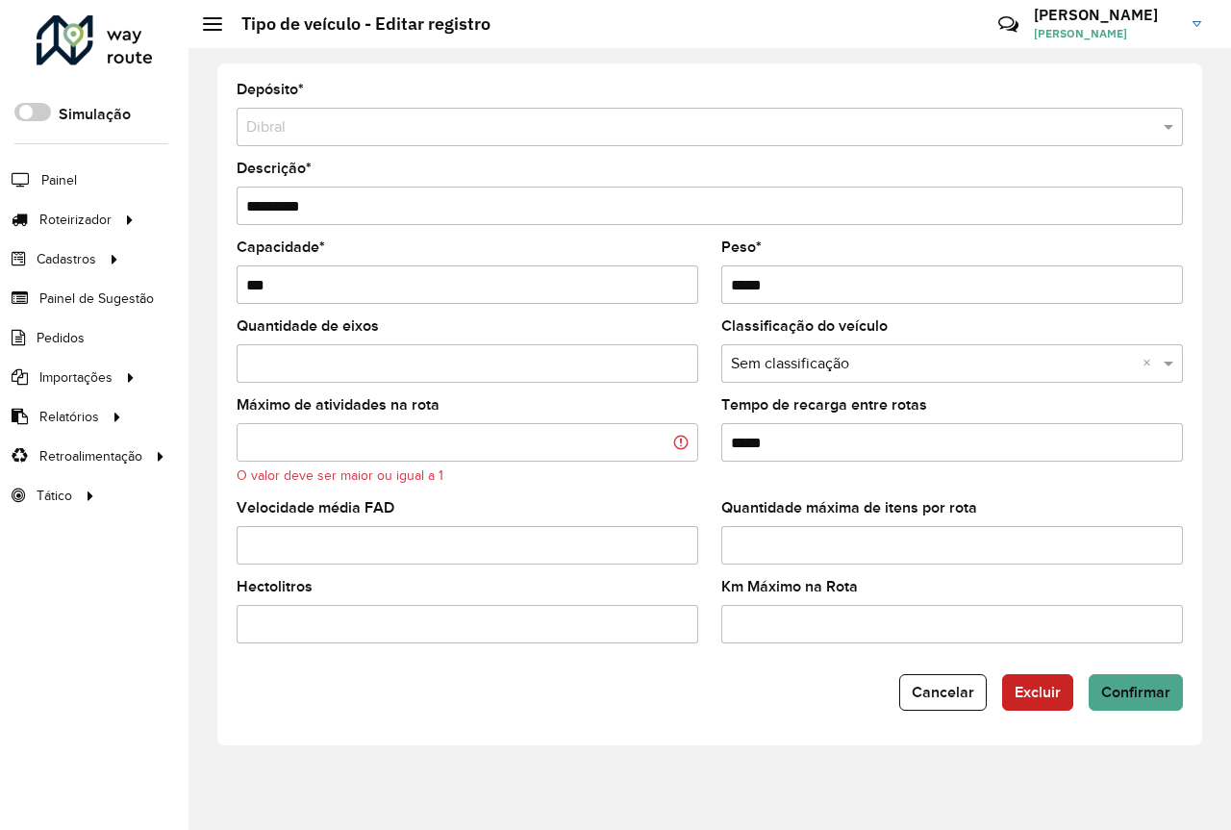
click at [757, 624] on input "Km Máximo na Rota" at bounding box center [953, 624] width 462 height 38
click at [844, 548] on input "Quantidade máxima de itens por rota" at bounding box center [953, 545] width 462 height 38
type input "*"
click at [688, 544] on input "*" at bounding box center [468, 545] width 462 height 38
click at [933, 697] on span "Cancelar" at bounding box center [943, 692] width 63 height 16
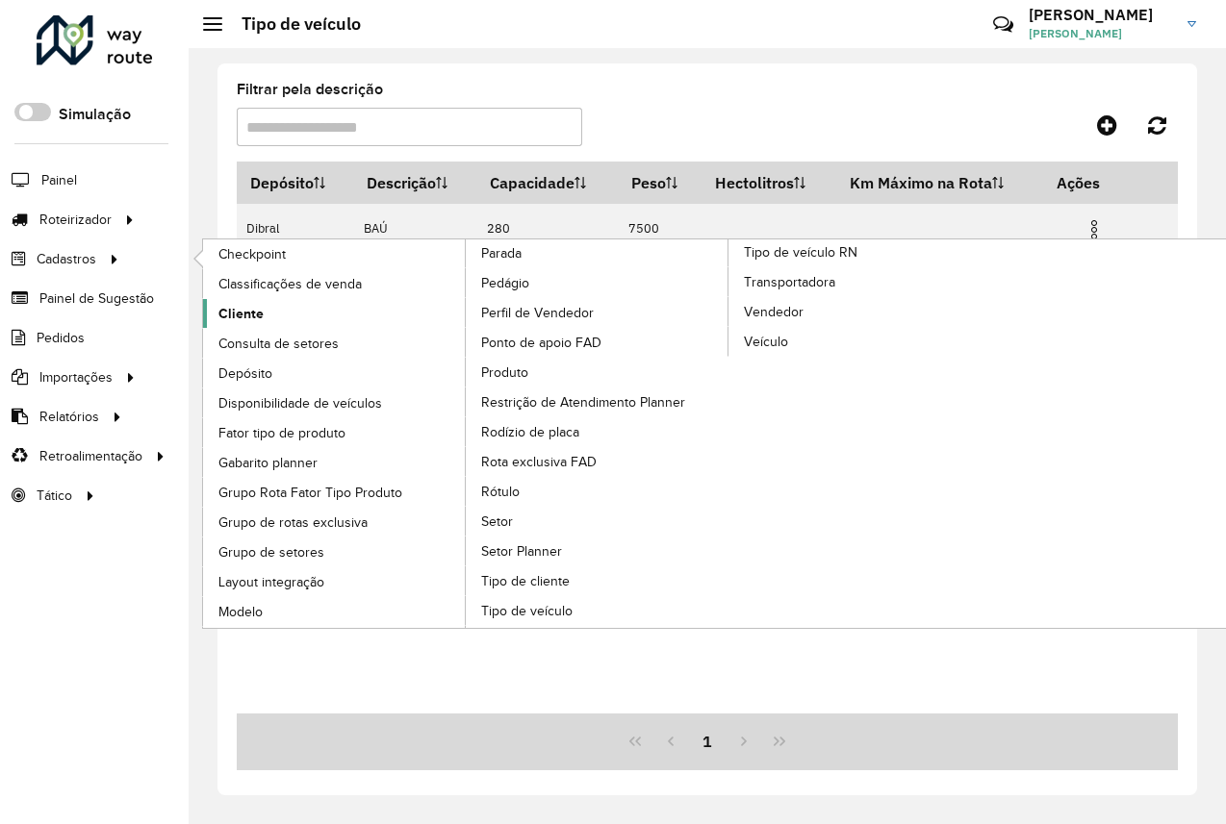
click at [256, 308] on span "Cliente" at bounding box center [240, 314] width 45 height 20
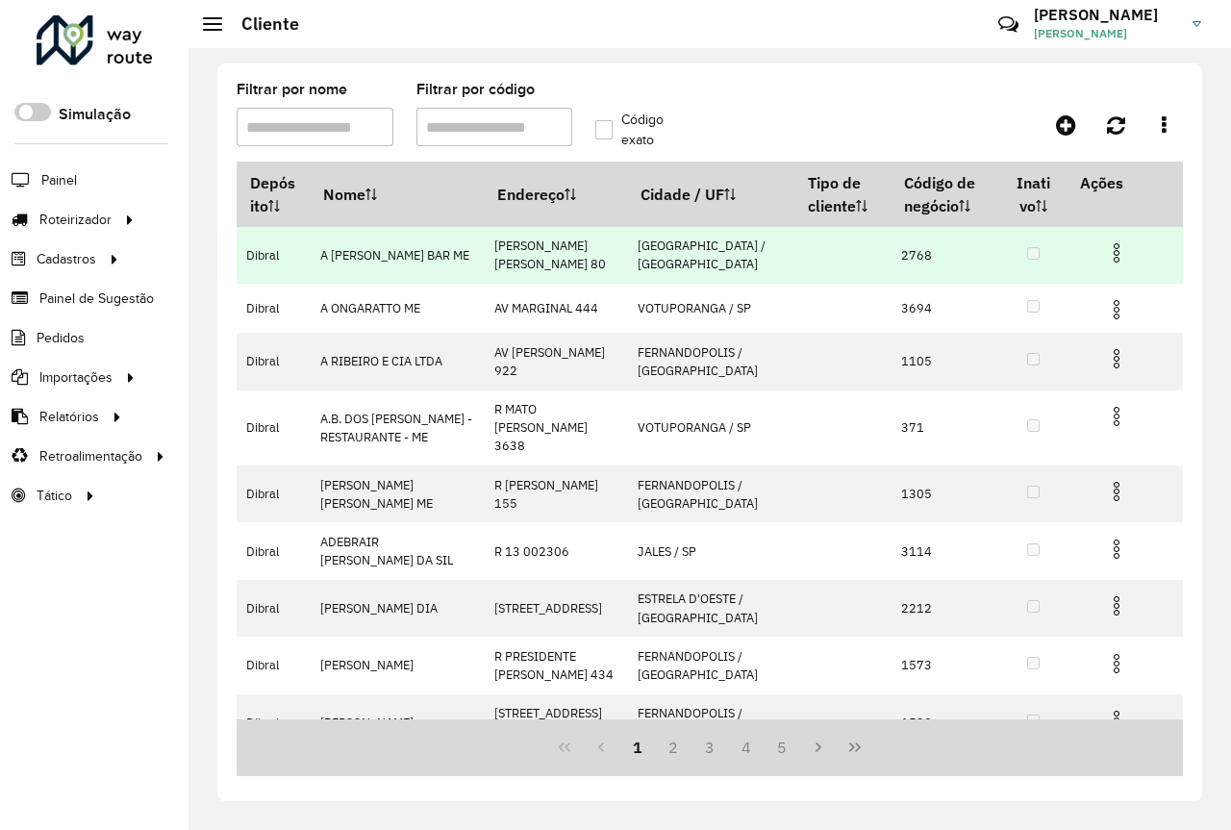
click at [533, 244] on td "AL RIO PARDO 80" at bounding box center [556, 255] width 143 height 57
click at [1119, 255] on img at bounding box center [1116, 252] width 23 height 23
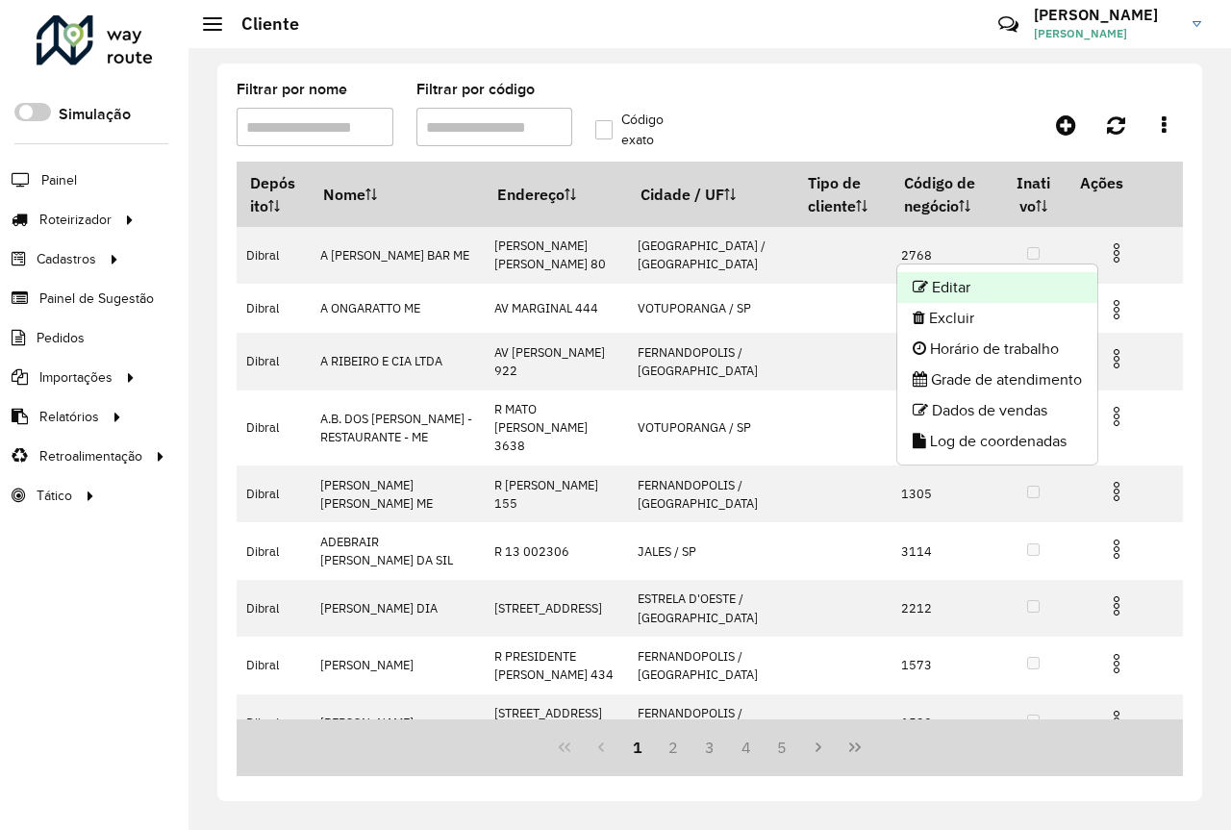
click at [1053, 276] on li "Editar" at bounding box center [998, 287] width 200 height 31
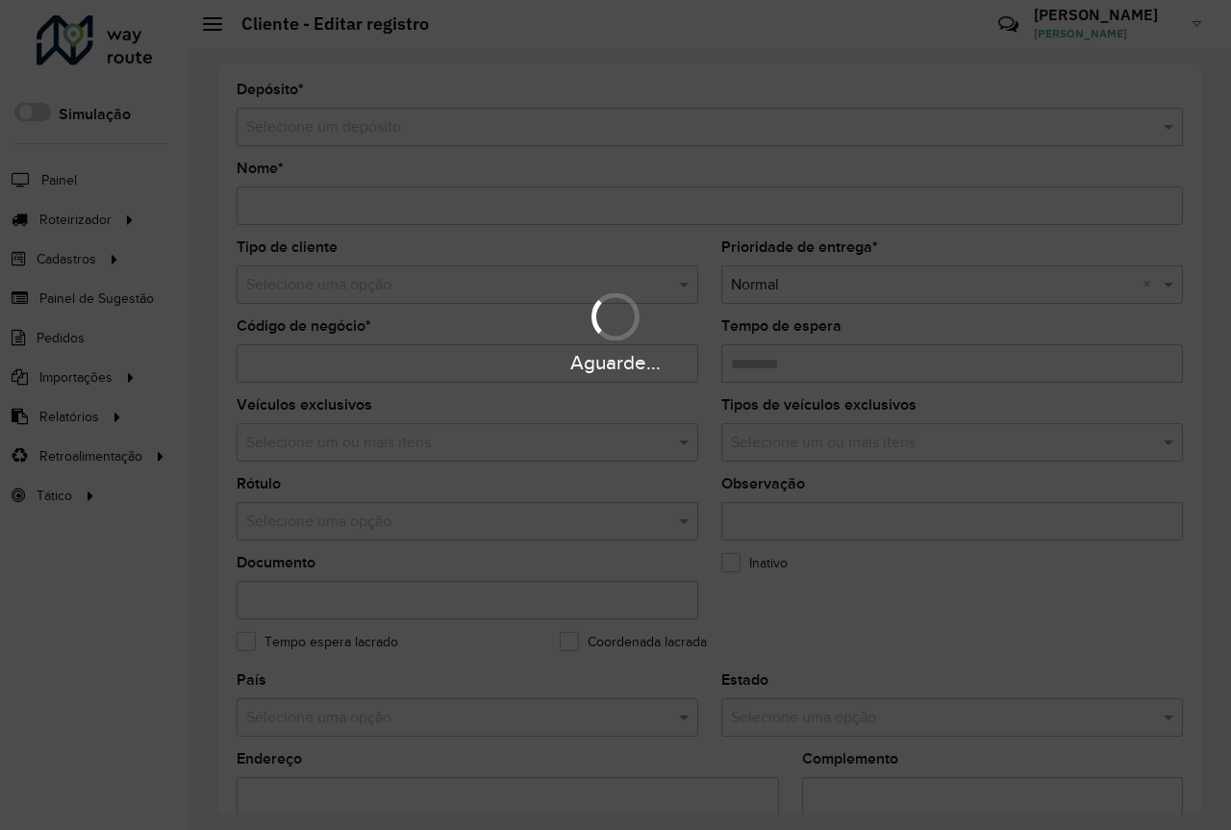
type input "**********"
type input "****"
type input "********"
type input "**********"
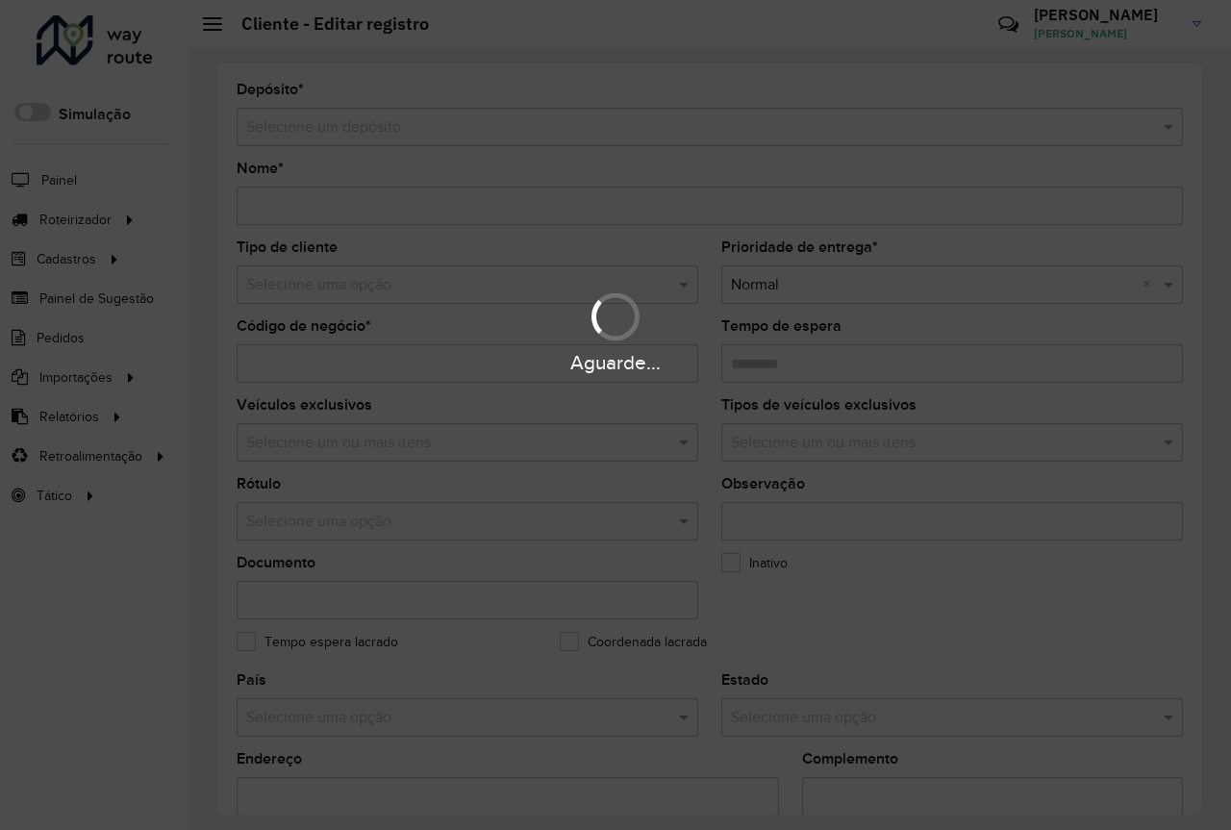
type input "**********"
type input "********"
type input "*********"
type input "********"
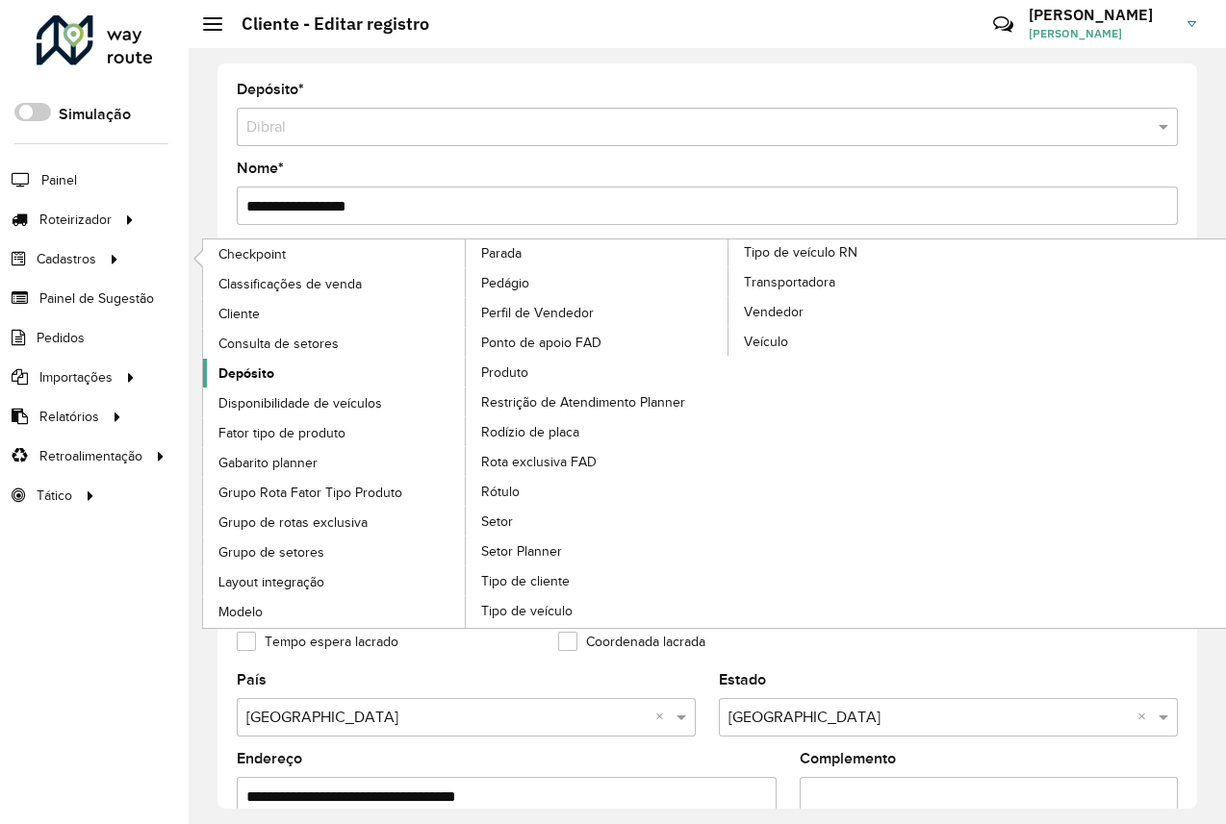
click at [262, 379] on span "Depósito" at bounding box center [246, 374] width 56 height 20
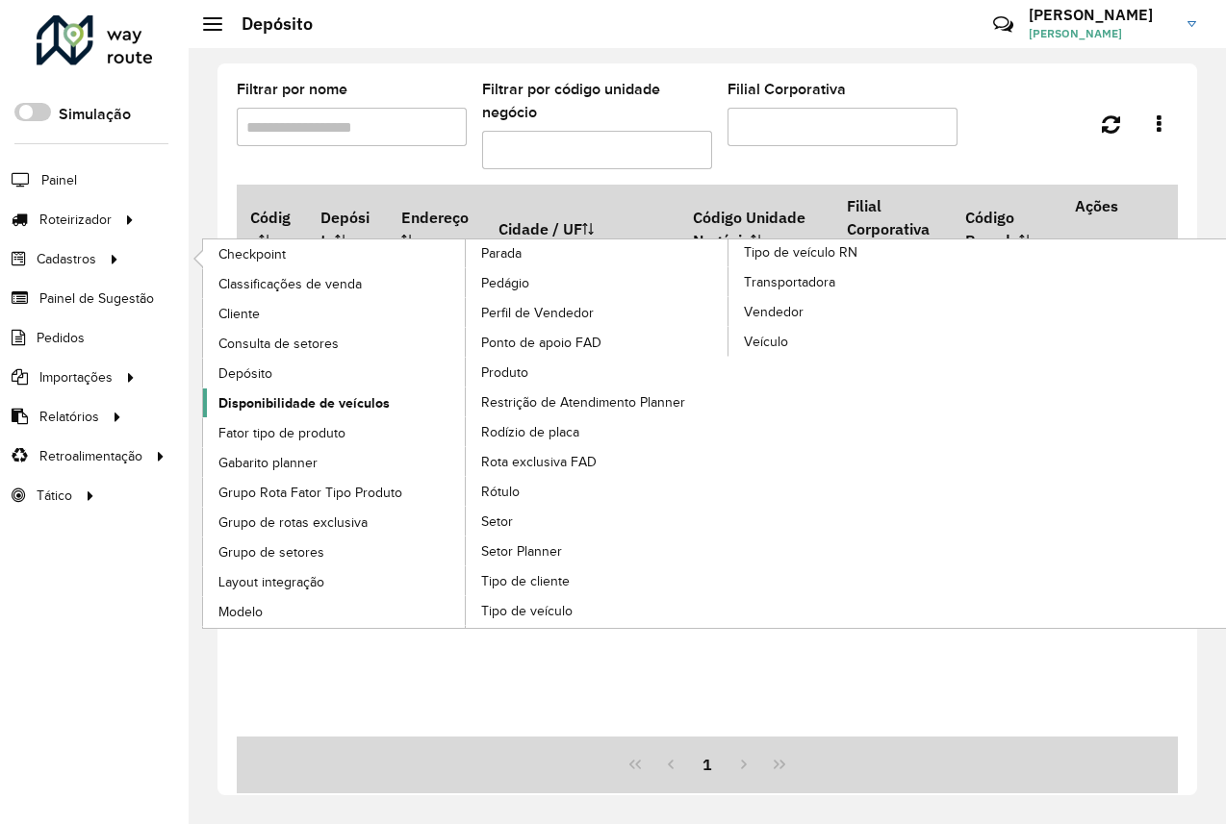
click at [306, 413] on span "Disponibilidade de veículos" at bounding box center [303, 403] width 171 height 20
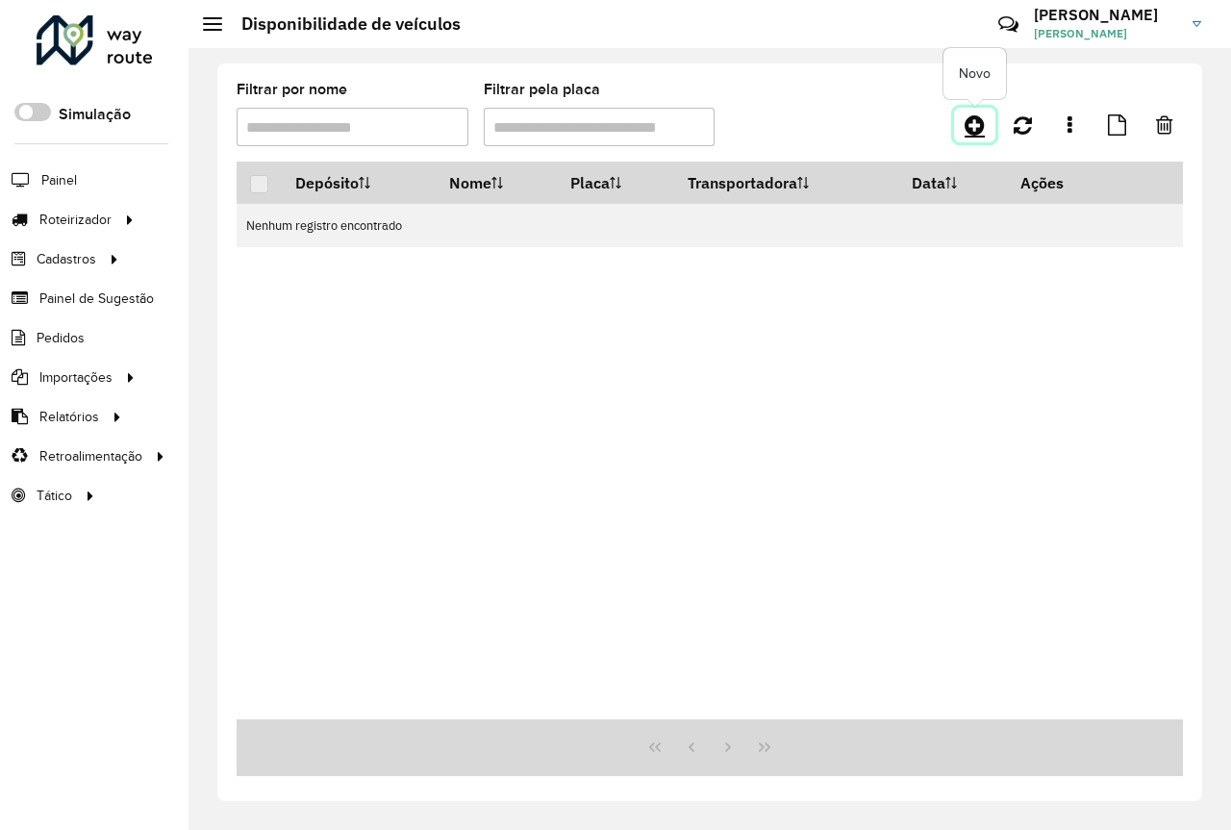
click at [975, 133] on icon at bounding box center [975, 125] width 20 height 23
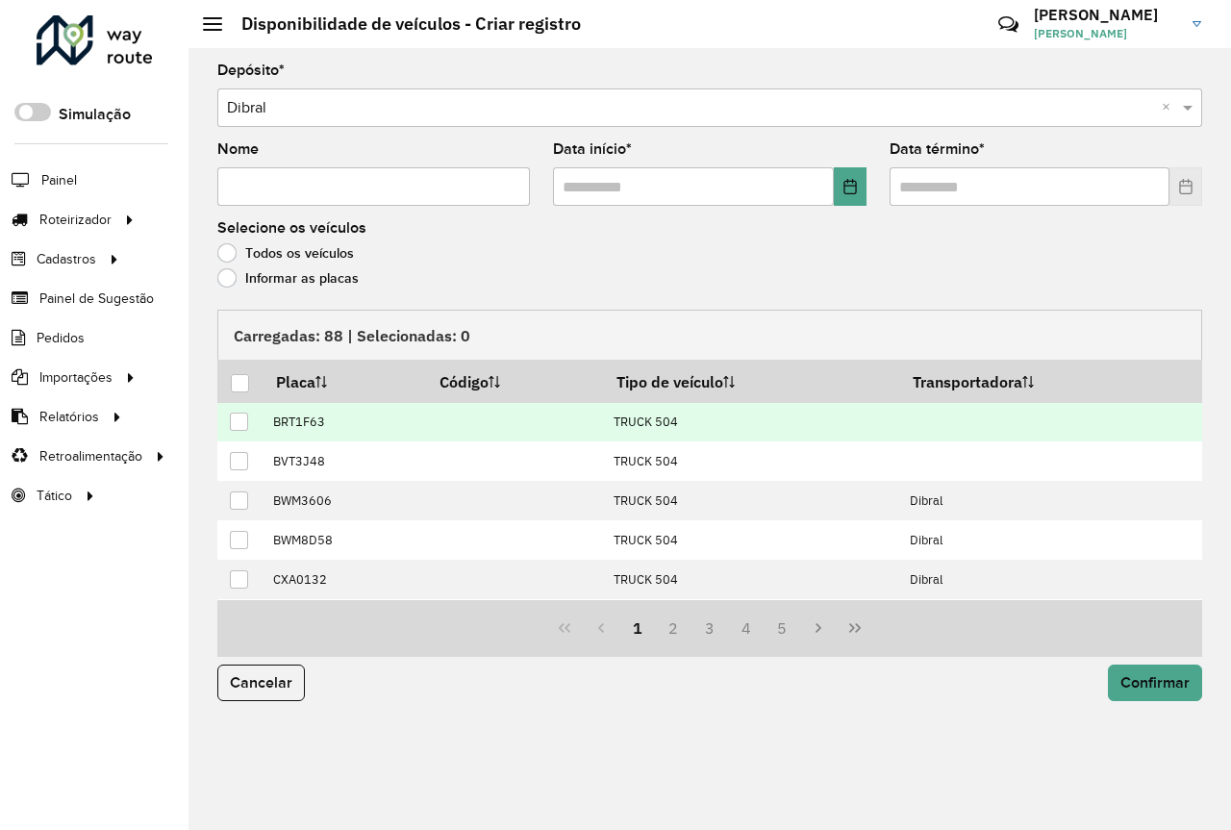
click at [240, 426] on div at bounding box center [239, 422] width 18 height 18
click at [264, 693] on button "Cancelar" at bounding box center [261, 683] width 88 height 37
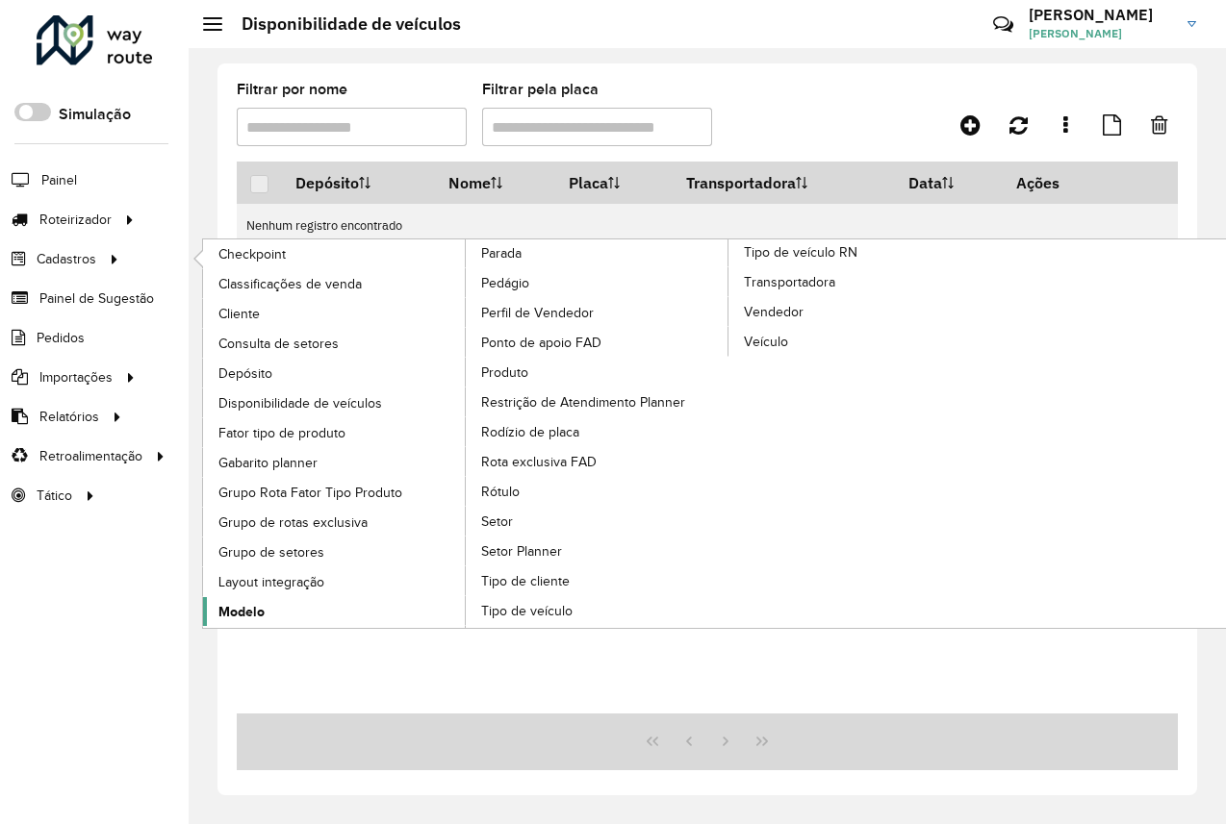
click at [259, 607] on span "Modelo" at bounding box center [241, 612] width 46 height 20
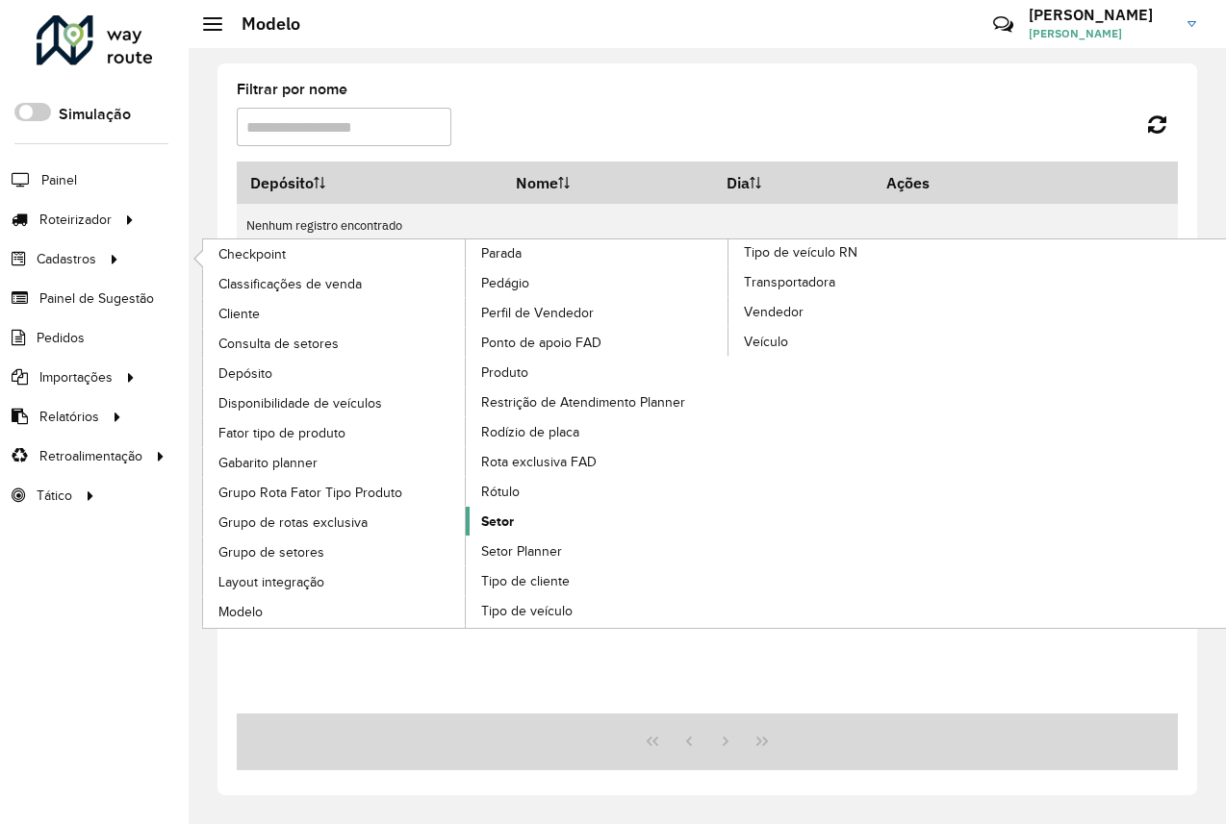
click at [509, 522] on span "Setor" at bounding box center [497, 522] width 33 height 20
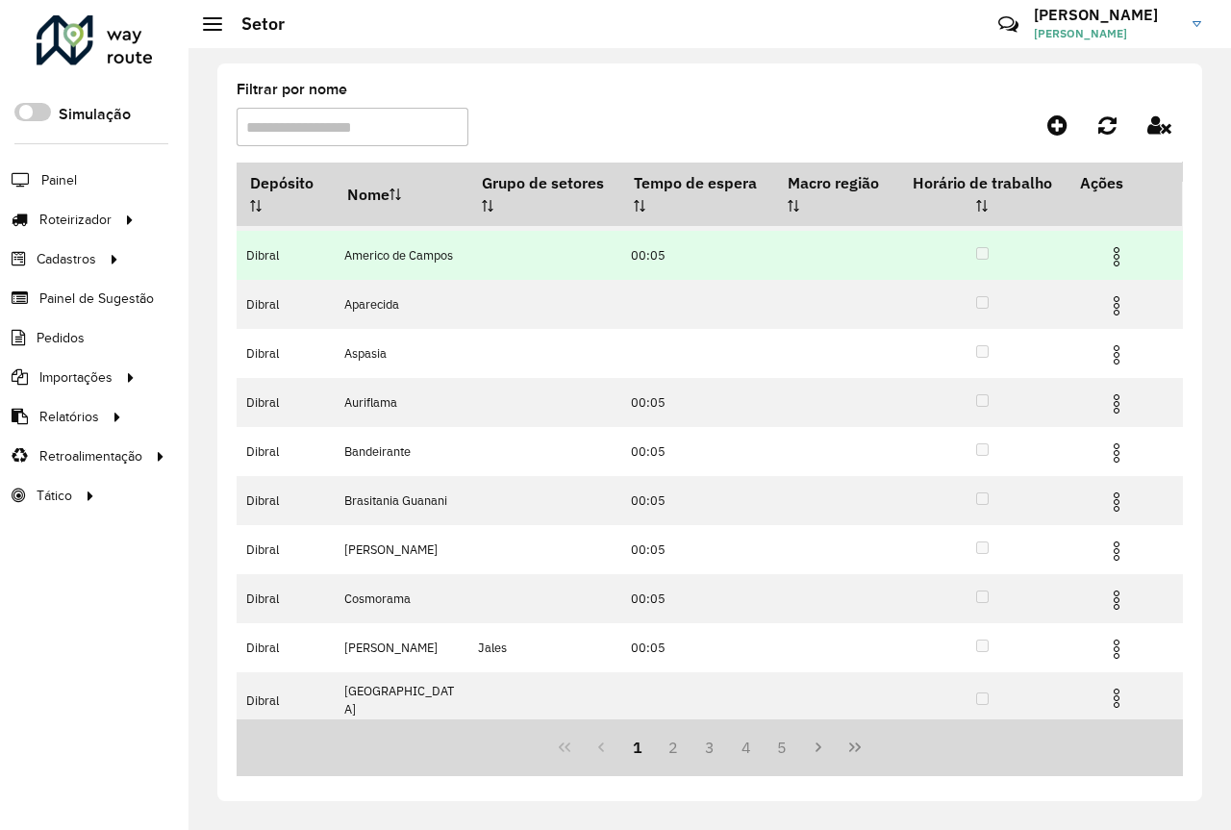
scroll to position [113, 0]
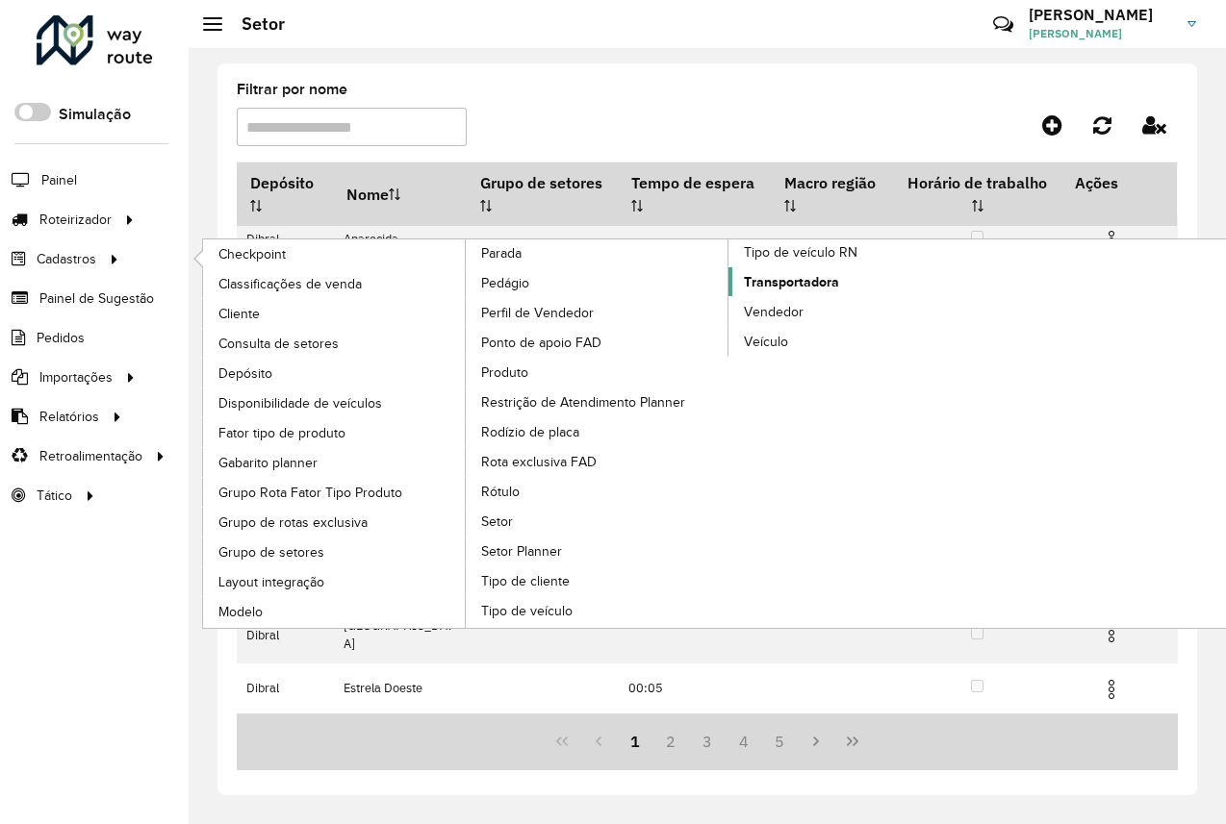
click at [791, 282] on span "Transportadora" at bounding box center [791, 282] width 95 height 20
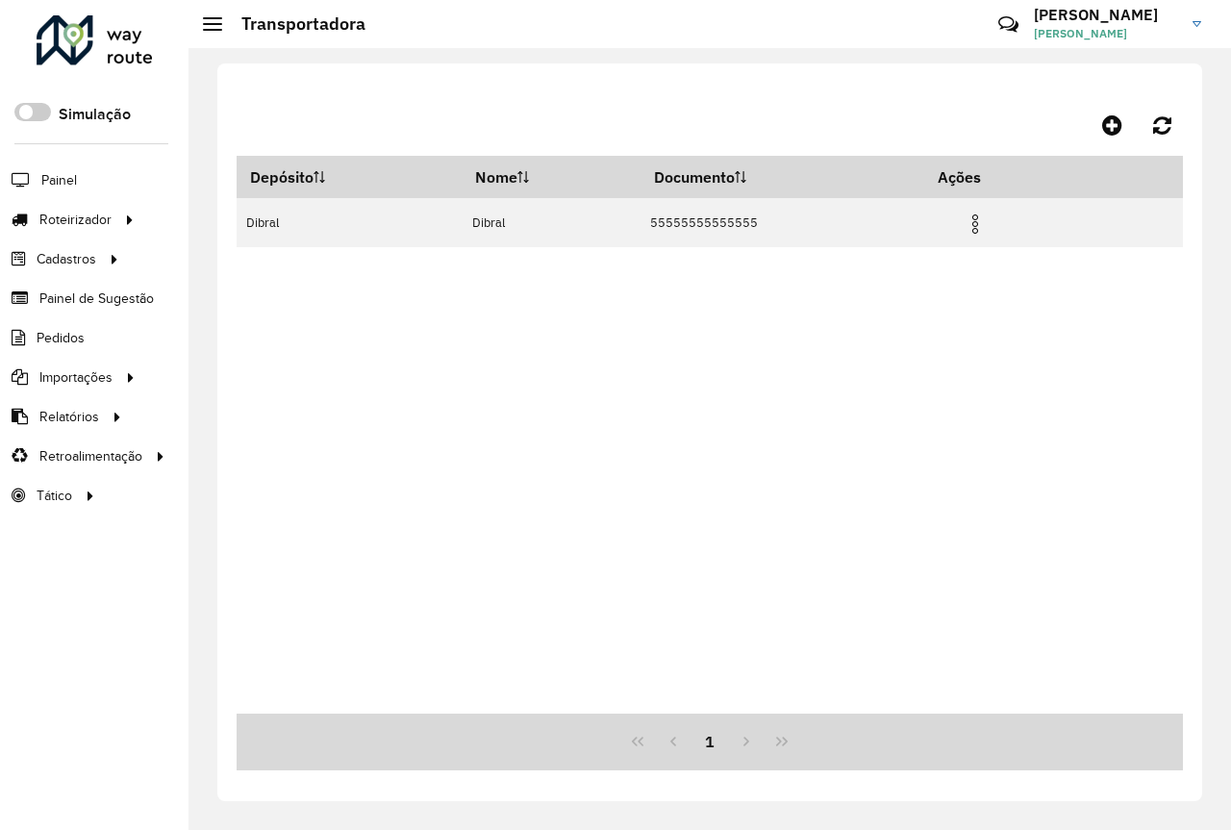
click at [809, 392] on div "Depósito Nome Documento Ações Dibral Dibral 55555555555555" at bounding box center [710, 435] width 947 height 558
click at [888, 404] on div "Depósito Nome Documento Ações Dibral Dibral 55555555555555" at bounding box center [710, 435] width 947 height 558
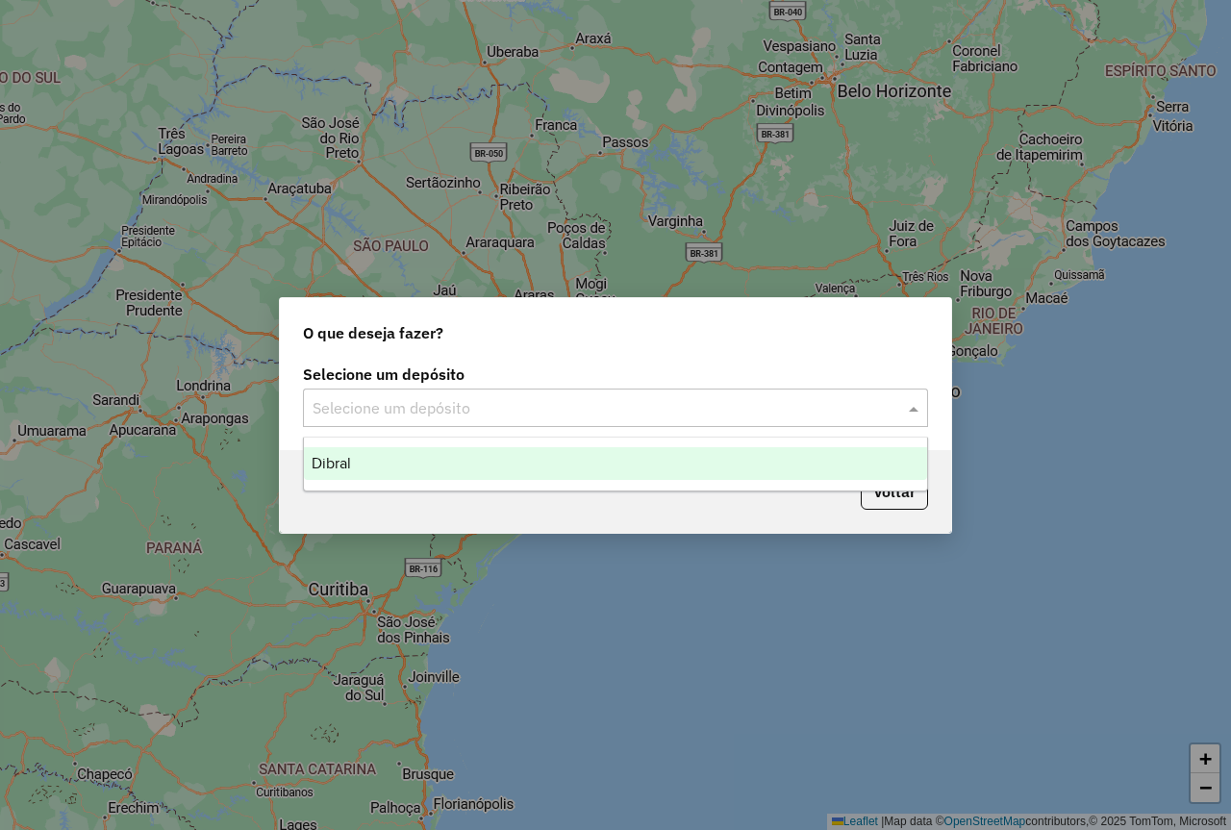
click at [640, 420] on div "Selecione um depósito" at bounding box center [615, 408] width 625 height 38
click at [594, 456] on div "Dibral" at bounding box center [615, 463] width 623 height 33
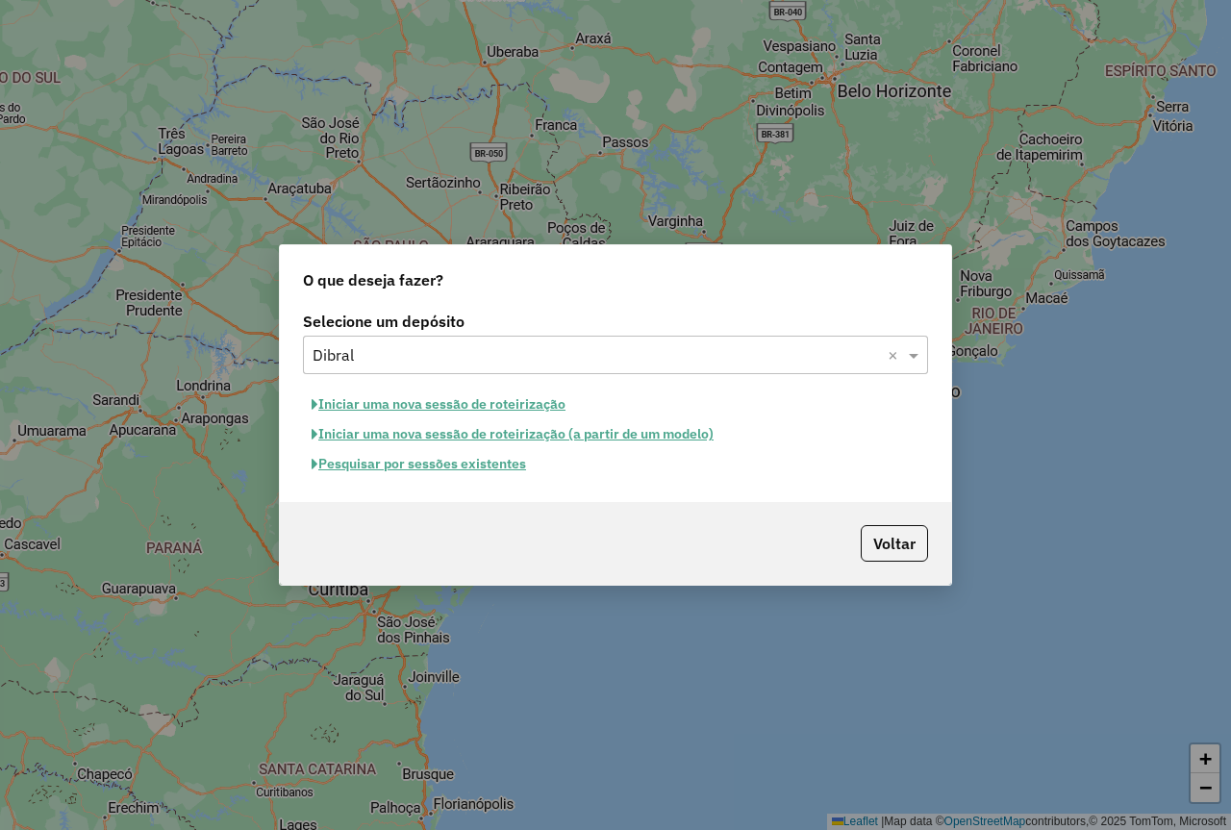
click at [459, 467] on button "Pesquisar por sessões existentes" at bounding box center [419, 464] width 232 height 30
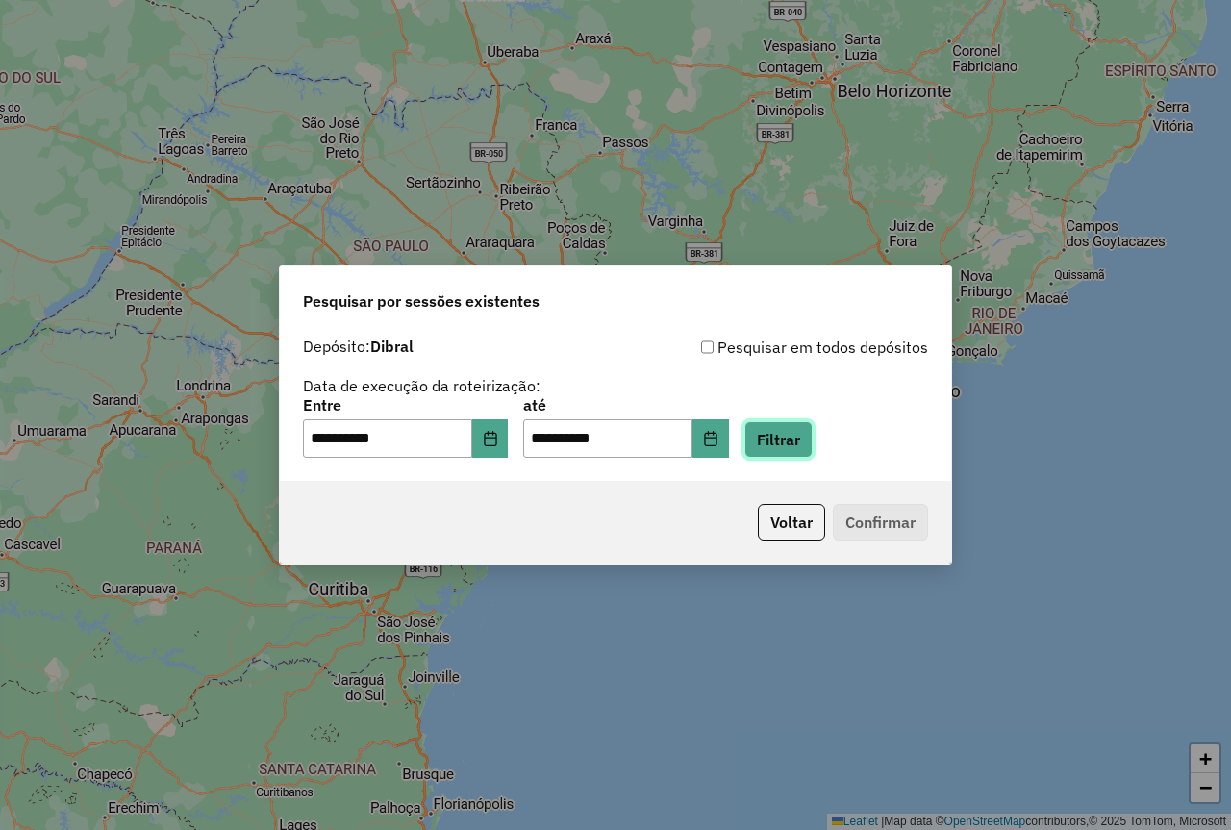
click at [813, 436] on button "Filtrar" at bounding box center [779, 439] width 68 height 37
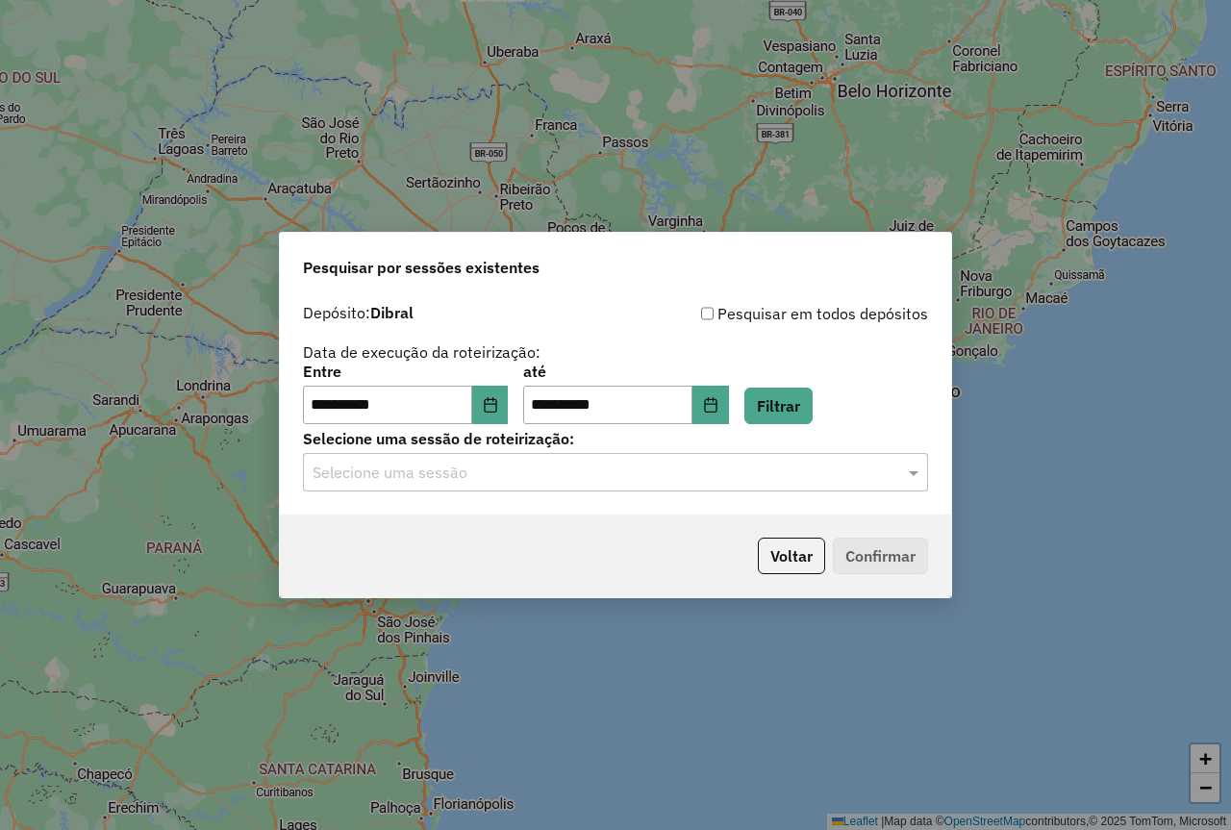
click at [848, 485] on div "Selecione uma sessão" at bounding box center [615, 472] width 625 height 38
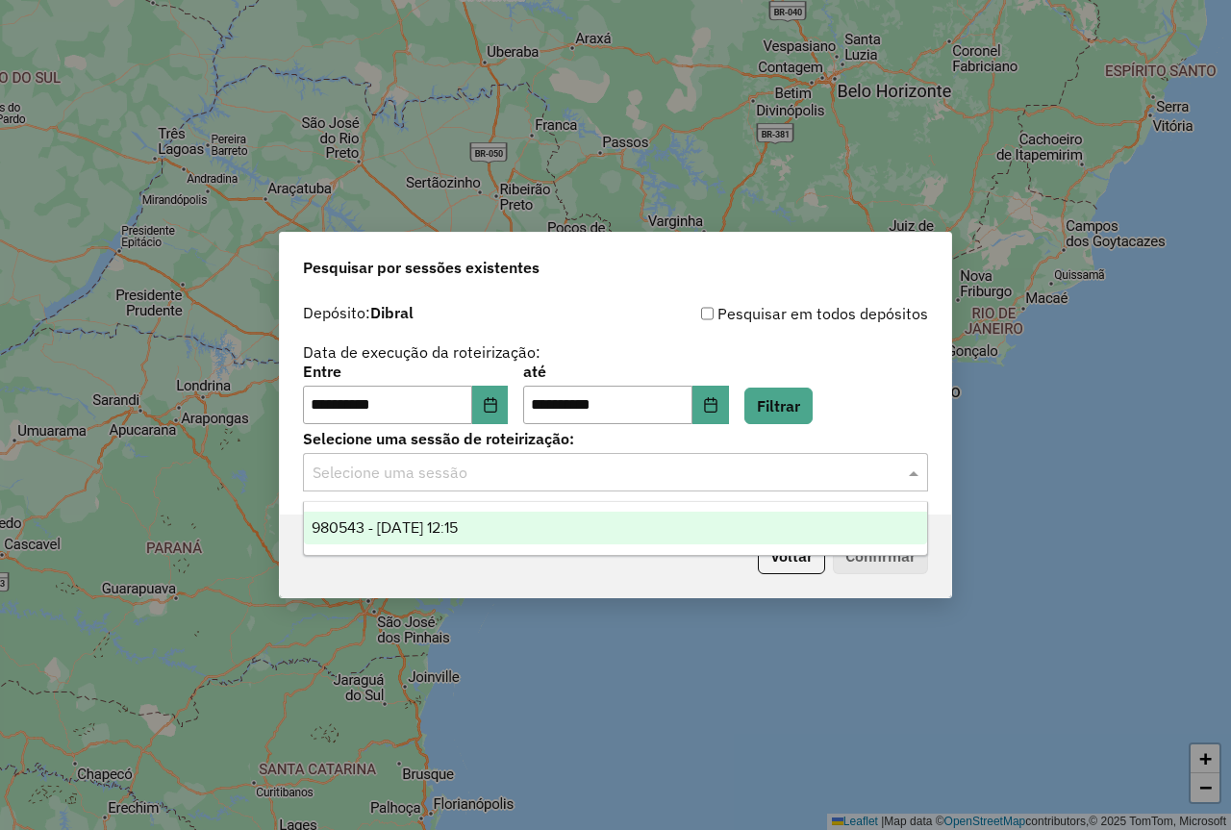
click at [770, 527] on div "980543 - [DATE] 12:15" at bounding box center [615, 528] width 623 height 33
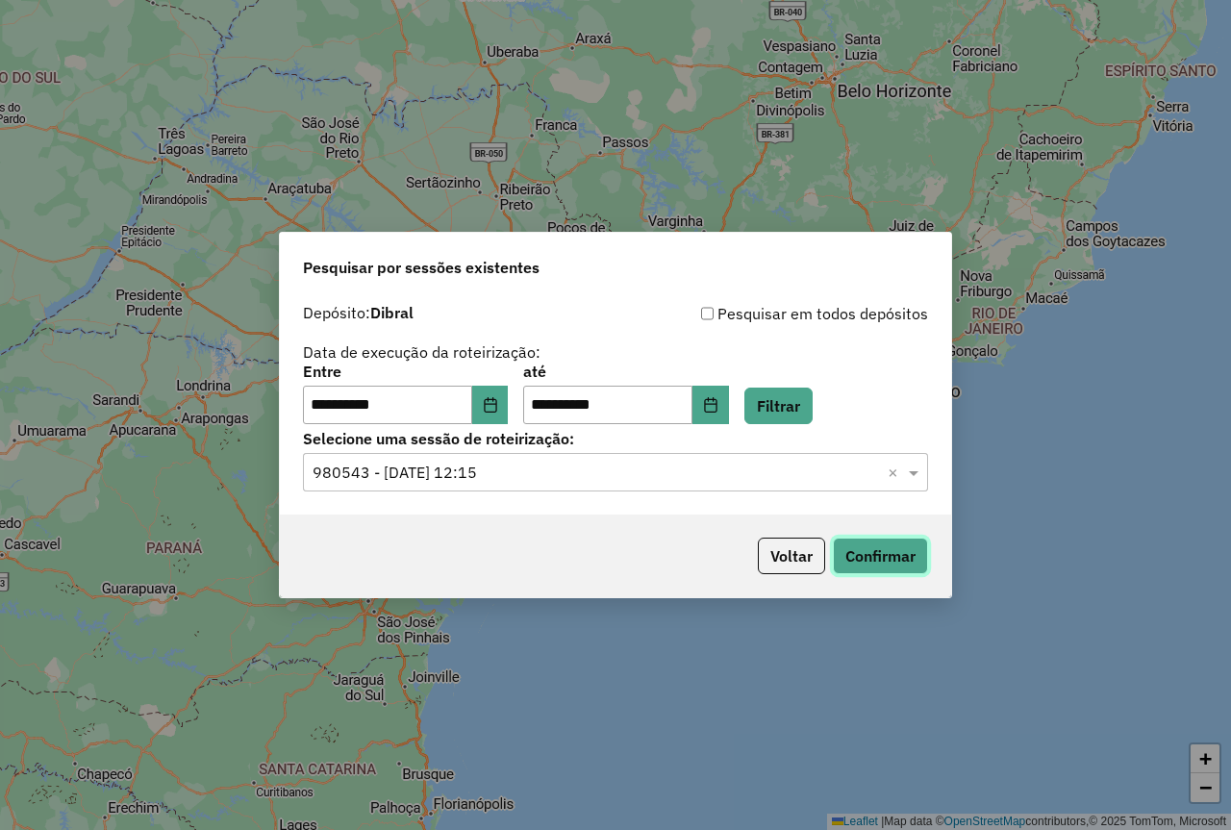
click at [885, 563] on button "Confirmar" at bounding box center [880, 556] width 95 height 37
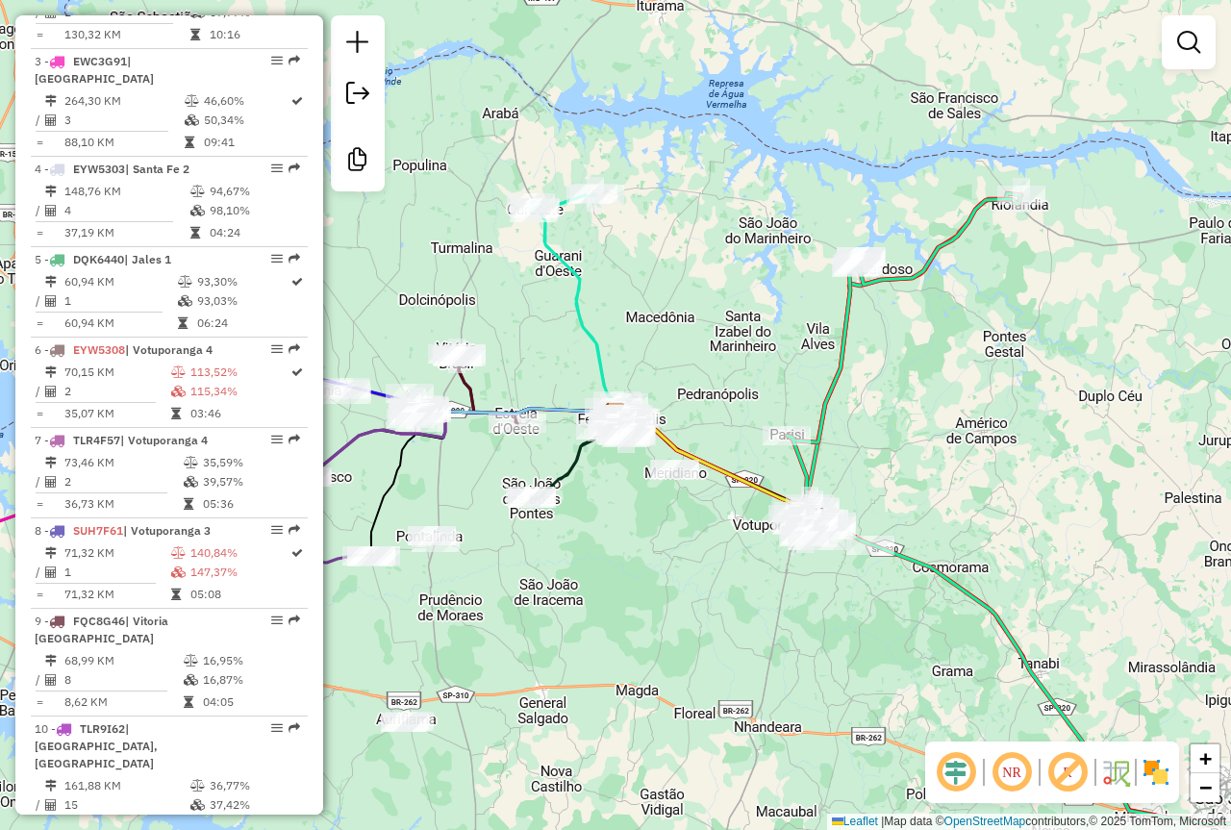
scroll to position [1058, 0]
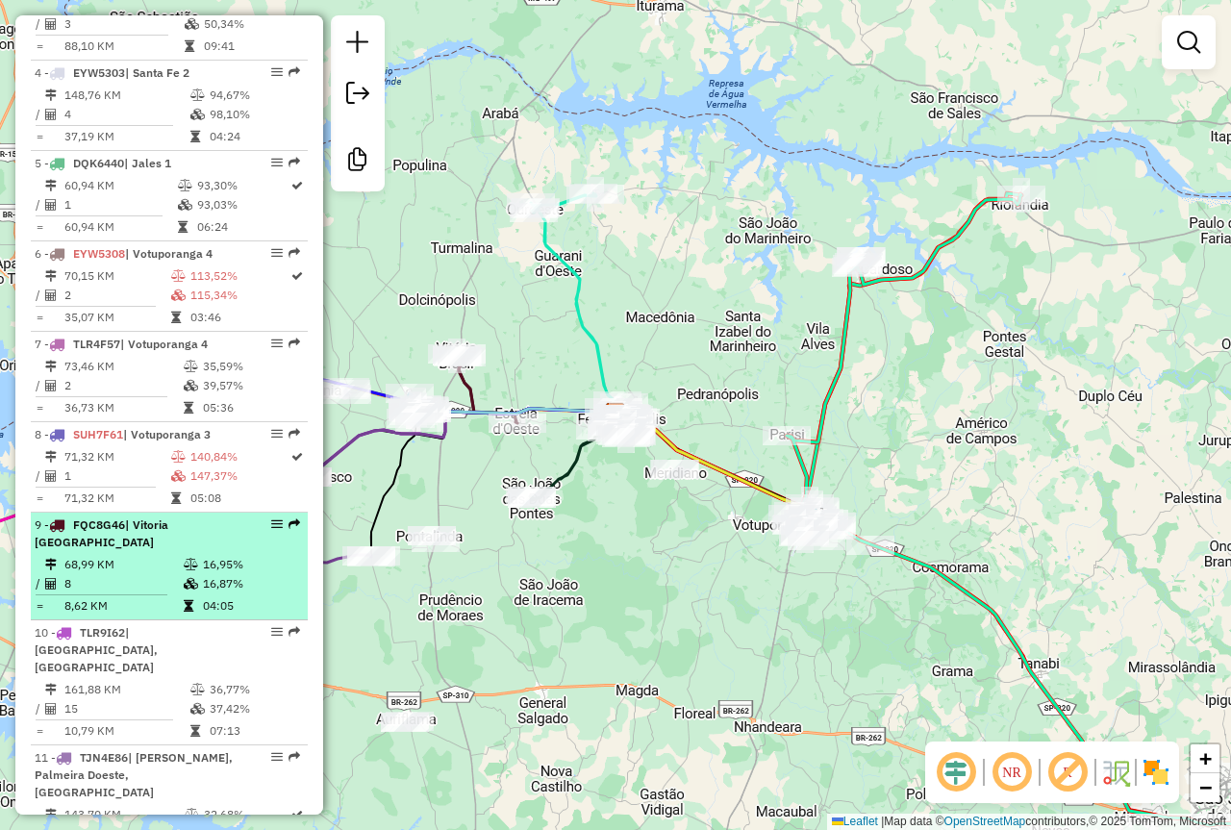
click at [55, 578] on icon at bounding box center [51, 584] width 12 height 12
select select "**********"
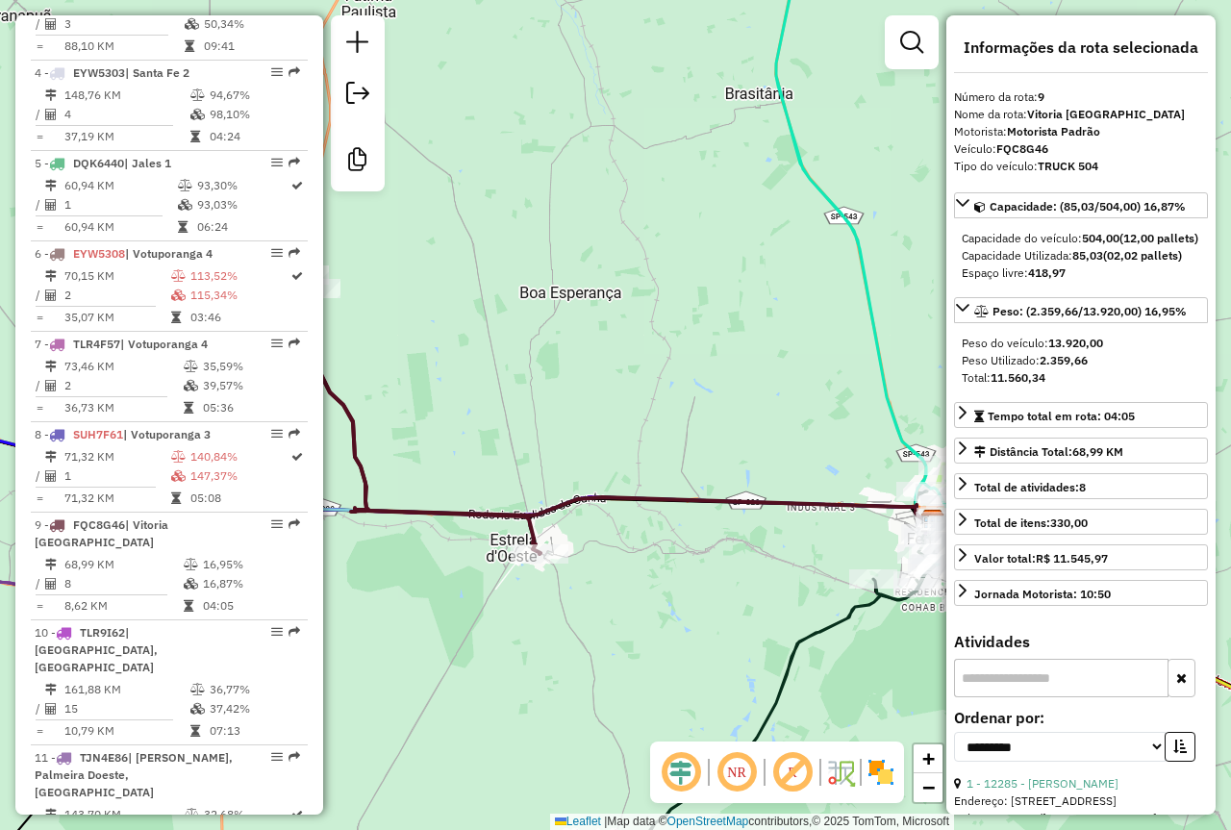
click at [1033, 696] on input "text" at bounding box center [1061, 678] width 215 height 38
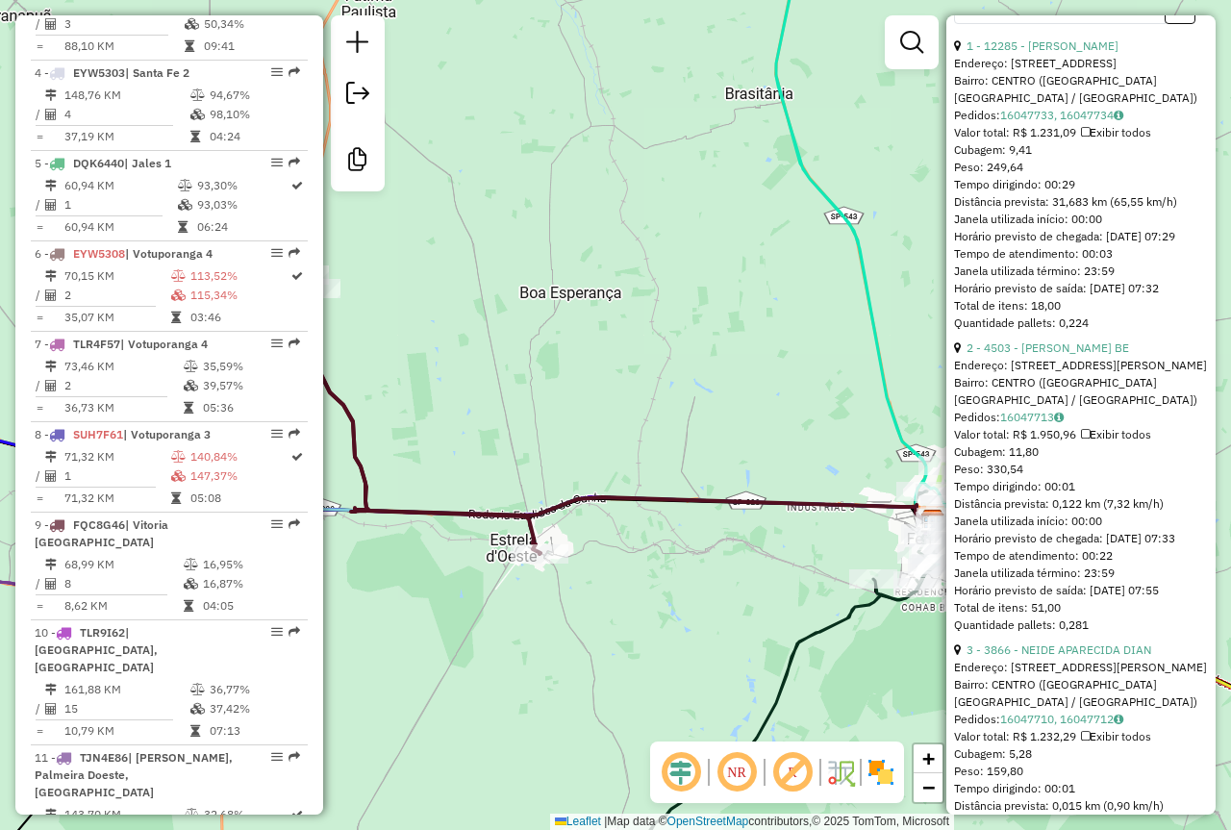
scroll to position [770, 0]
